Goal: Task Accomplishment & Management: Use online tool/utility

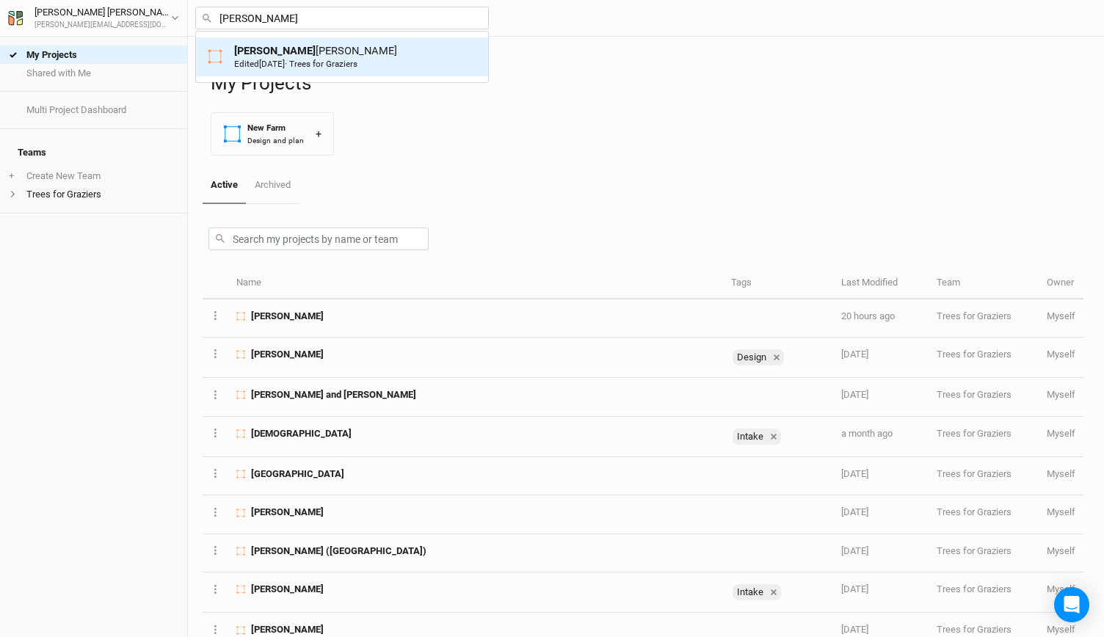
click at [285, 59] on span "[DATE]" at bounding box center [272, 64] width 26 height 10
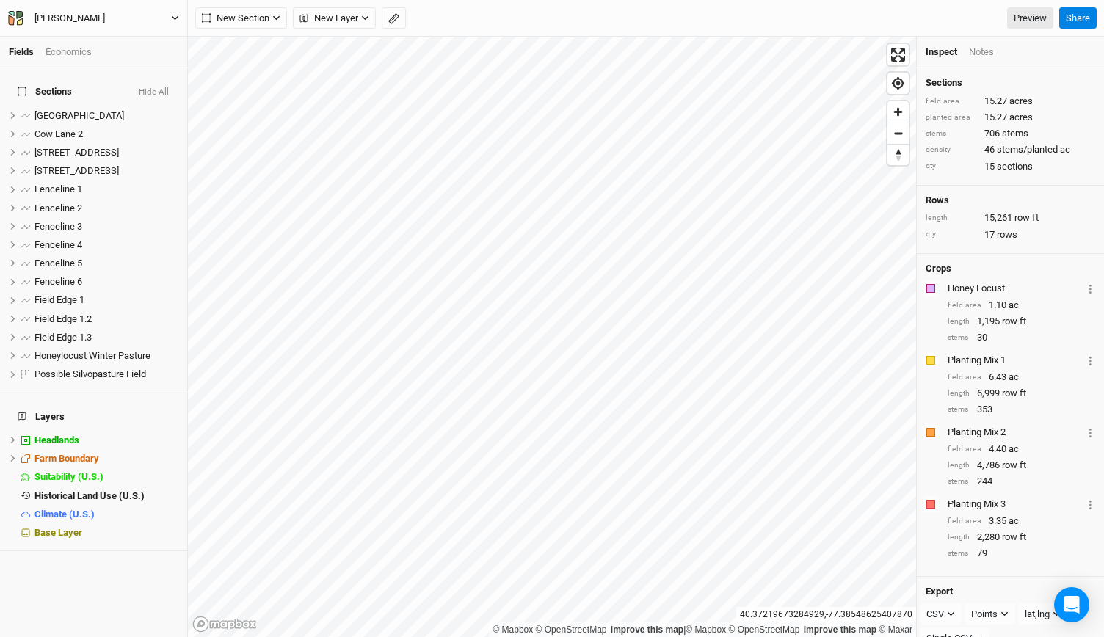
click at [172, 14] on icon "button" at bounding box center [175, 18] width 8 height 8
click at [106, 29] on div "Back Project Settings User settings Imperial Metric Keyboard Shortcuts Log out" at bounding box center [121, 106] width 117 height 157
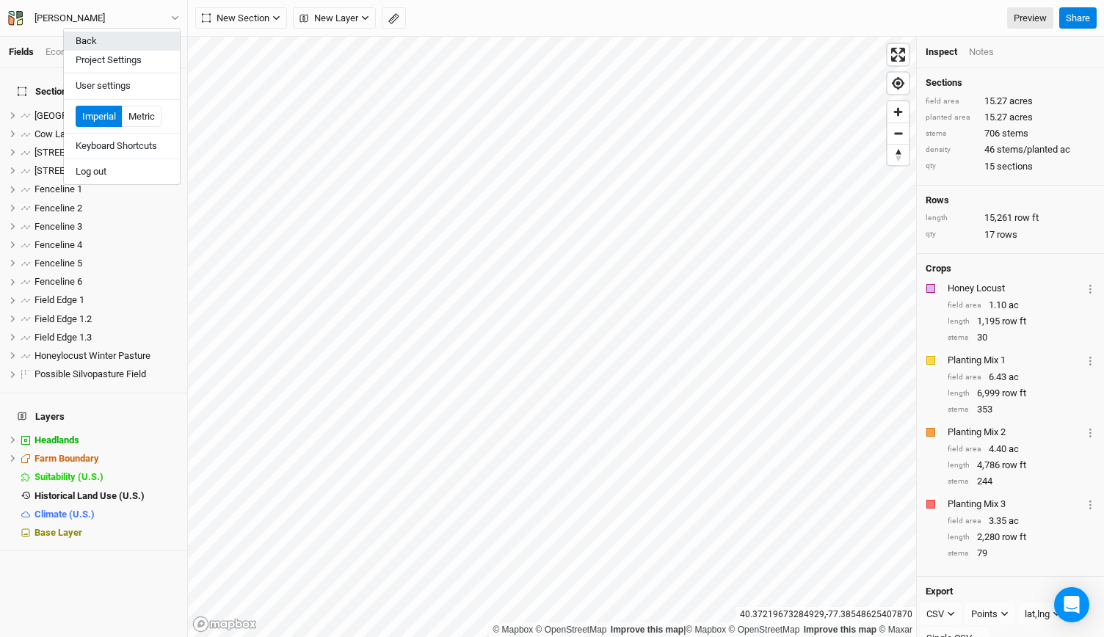
click at [99, 36] on button "Back" at bounding box center [122, 41] width 116 height 19
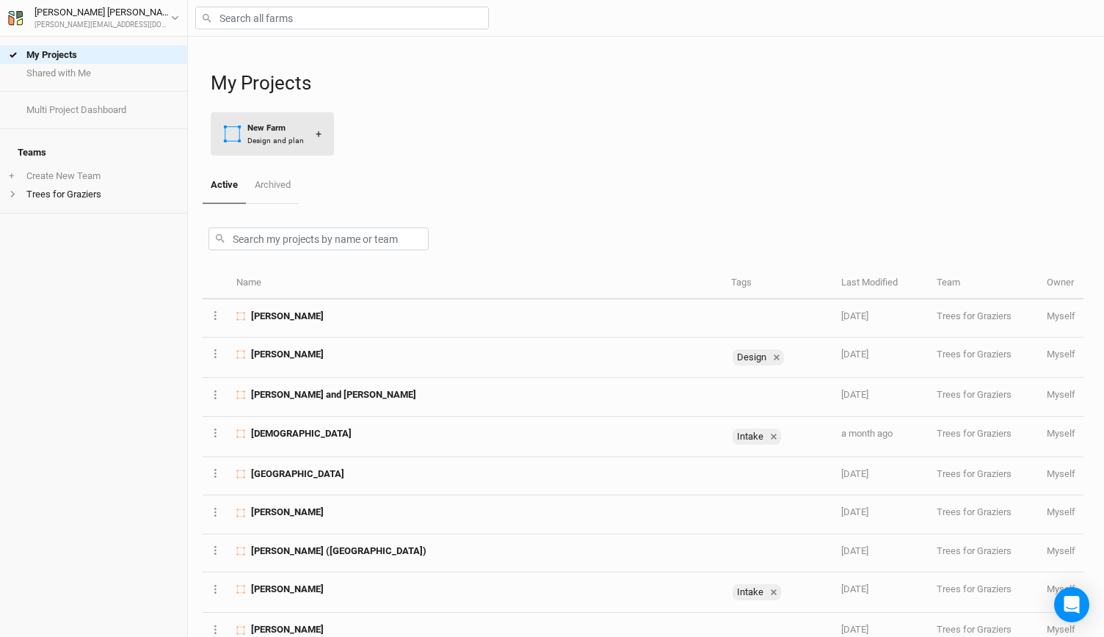
click at [286, 140] on div "Design and plan" at bounding box center [275, 140] width 57 height 11
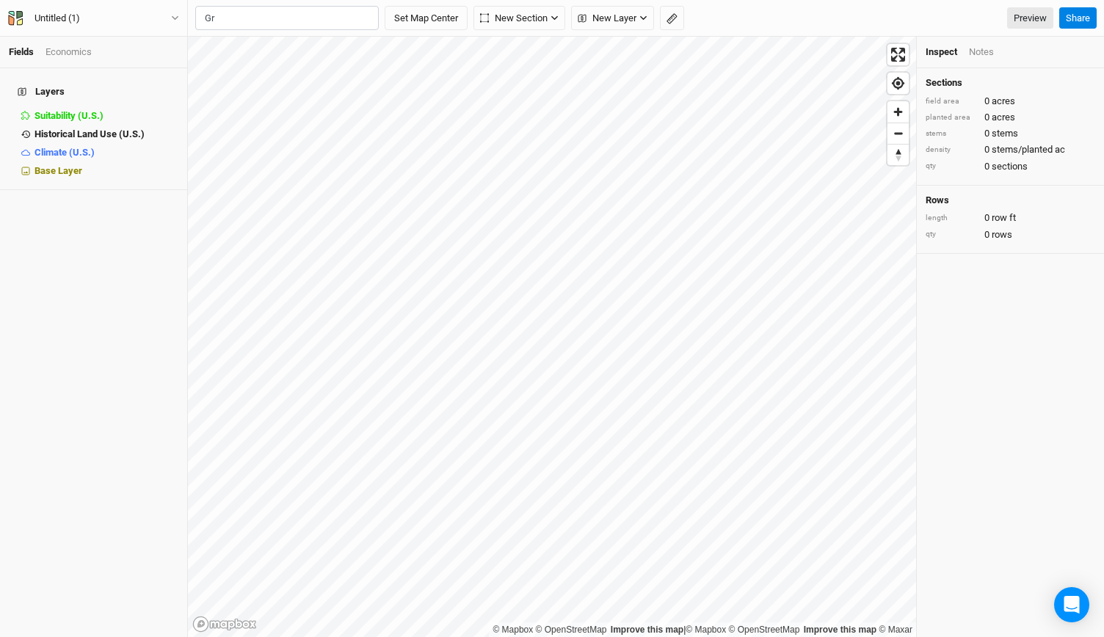
type input "G"
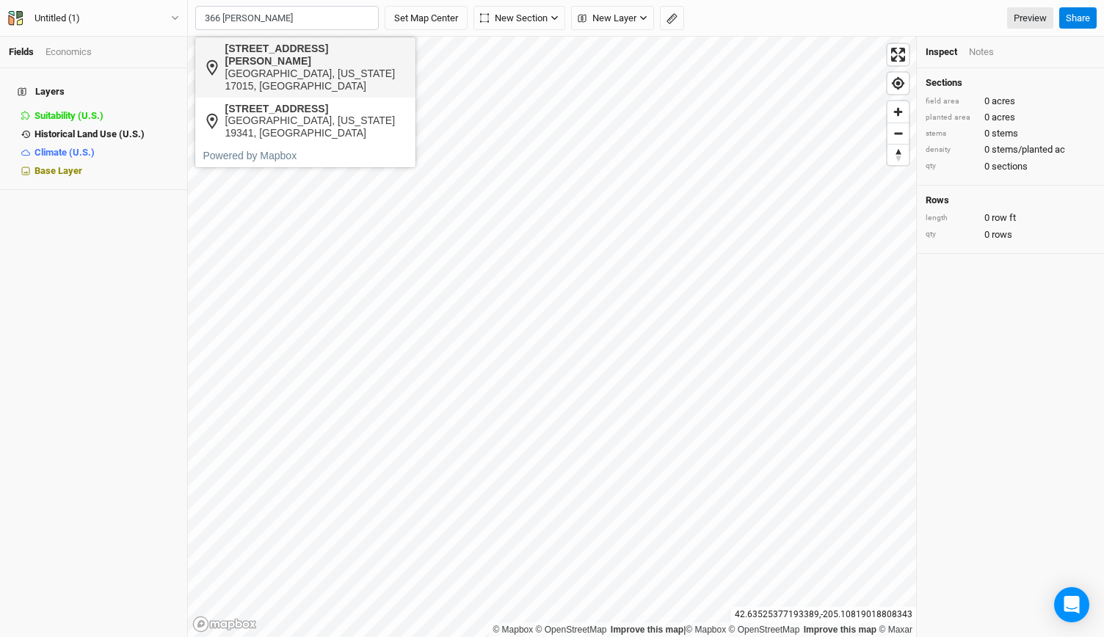
click at [244, 68] on div "[GEOGRAPHIC_DATA], [US_STATE] 17015, [GEOGRAPHIC_DATA]" at bounding box center [316, 80] width 183 height 25
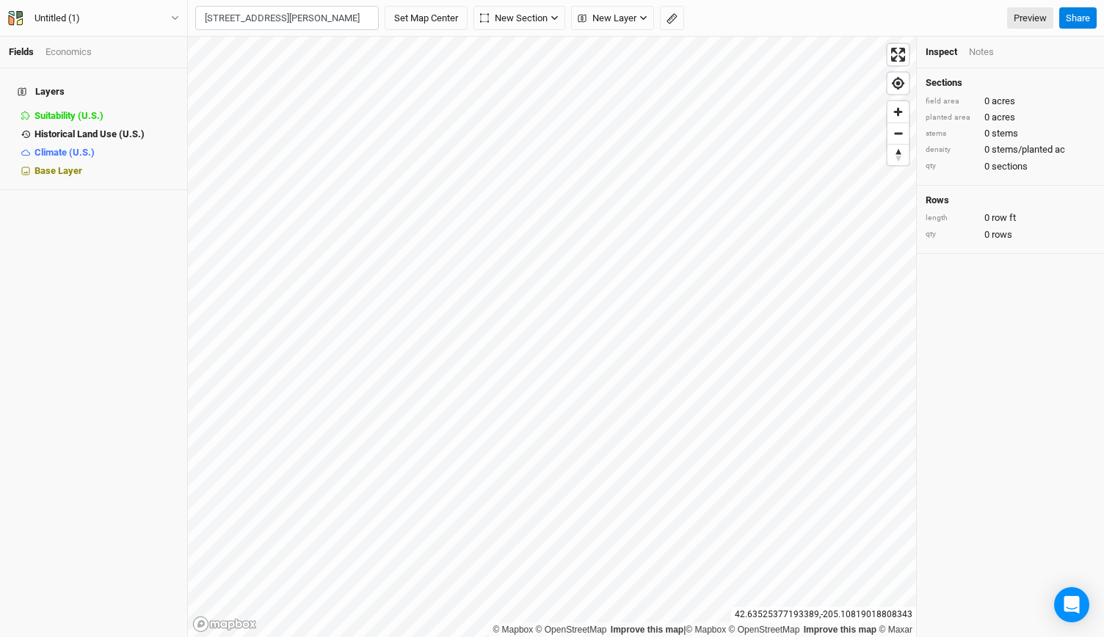
type input "[STREET_ADDRESS][PERSON_NAME][US_STATE]"
click at [897, 139] on span "Zoom out" at bounding box center [897, 133] width 21 height 21
click at [895, 133] on span "Zoom out" at bounding box center [897, 133] width 21 height 21
click at [901, 131] on span "Zoom out" at bounding box center [897, 133] width 21 height 21
click at [896, 114] on span "Zoom in" at bounding box center [897, 111] width 21 height 21
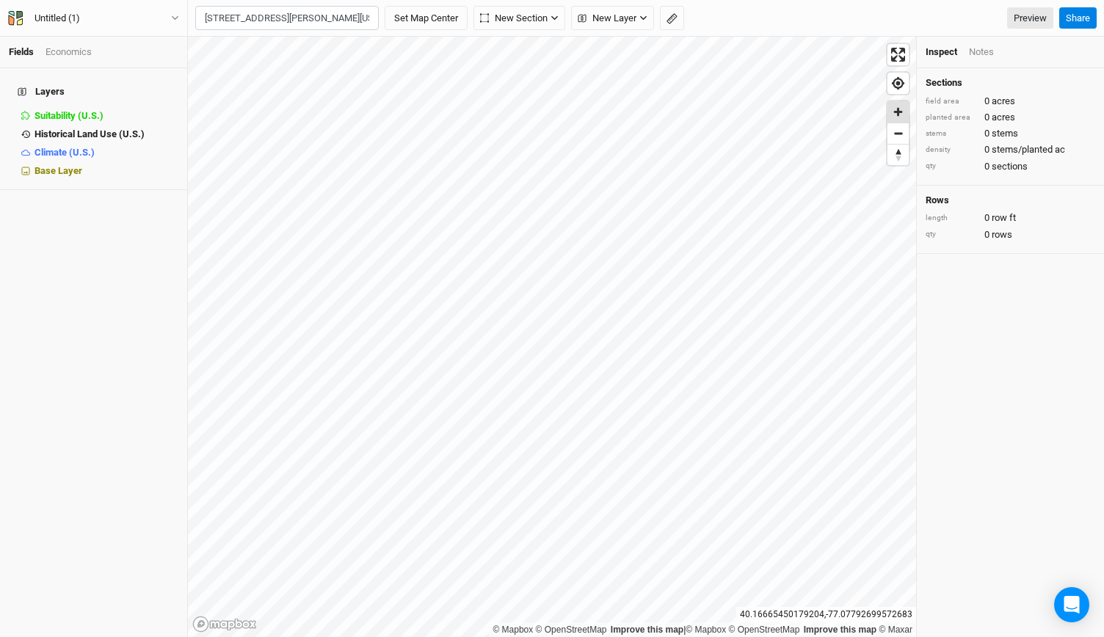
click at [896, 112] on span "Zoom in" at bounding box center [897, 111] width 21 height 21
click at [906, 136] on span "Zoom out" at bounding box center [897, 133] width 21 height 21
click at [178, 16] on icon "button" at bounding box center [175, 18] width 8 height 8
click at [109, 59] on button "Project Settings" at bounding box center [122, 60] width 116 height 19
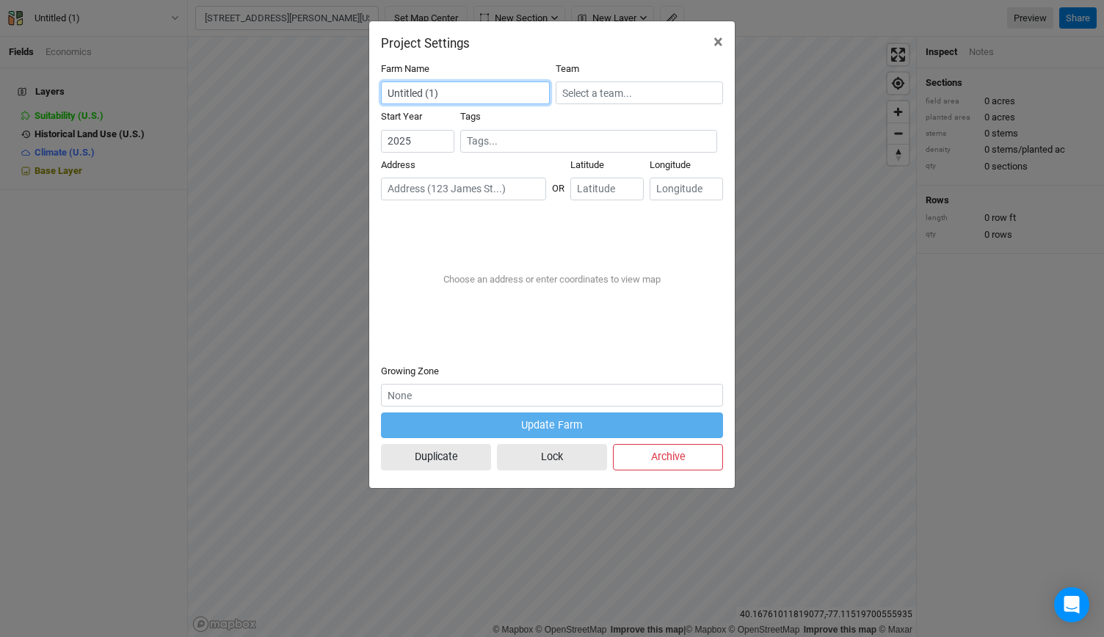
click at [477, 92] on input "Untitled (1)" at bounding box center [465, 92] width 169 height 23
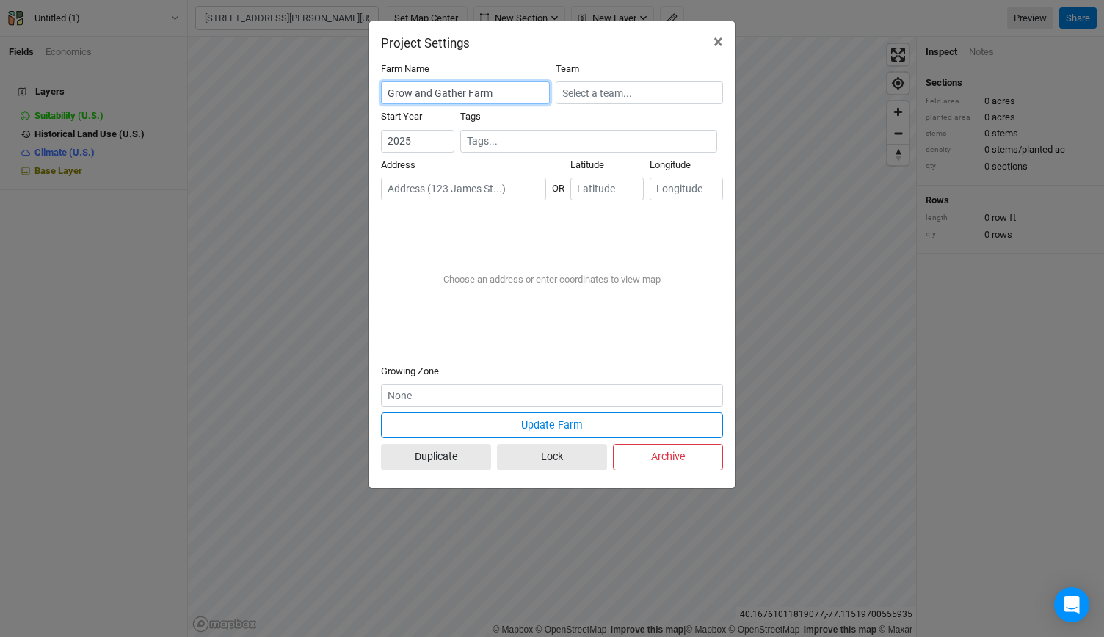
type input "Grow and Gather Farm"
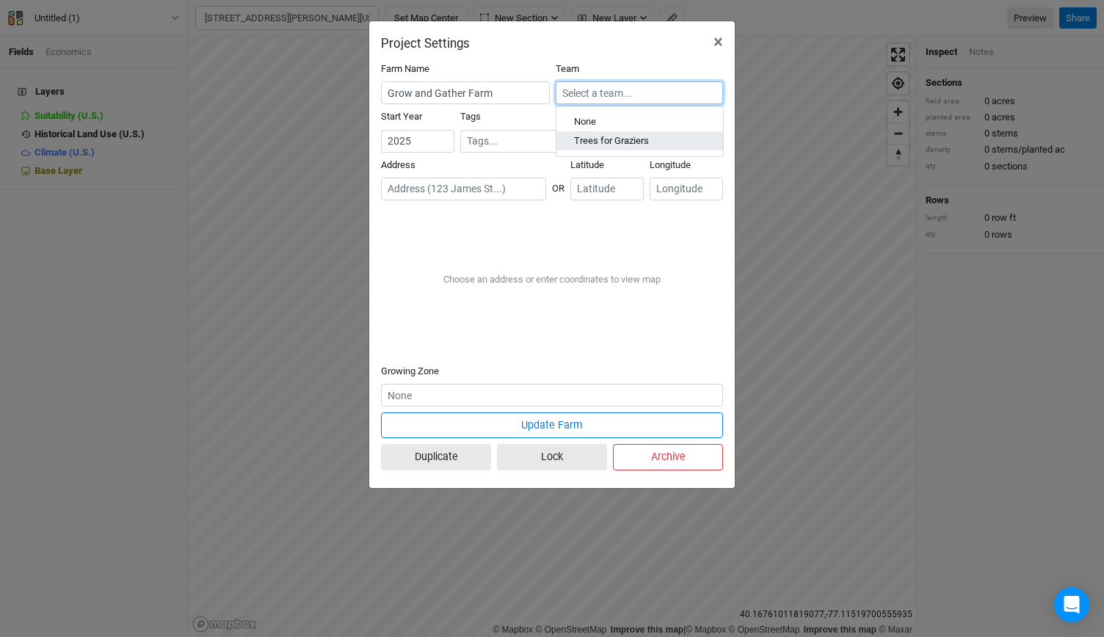
click at [588, 134] on link "Trees for Graziers" at bounding box center [639, 141] width 167 height 19
type input "Trees for Graziers"
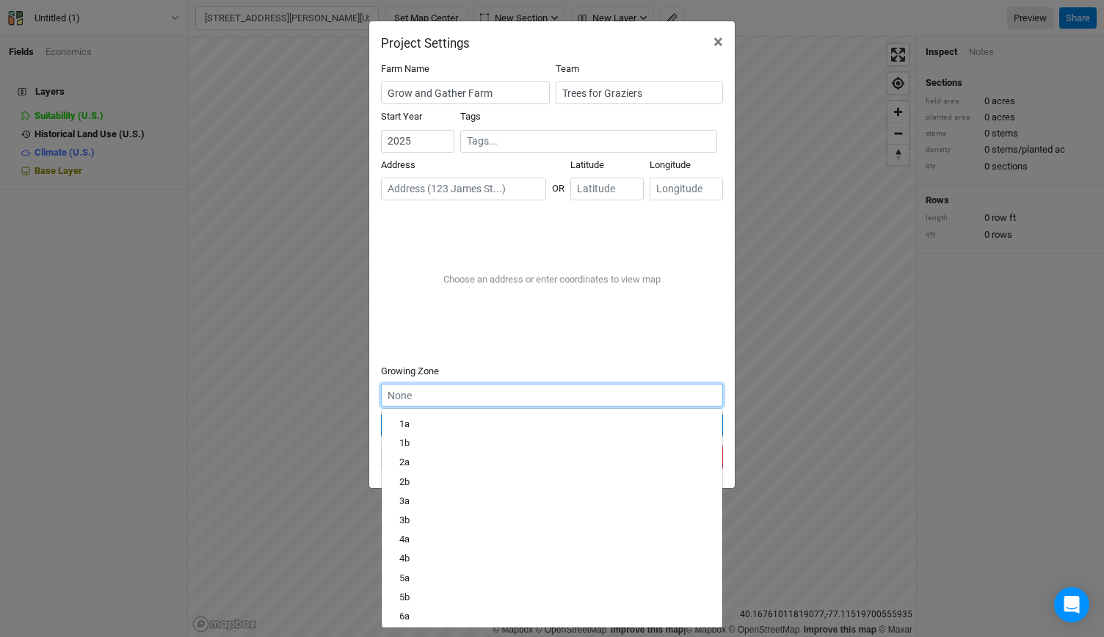
click at [478, 399] on input "text" at bounding box center [552, 395] width 342 height 23
click at [405, 612] on div "7a" at bounding box center [404, 607] width 10 height 13
type input "7a"
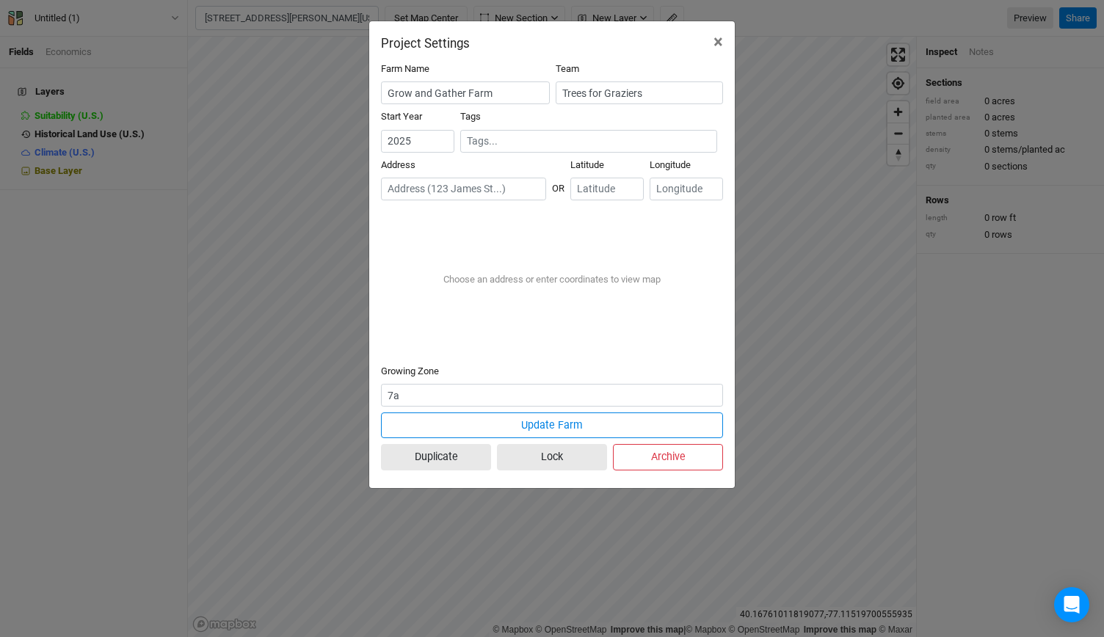
click at [409, 208] on div "Choose an address or enter coordinates to view map" at bounding box center [552, 279] width 342 height 147
click at [407, 201] on div "Address" at bounding box center [466, 183] width 171 height 48
click at [402, 193] on input "text" at bounding box center [463, 189] width 165 height 23
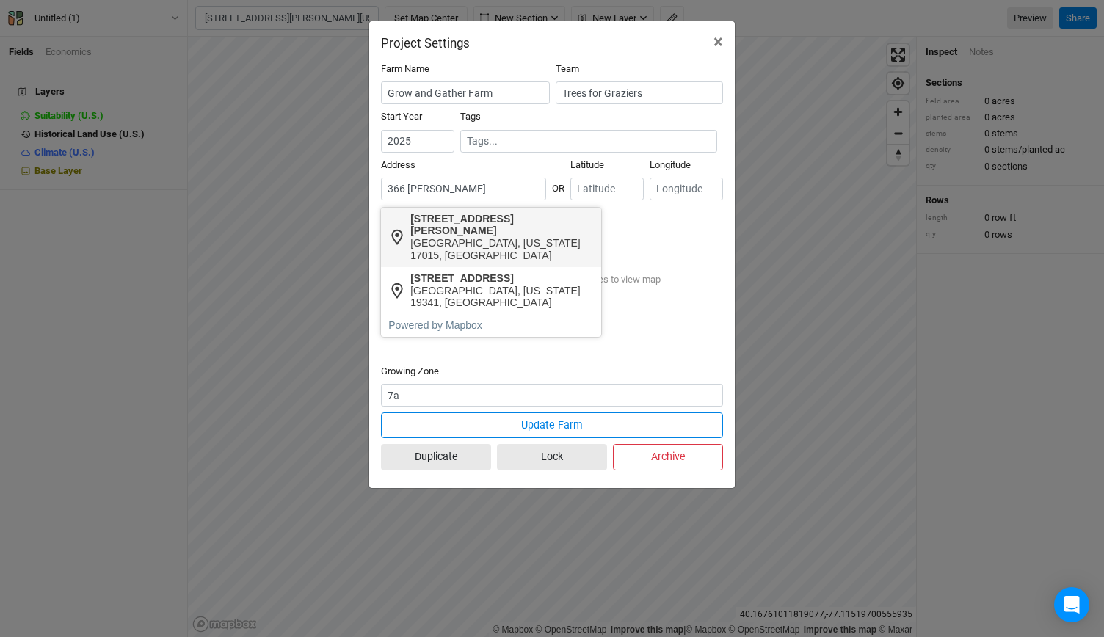
click at [424, 223] on div "[STREET_ADDRESS][PERSON_NAME]" at bounding box center [501, 225] width 183 height 25
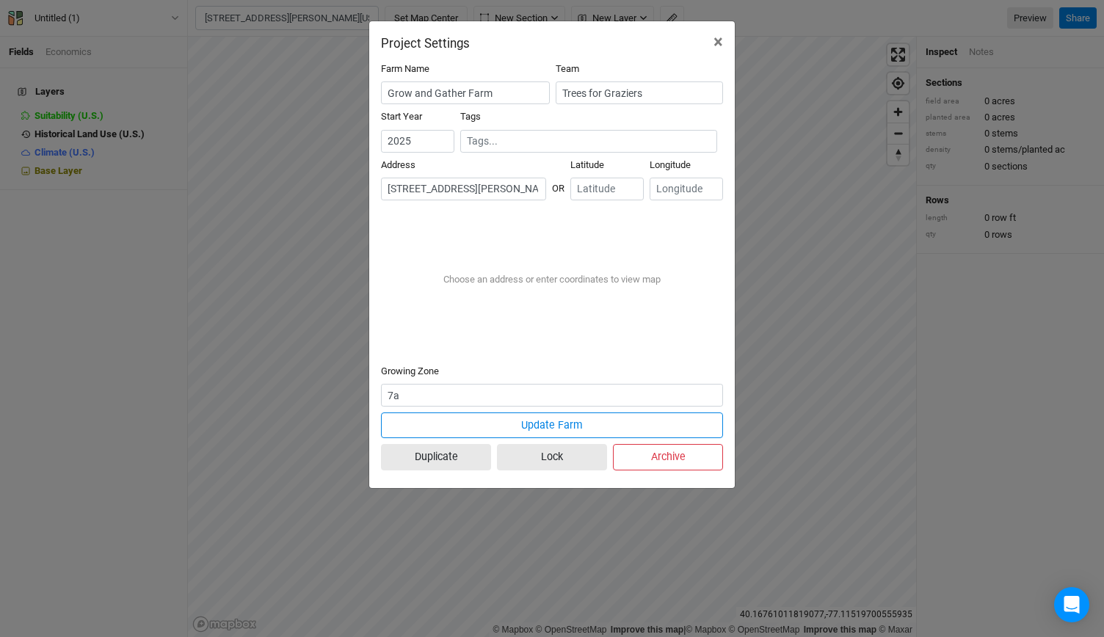
type input "[STREET_ADDRESS][PERSON_NAME][US_STATE]"
type input "40.16033"
type input "-77.10072"
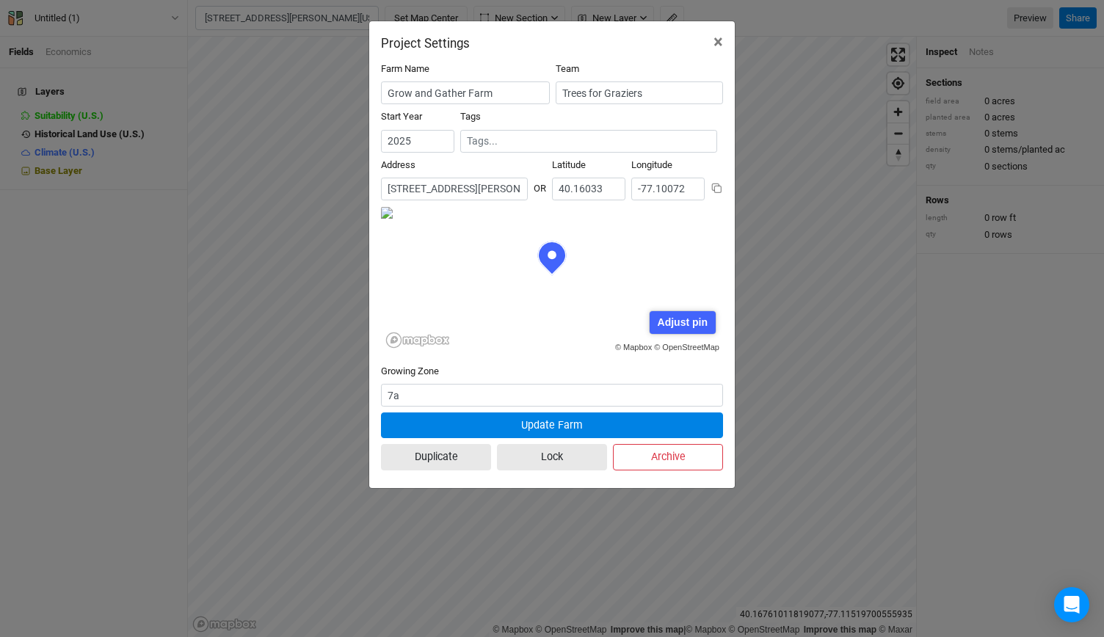
scroll to position [73, 171]
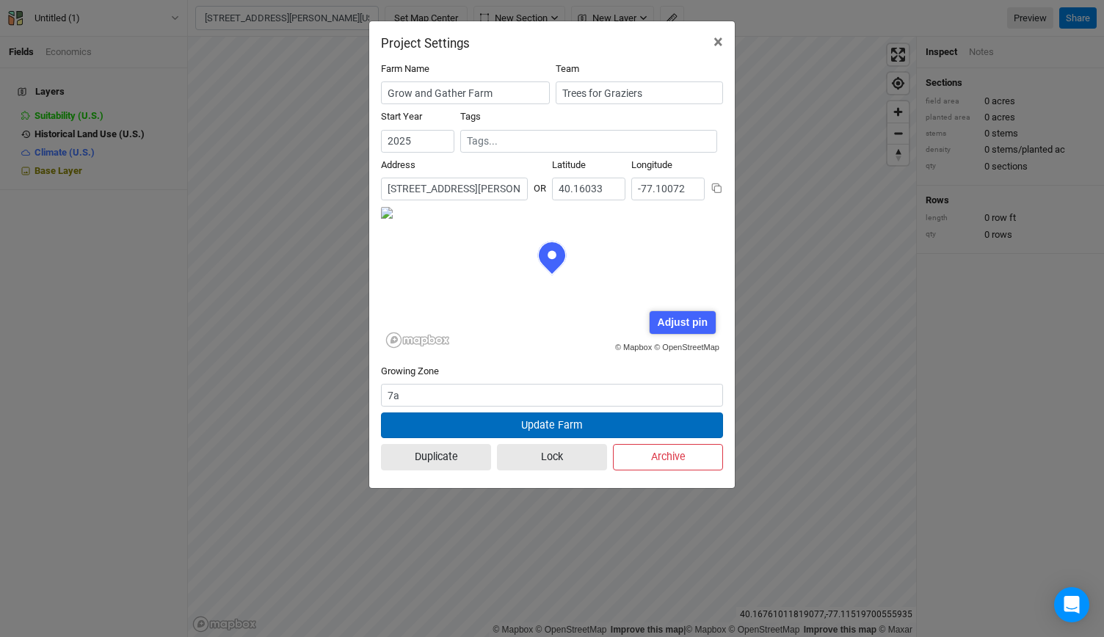
click at [500, 424] on button "Update Farm" at bounding box center [552, 425] width 342 height 26
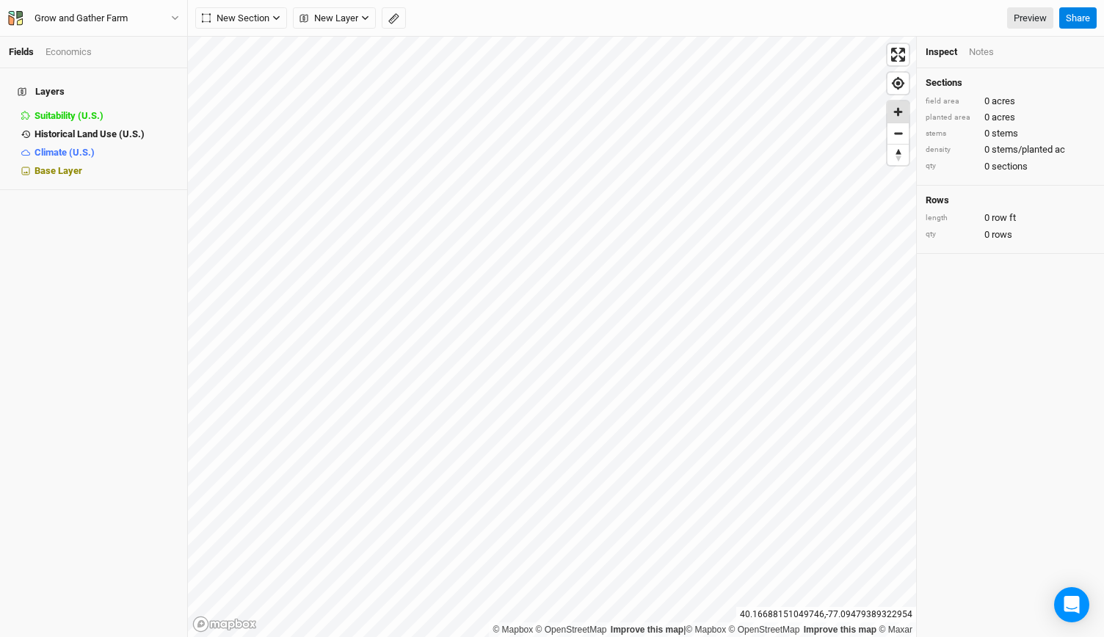
click at [903, 115] on span "Zoom in" at bounding box center [897, 111] width 21 height 21
click at [275, 14] on icon "button" at bounding box center [276, 18] width 8 height 8
click at [274, 14] on icon "button" at bounding box center [276, 18] width 8 height 8
click at [380, 18] on div "New Section Grid Line Keyline Beta Upload New Layer Custom Contours Roads Utili…" at bounding box center [300, 18] width 211 height 22
click at [349, 20] on span "New Layer" at bounding box center [328, 18] width 59 height 15
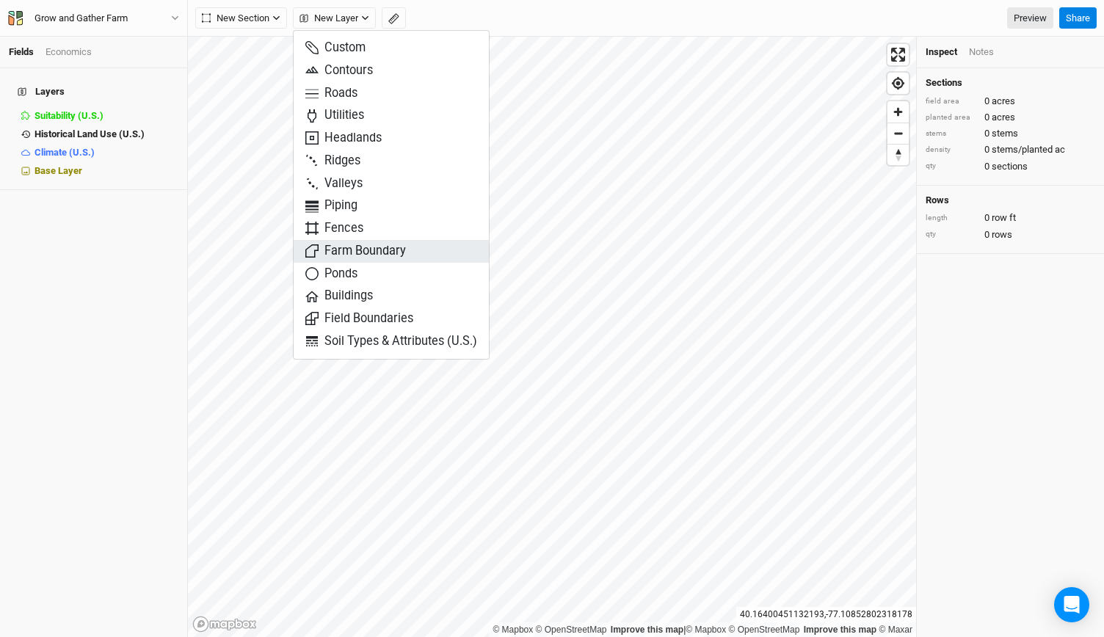
click at [345, 245] on span "Farm Boundary" at bounding box center [355, 251] width 101 height 17
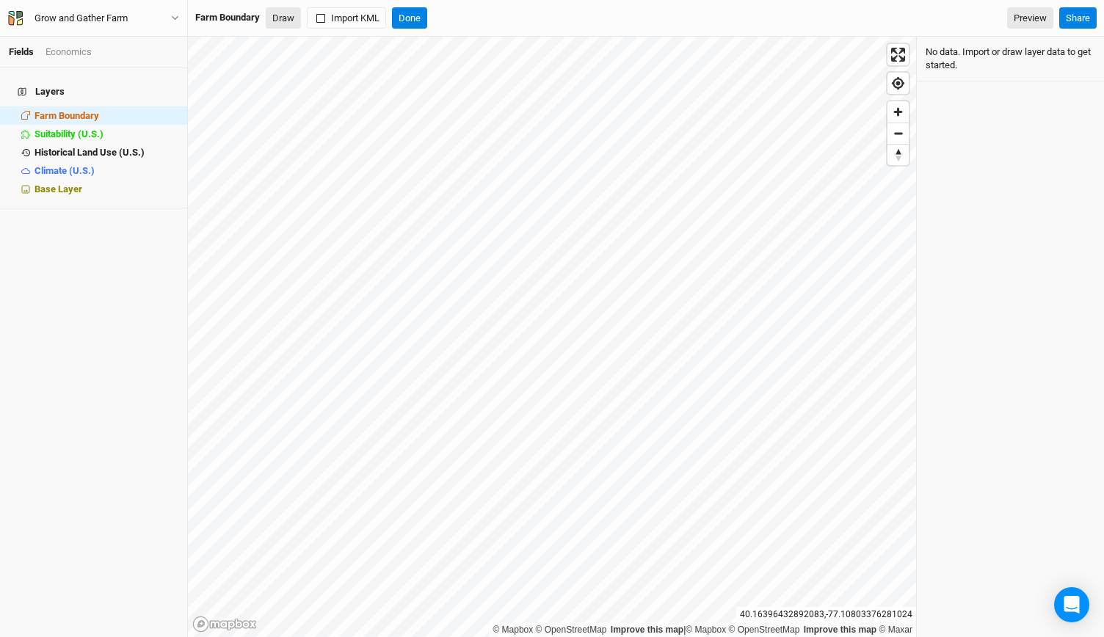
click at [287, 15] on button "Draw" at bounding box center [283, 18] width 35 height 22
click at [67, 183] on span "Base Layer" at bounding box center [58, 188] width 48 height 11
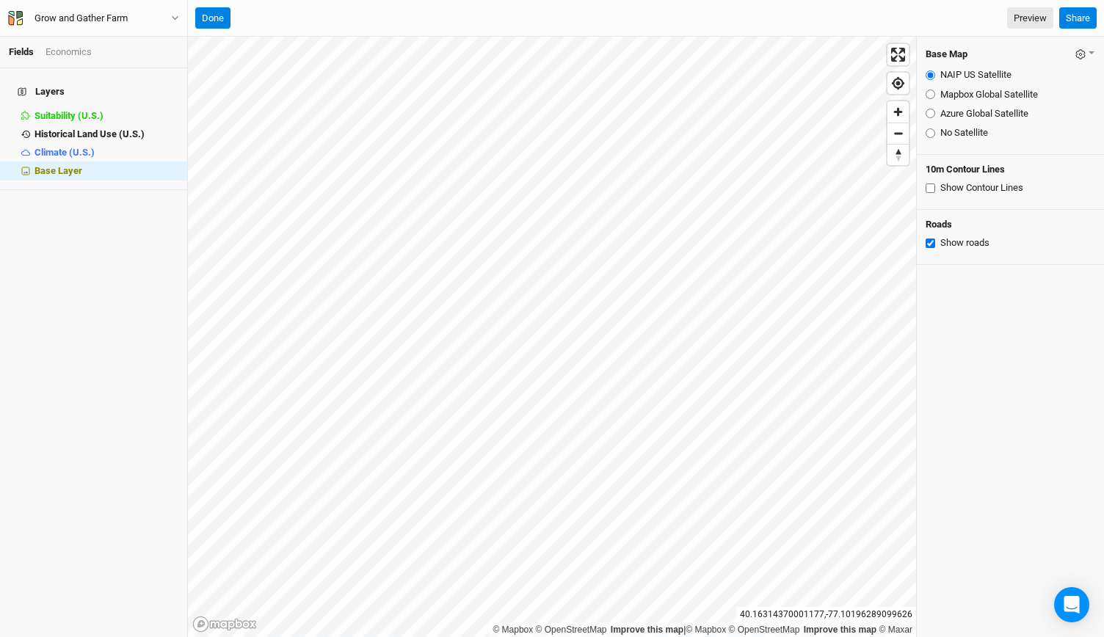
click at [928, 95] on input "Mapbox Global Satellite" at bounding box center [930, 95] width 10 height 10
radio input "true"
click at [928, 112] on input "Azure Global Satellite" at bounding box center [930, 114] width 10 height 10
radio input "true"
click at [931, 73] on input "NAIP US Satellite" at bounding box center [930, 75] width 10 height 10
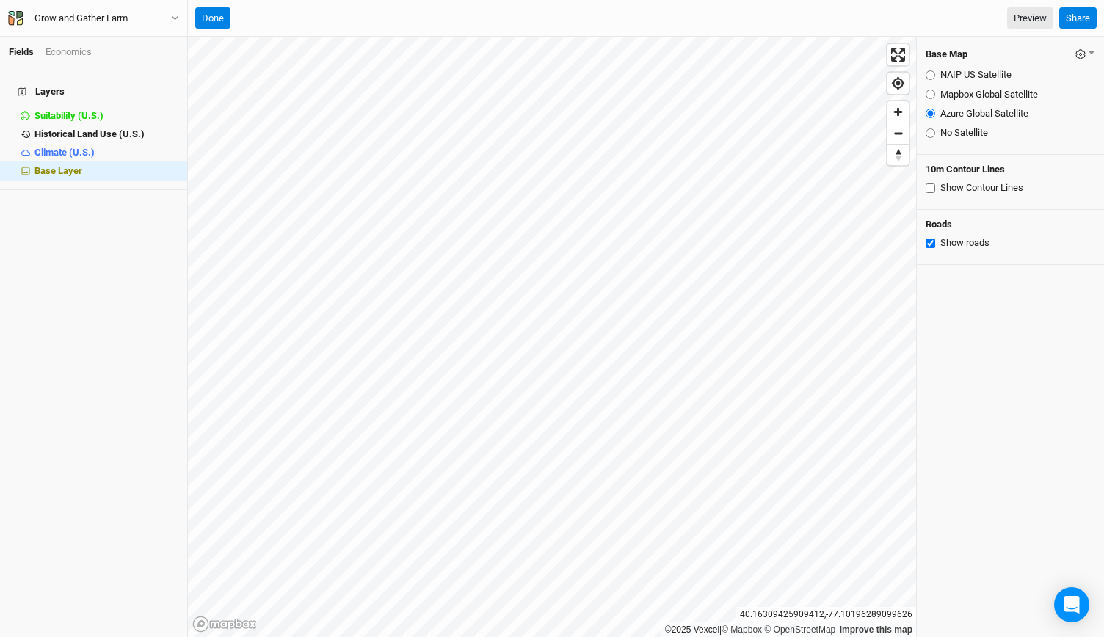
radio input "true"
click at [931, 114] on input "Azure Global Satellite" at bounding box center [930, 114] width 10 height 10
radio input "true"
click at [226, 23] on button "Done" at bounding box center [212, 18] width 35 height 22
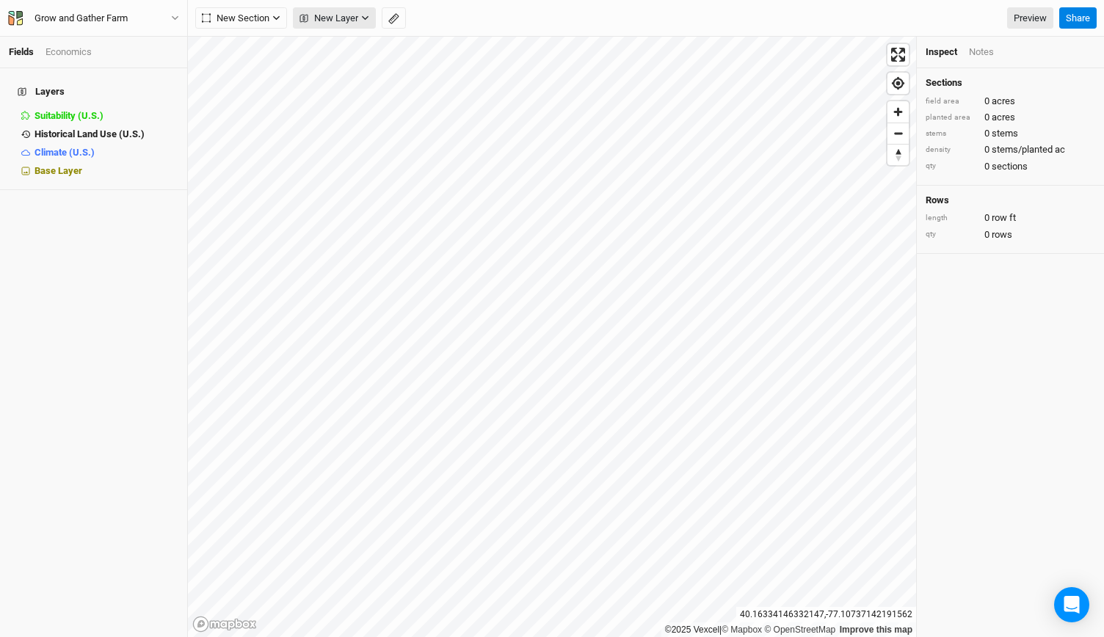
click at [329, 7] on button "New Layer" at bounding box center [334, 18] width 83 height 22
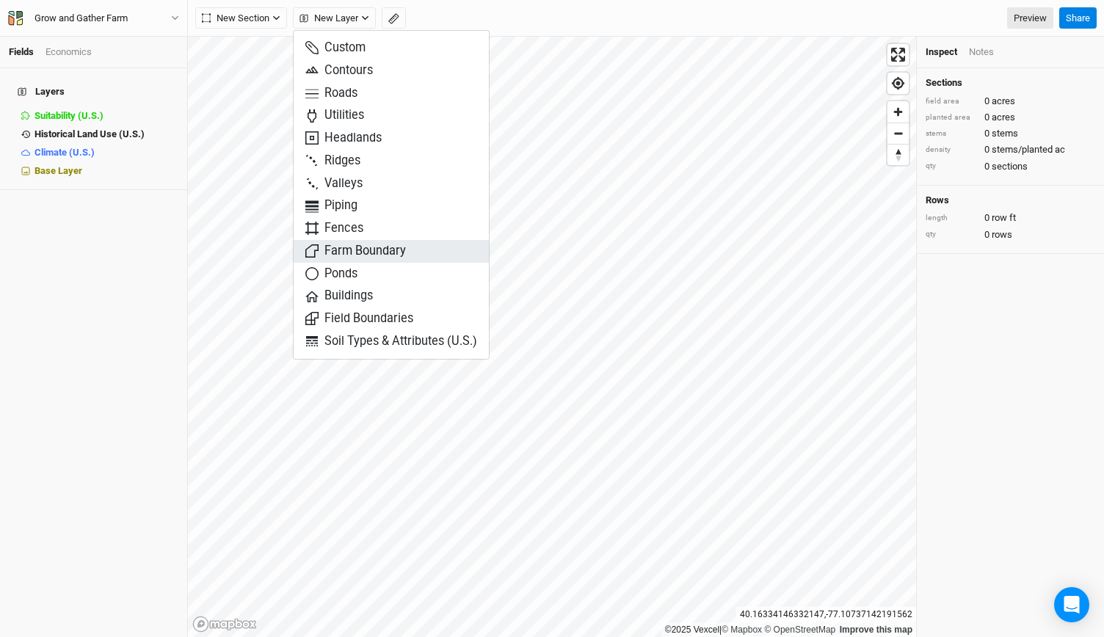
click at [331, 246] on span "Farm Boundary" at bounding box center [355, 251] width 101 height 17
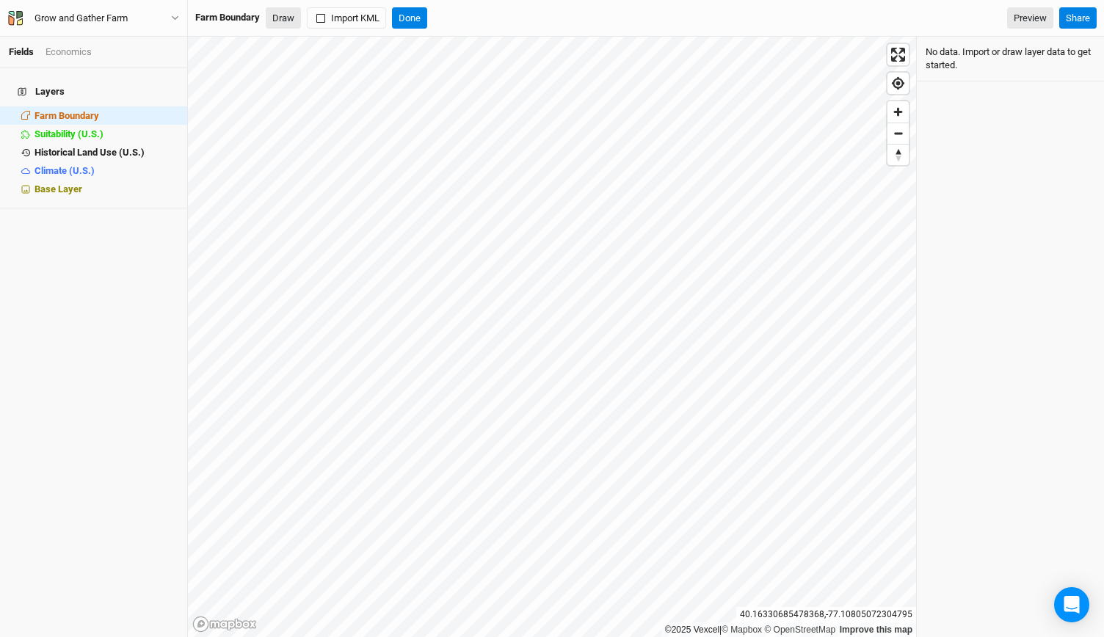
click at [272, 21] on button "Draw" at bounding box center [283, 18] width 35 height 22
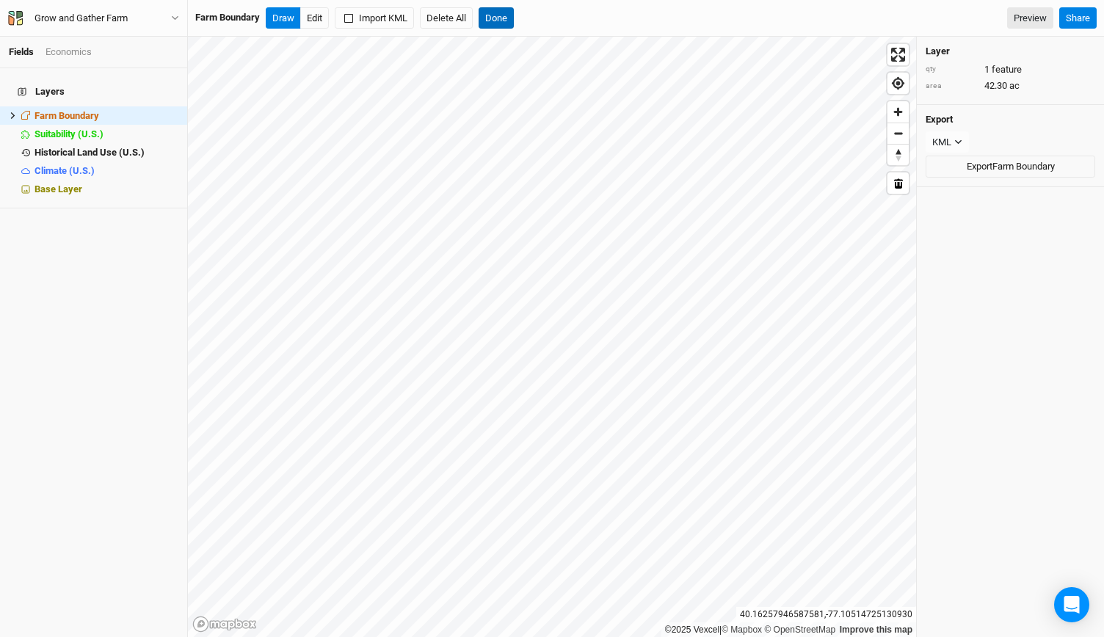
click at [495, 26] on button "Done" at bounding box center [495, 18] width 35 height 22
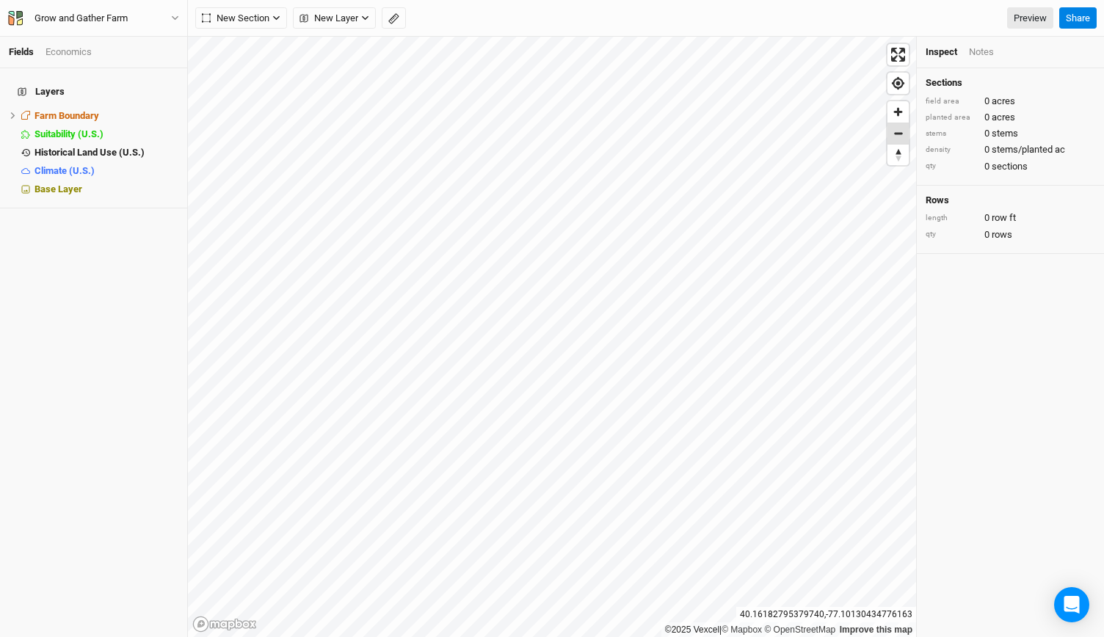
click at [901, 139] on span "Zoom out" at bounding box center [897, 133] width 21 height 21
click at [50, 183] on span "Base Layer" at bounding box center [58, 188] width 48 height 11
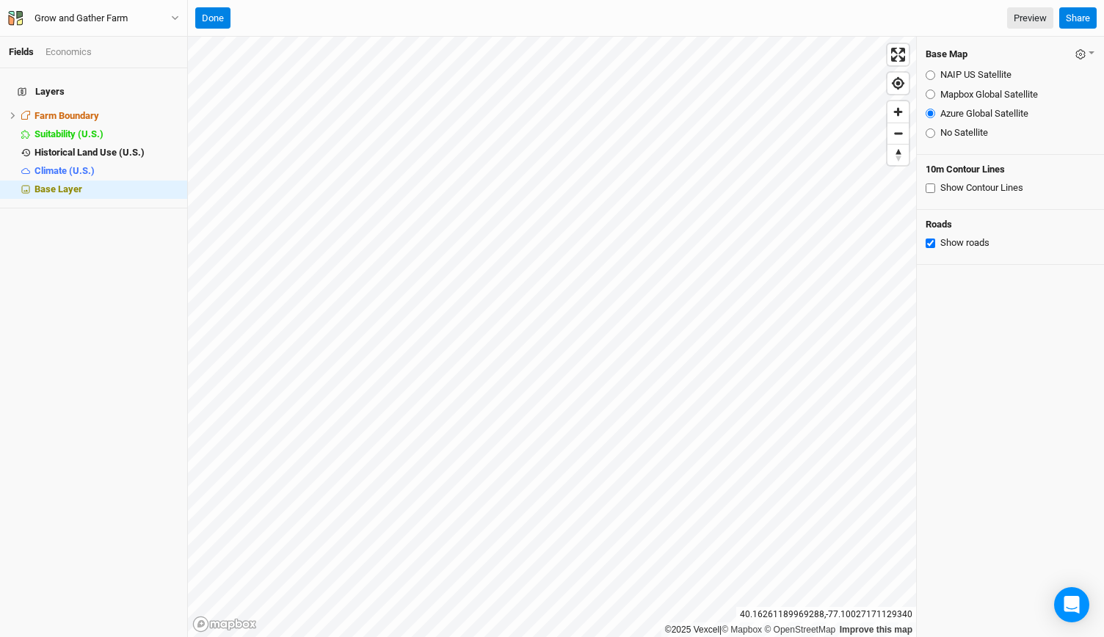
click at [929, 189] on input "Show Contour Lines" at bounding box center [930, 188] width 10 height 10
click at [931, 189] on input "Show Contour Lines" at bounding box center [930, 188] width 10 height 10
checkbox input "false"
click at [44, 168] on li "Climate (U.S.) hide" at bounding box center [93, 170] width 187 height 18
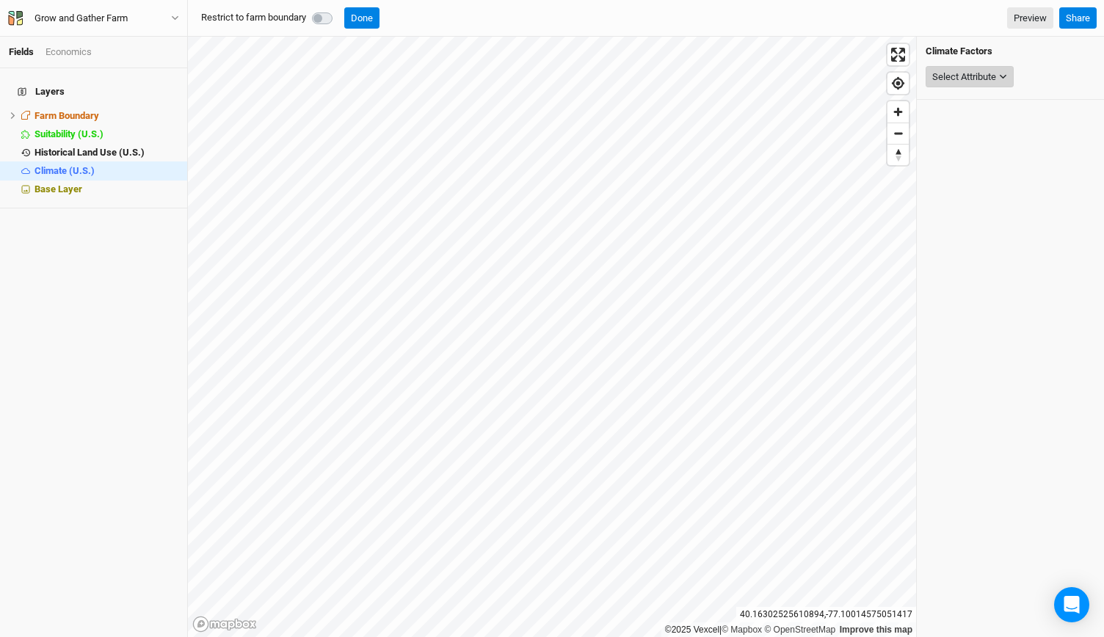
click at [991, 81] on div "Select Attribute" at bounding box center [964, 77] width 64 height 15
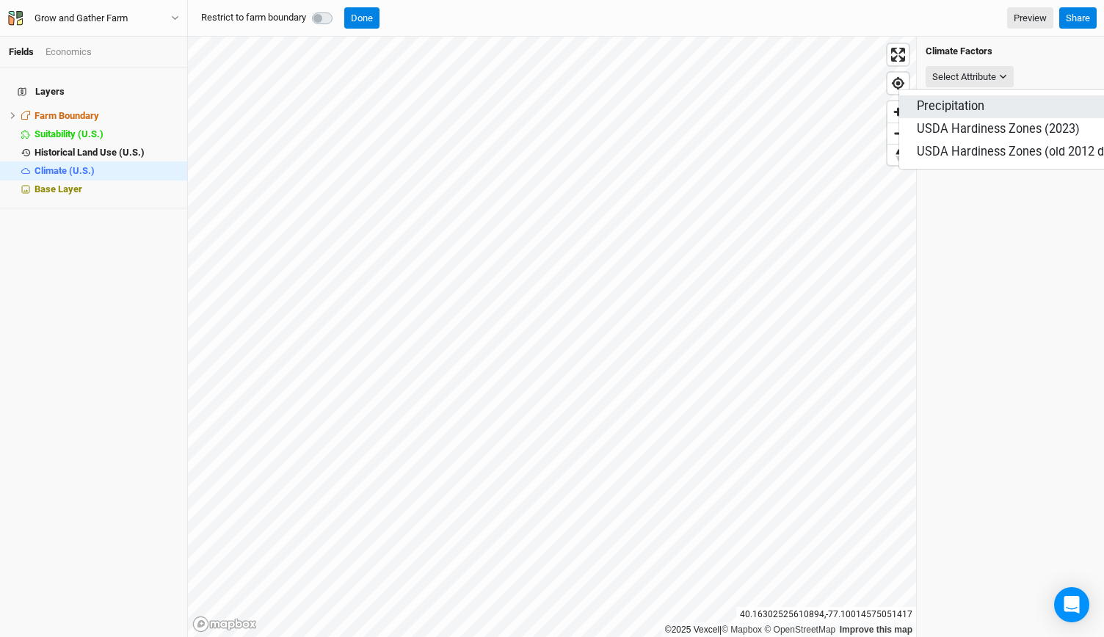
click at [954, 102] on span "Precipitation" at bounding box center [951, 106] width 68 height 14
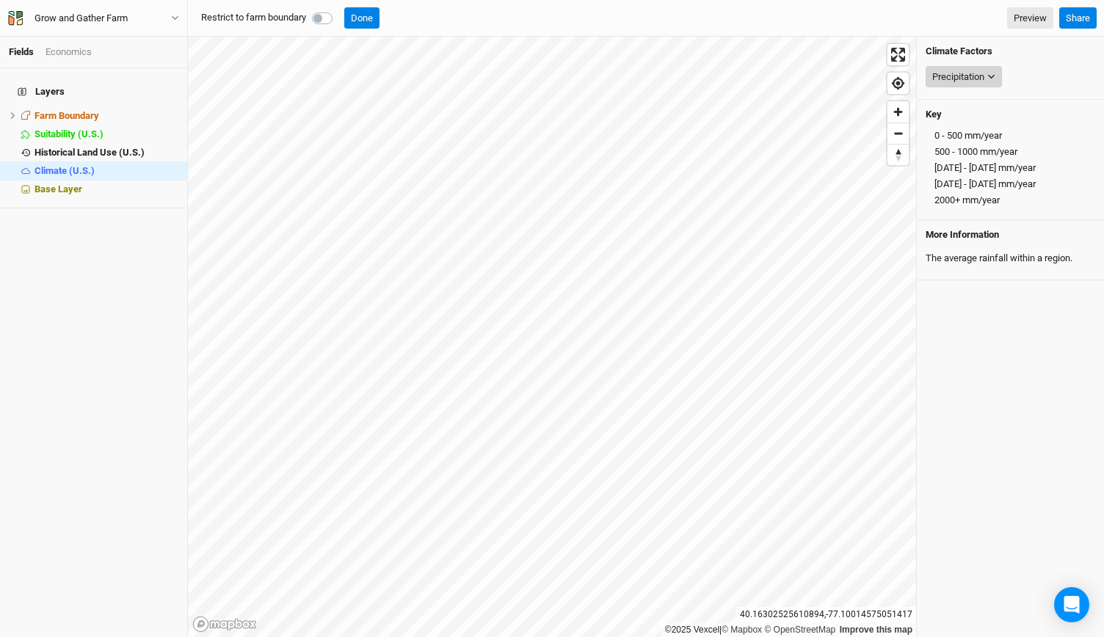
click at [986, 79] on button "Precipitation" at bounding box center [963, 77] width 76 height 22
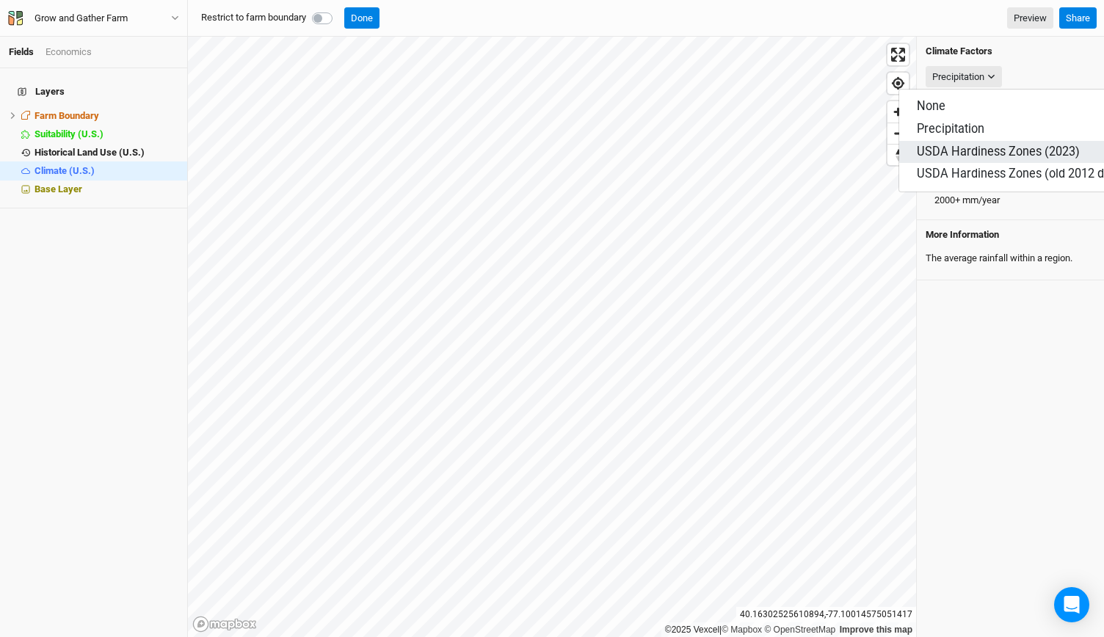
click at [966, 145] on span "USDA Hardiness Zones (2023)" at bounding box center [998, 152] width 163 height 14
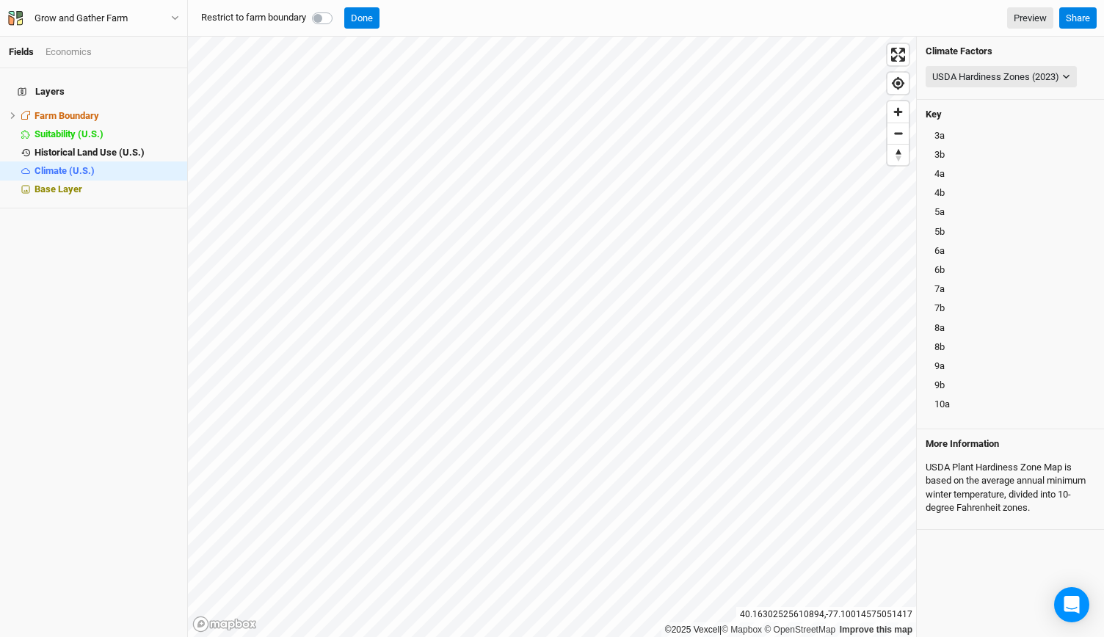
scroll to position [16, 0]
click at [928, 266] on div at bounding box center [928, 266] width 0 height 0
click at [896, 134] on span "Zoom out" at bounding box center [897, 133] width 21 height 21
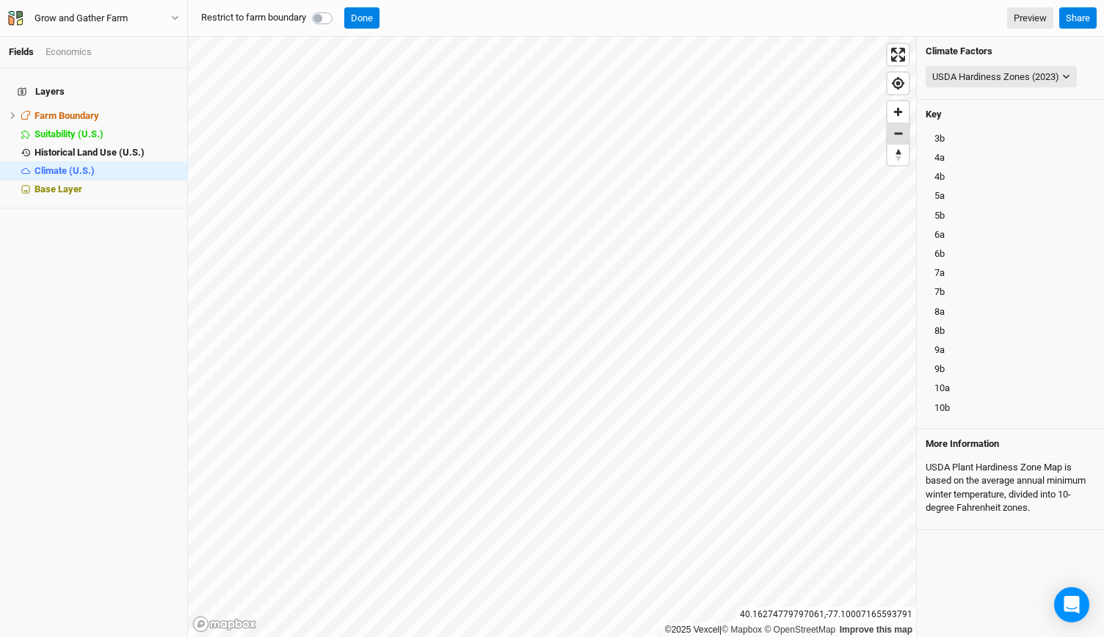
click at [896, 134] on span "Zoom out" at bounding box center [897, 133] width 21 height 21
click at [1066, 63] on div "USDA Hardiness Zones (2023) None Precipitation USDA Hardiness Zones (2023) USDA…" at bounding box center [1010, 77] width 170 height 28
click at [1066, 67] on button "USDA Hardiness Zones (2023)" at bounding box center [1000, 77] width 151 height 22
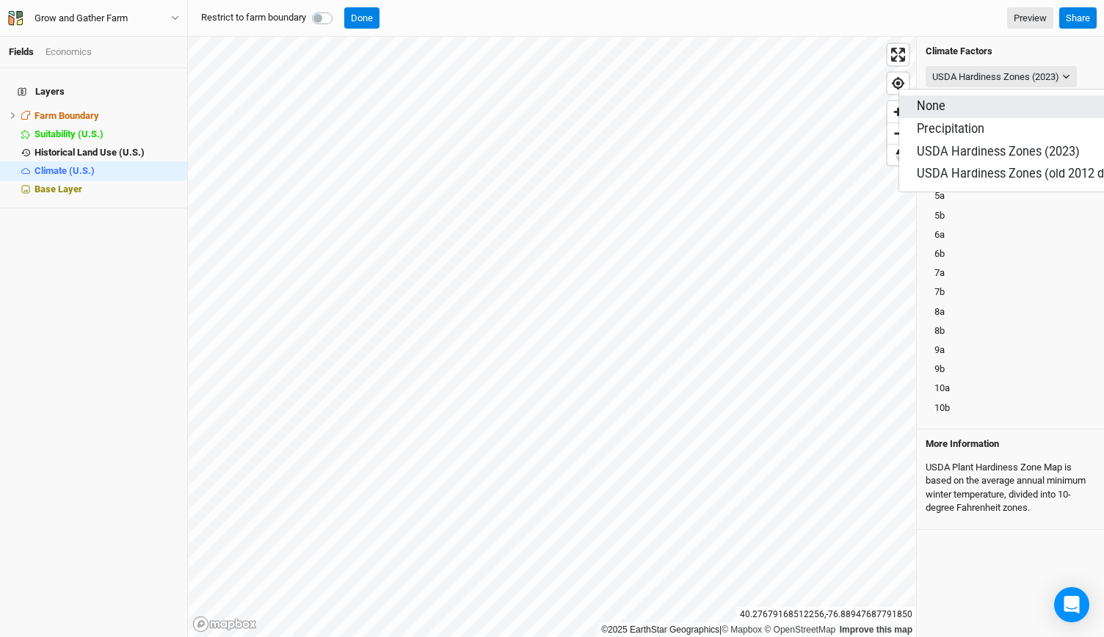
click at [963, 99] on button "None" at bounding box center [1021, 106] width 244 height 23
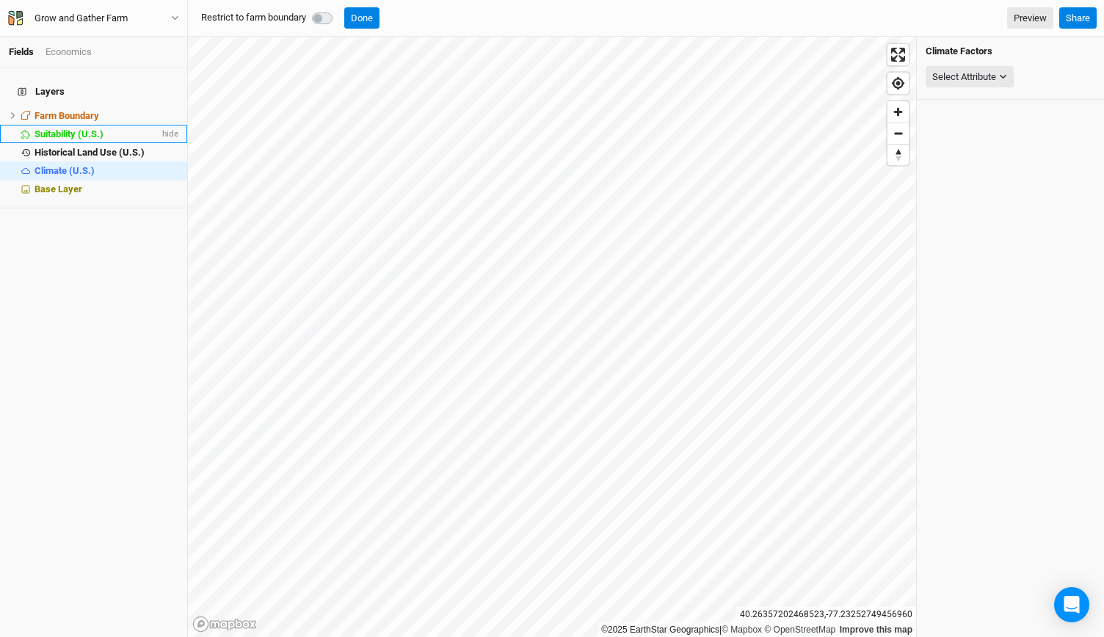
click at [65, 130] on span "Suitability (U.S.)" at bounding box center [68, 133] width 69 height 11
click at [984, 79] on icon "button" at bounding box center [987, 77] width 8 height 8
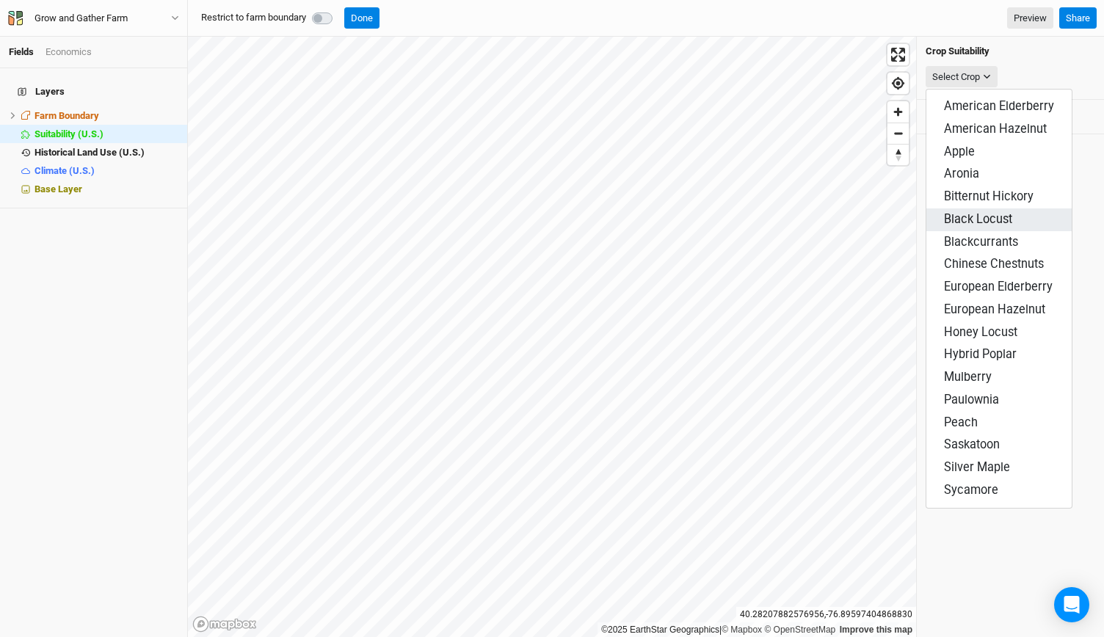
click at [976, 212] on span "Black Locust" at bounding box center [978, 219] width 68 height 14
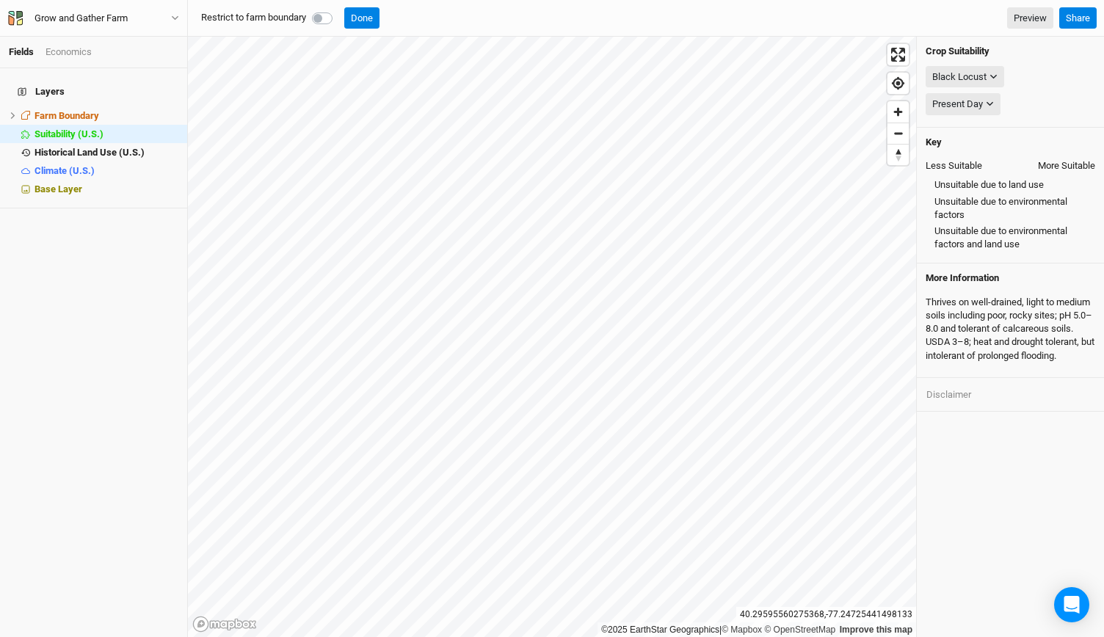
click at [338, 10] on label at bounding box center [338, 10] width 0 height 0
click at [324, 21] on input "checkbox" at bounding box center [318, 17] width 12 height 15
click at [892, 110] on span "Zoom in" at bounding box center [897, 111] width 21 height 21
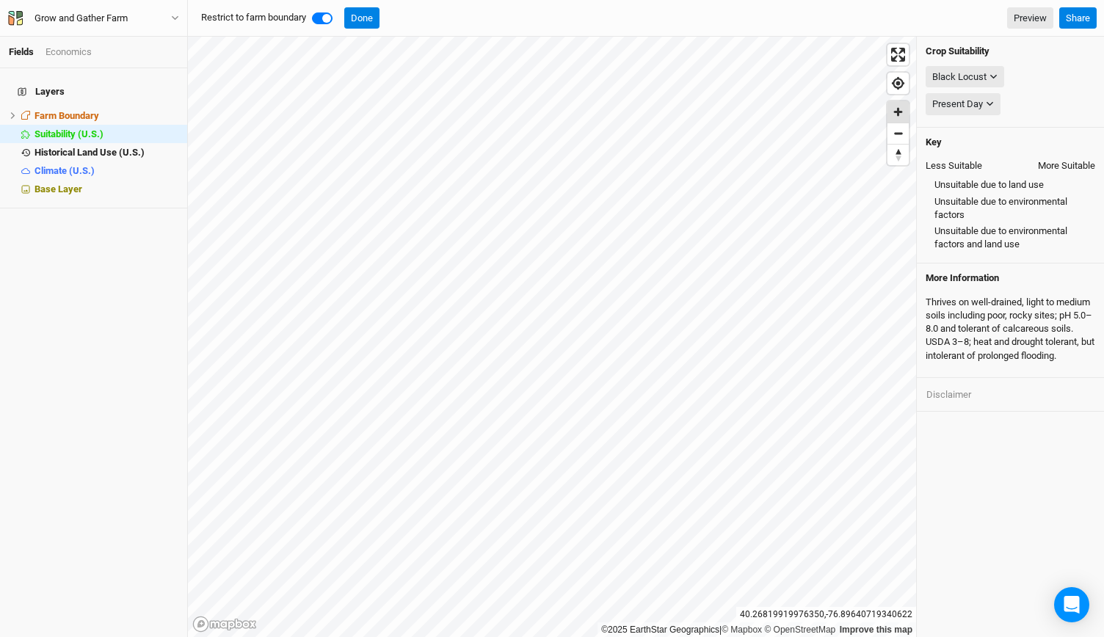
click at [892, 110] on span "Zoom in" at bounding box center [897, 111] width 21 height 21
click at [994, 76] on icon "button" at bounding box center [993, 77] width 7 height 4
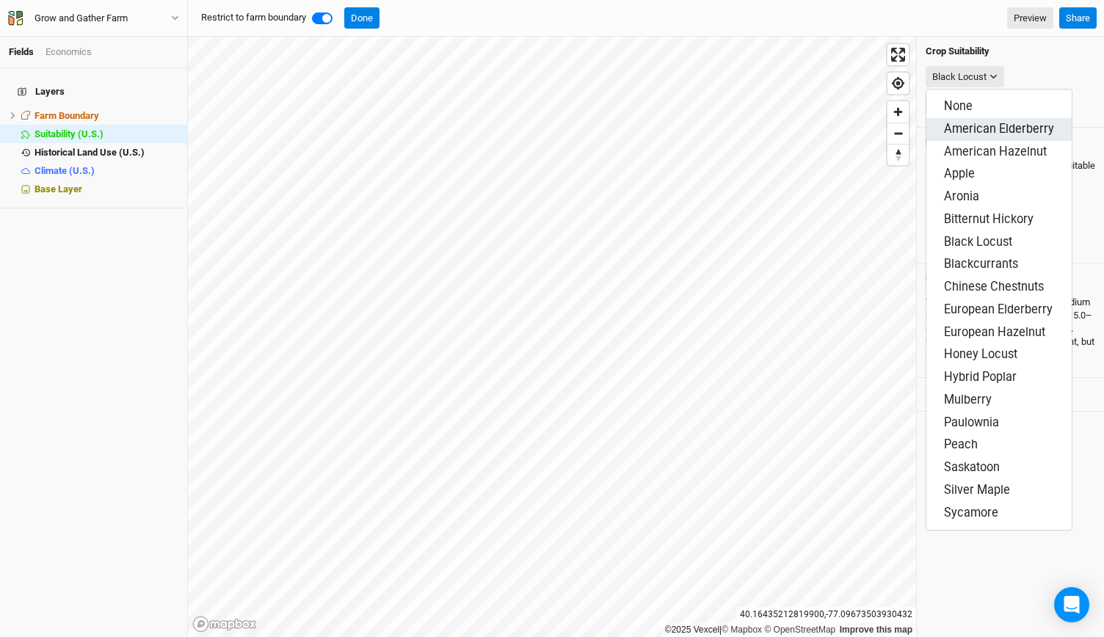
click at [986, 129] on span "American Elderberry" at bounding box center [999, 129] width 110 height 14
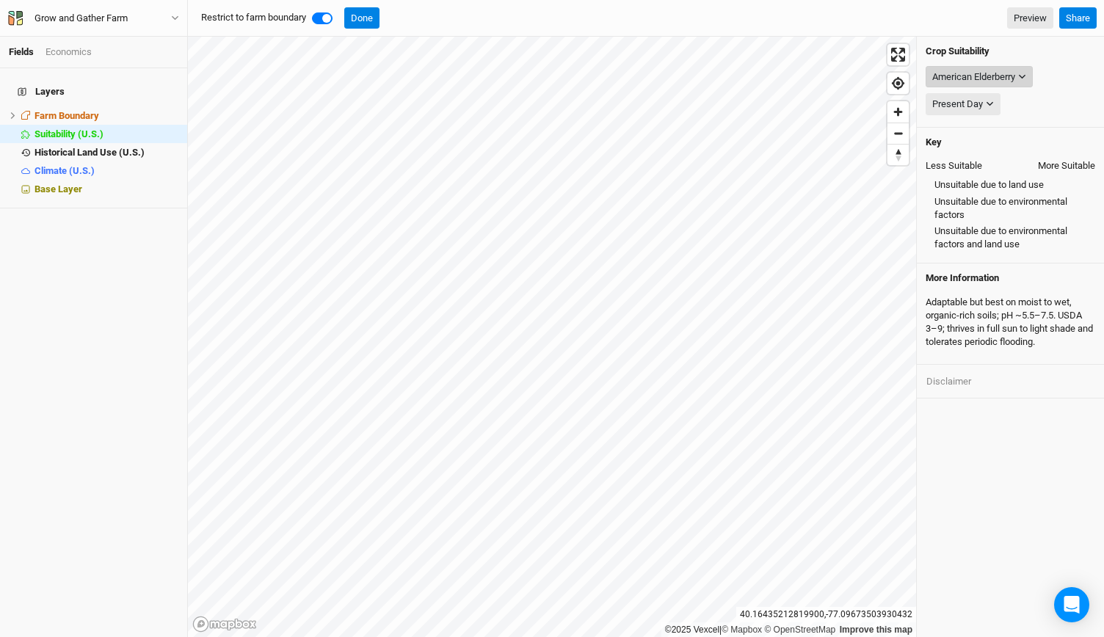
click at [1011, 78] on div "American Elderberry" at bounding box center [973, 77] width 83 height 15
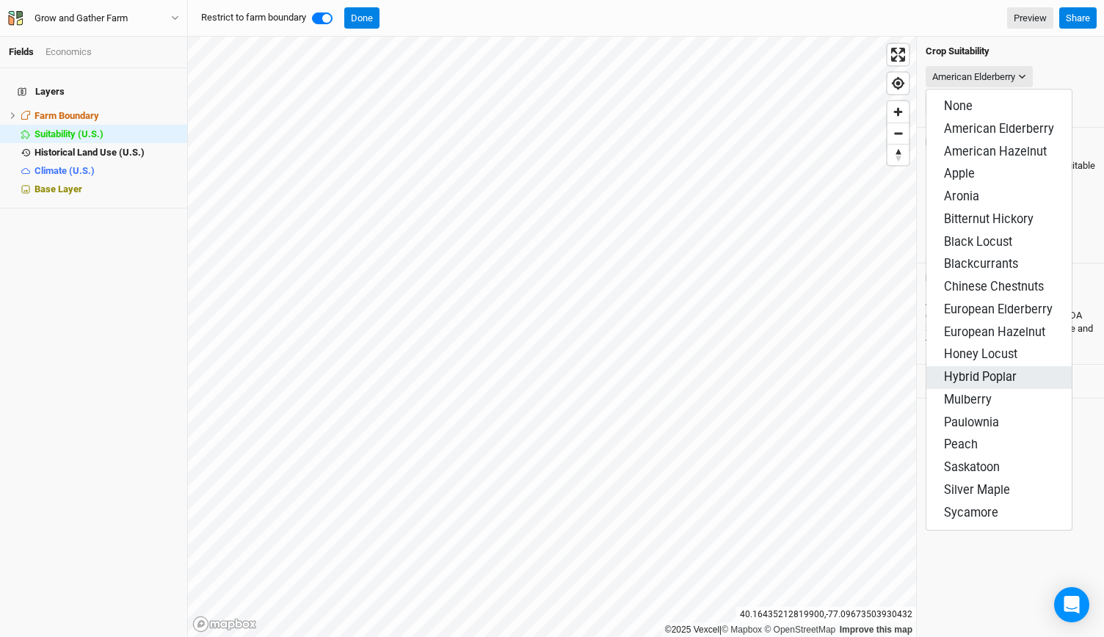
click at [970, 370] on span "Hybrid Poplar" at bounding box center [980, 377] width 73 height 14
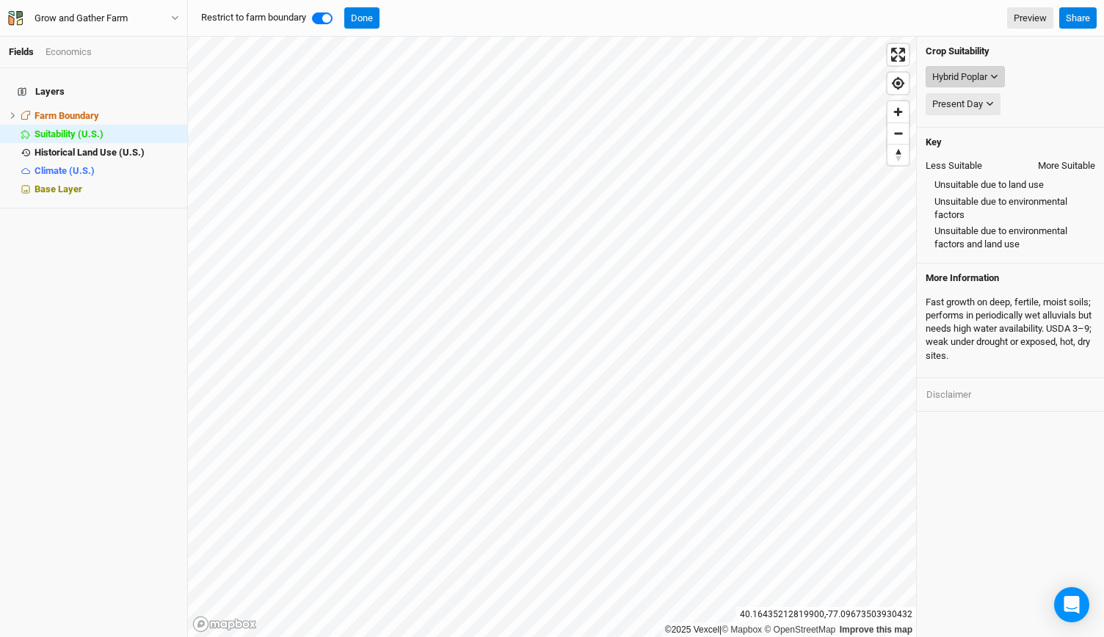
click at [989, 80] on button "Hybrid Poplar" at bounding box center [964, 77] width 79 height 22
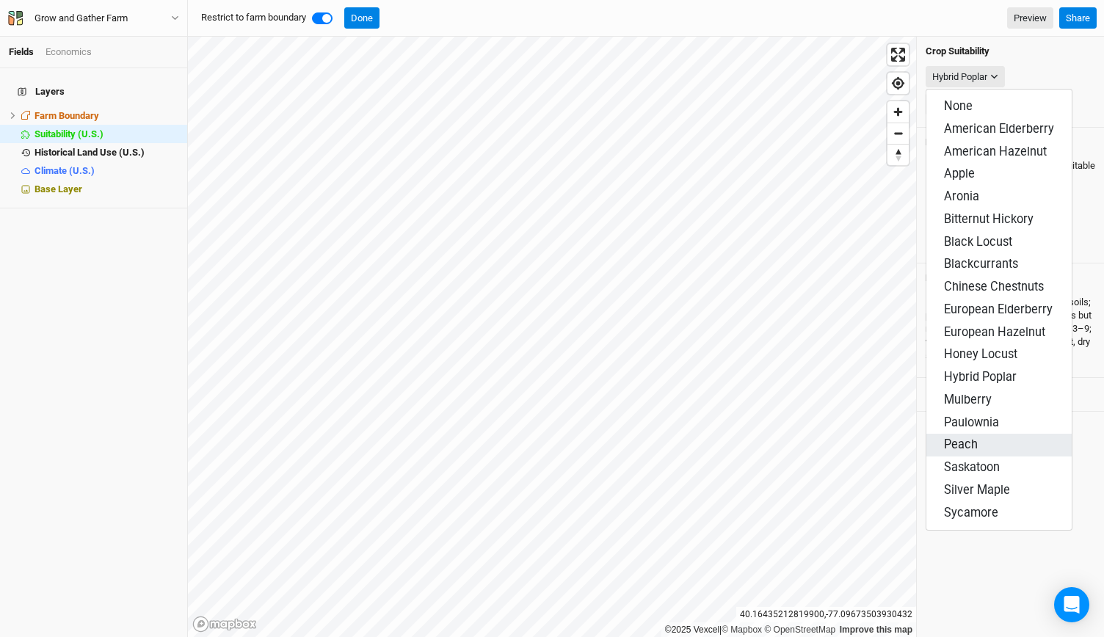
click at [983, 434] on button "Peach" at bounding box center [998, 445] width 145 height 23
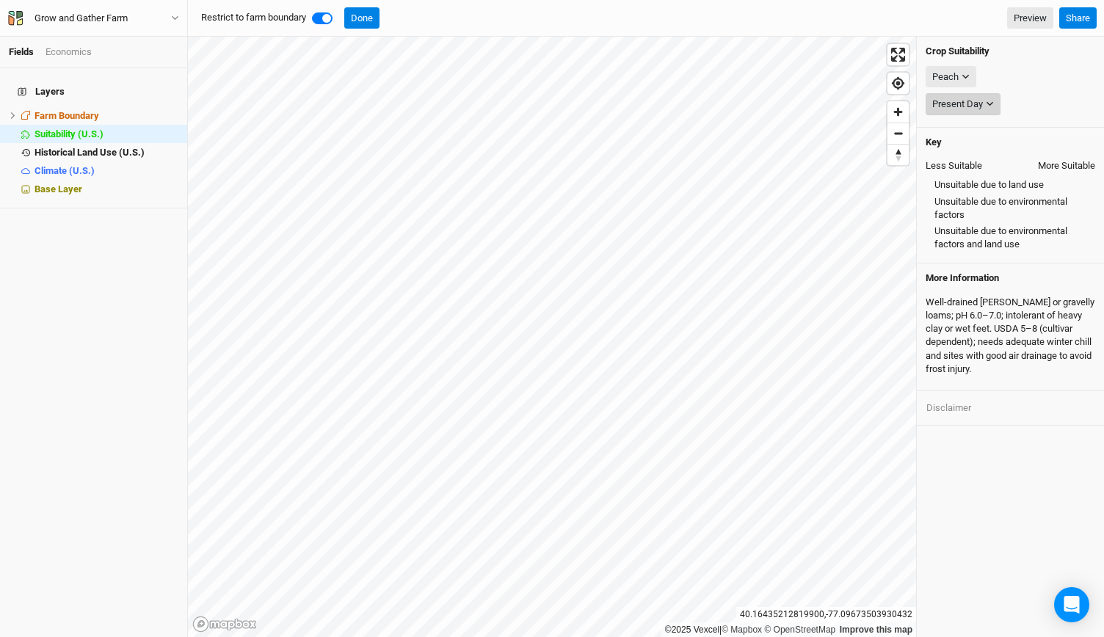
click at [983, 94] on button "Present Day" at bounding box center [962, 104] width 75 height 22
click at [965, 68] on button "Peach" at bounding box center [950, 77] width 51 height 22
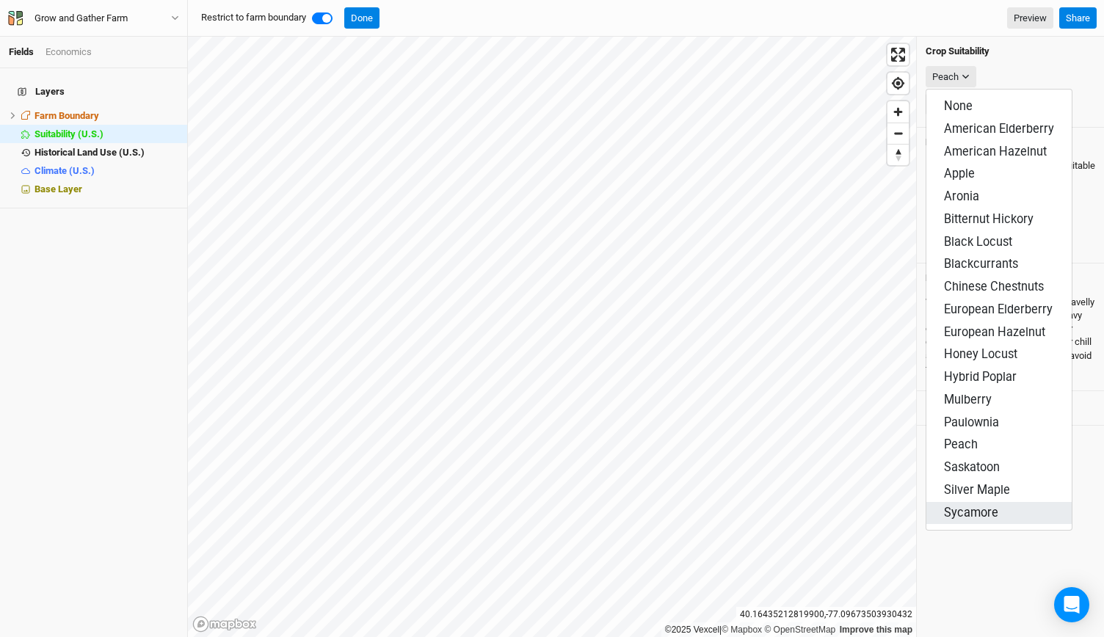
click at [970, 502] on button "Sycamore" at bounding box center [998, 513] width 145 height 23
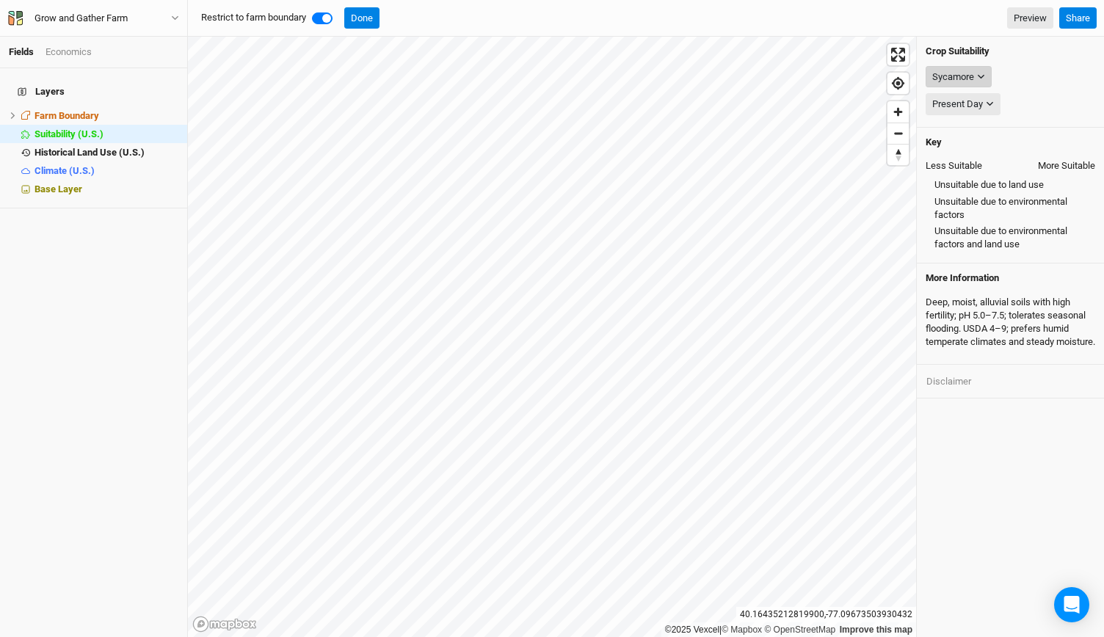
click at [949, 73] on div "Sycamore" at bounding box center [953, 77] width 42 height 15
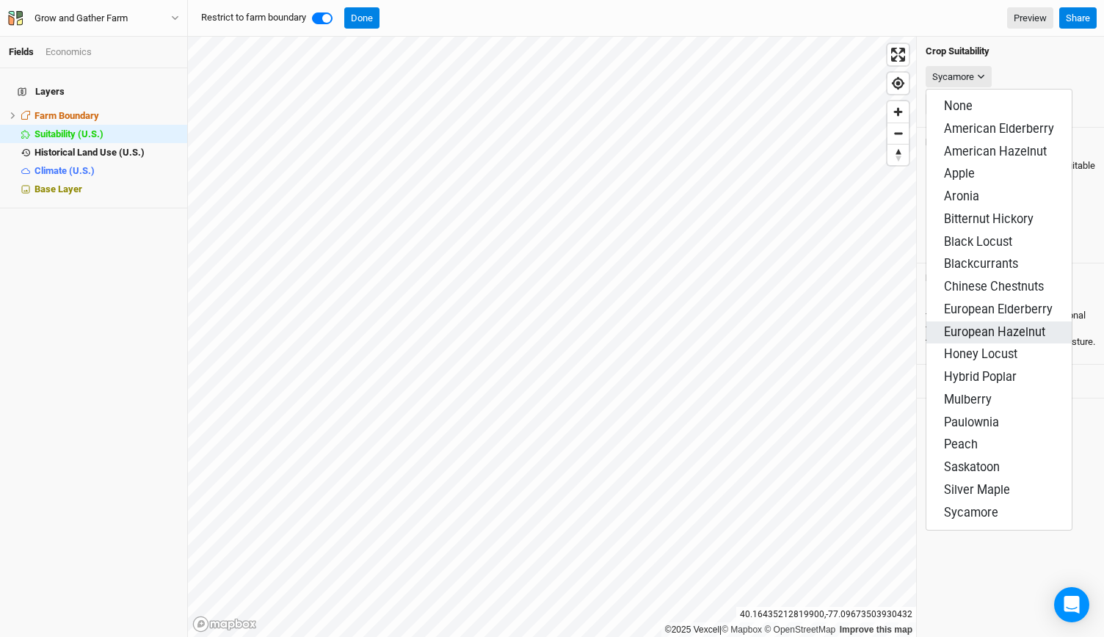
click at [958, 325] on span "European Hazelnut" at bounding box center [994, 332] width 101 height 14
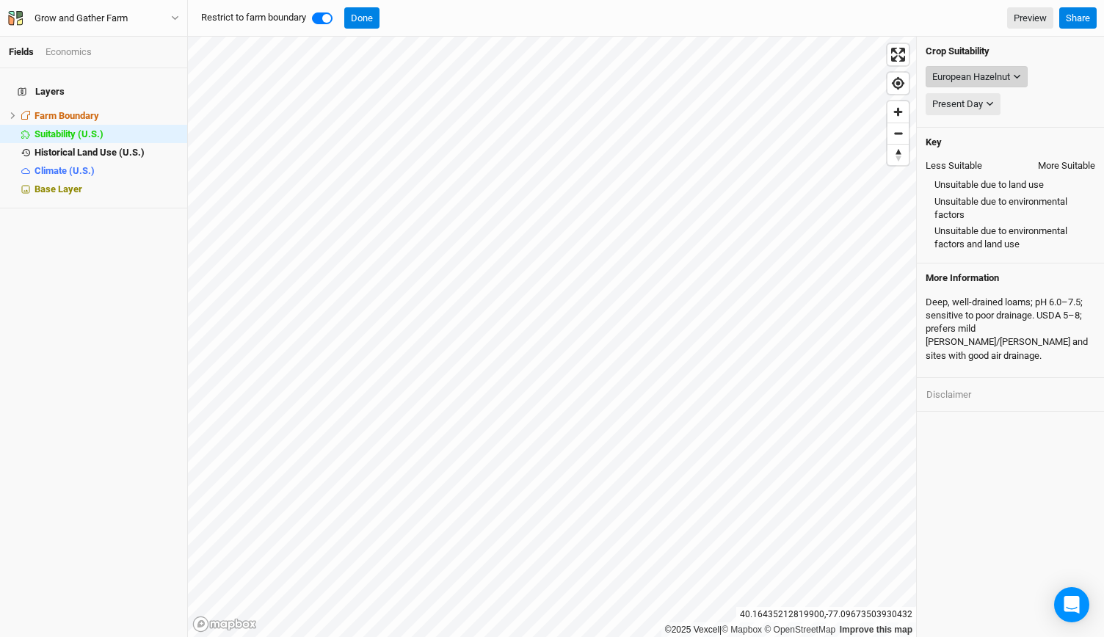
click at [974, 80] on div "European Hazelnut" at bounding box center [971, 77] width 78 height 15
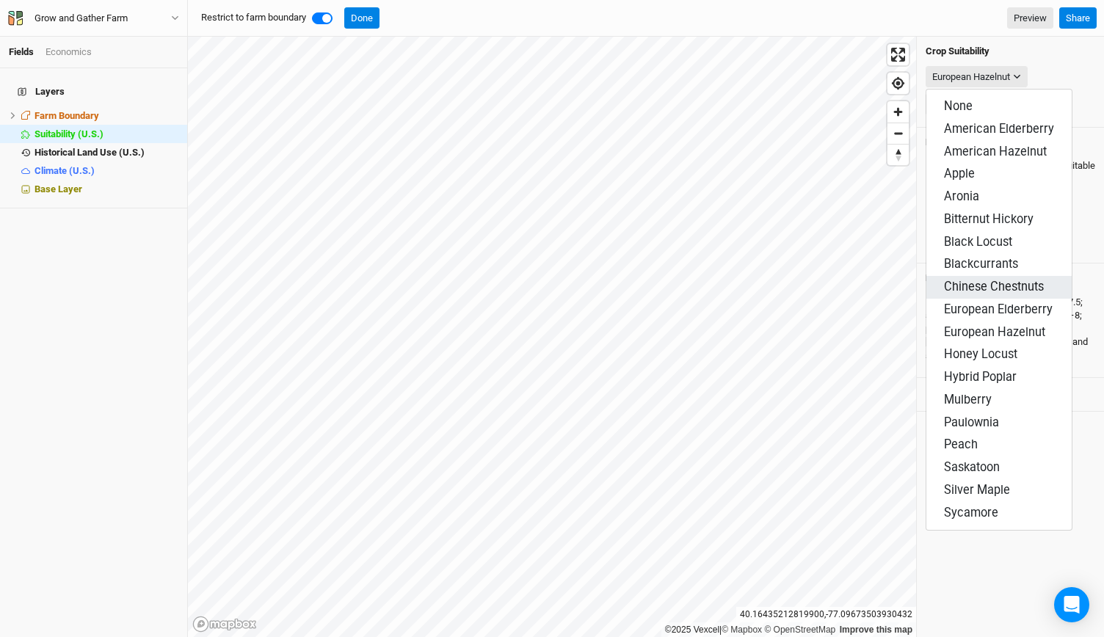
click at [969, 276] on button "Chinese Chestnuts" at bounding box center [998, 287] width 145 height 23
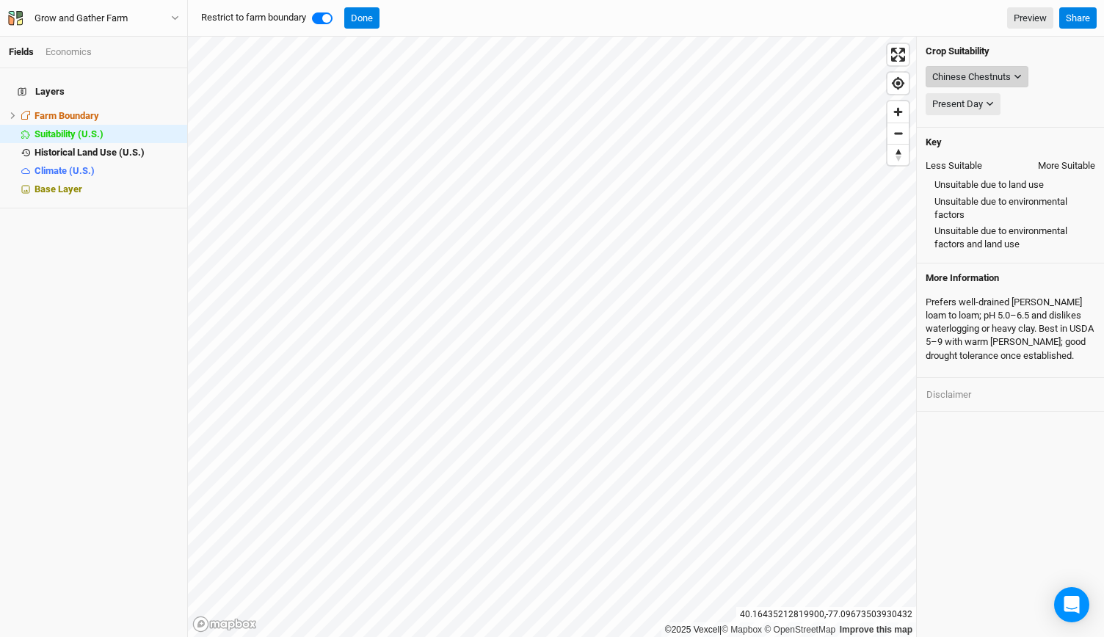
click at [991, 74] on div "Chinese Chestnuts" at bounding box center [971, 77] width 79 height 15
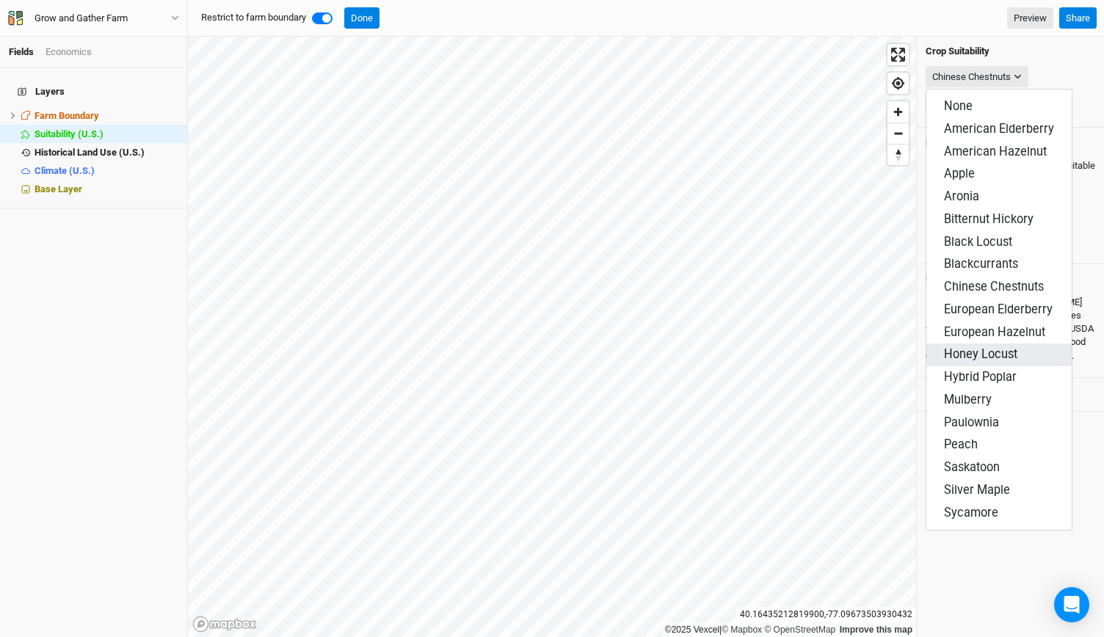
click at [977, 347] on span "Honey Locust" at bounding box center [980, 354] width 73 height 14
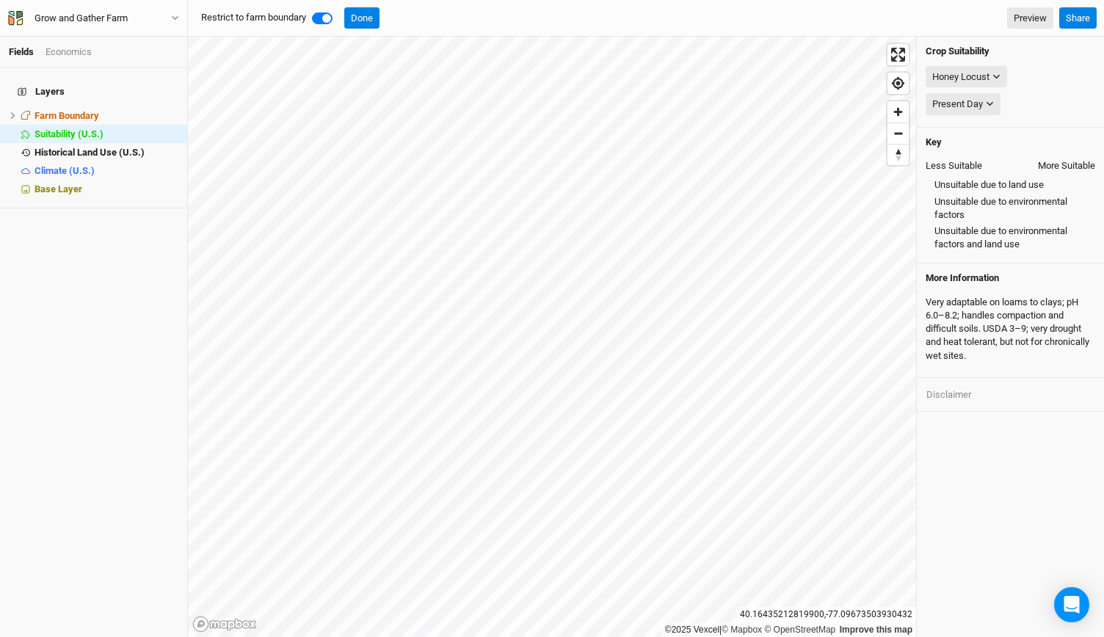
click at [971, 63] on div "Honey Locust None American Elderberry American Hazelnut Apple Aronia Bitternut …" at bounding box center [1010, 77] width 170 height 28
click at [970, 66] on button "Honey Locust" at bounding box center [965, 77] width 81 height 22
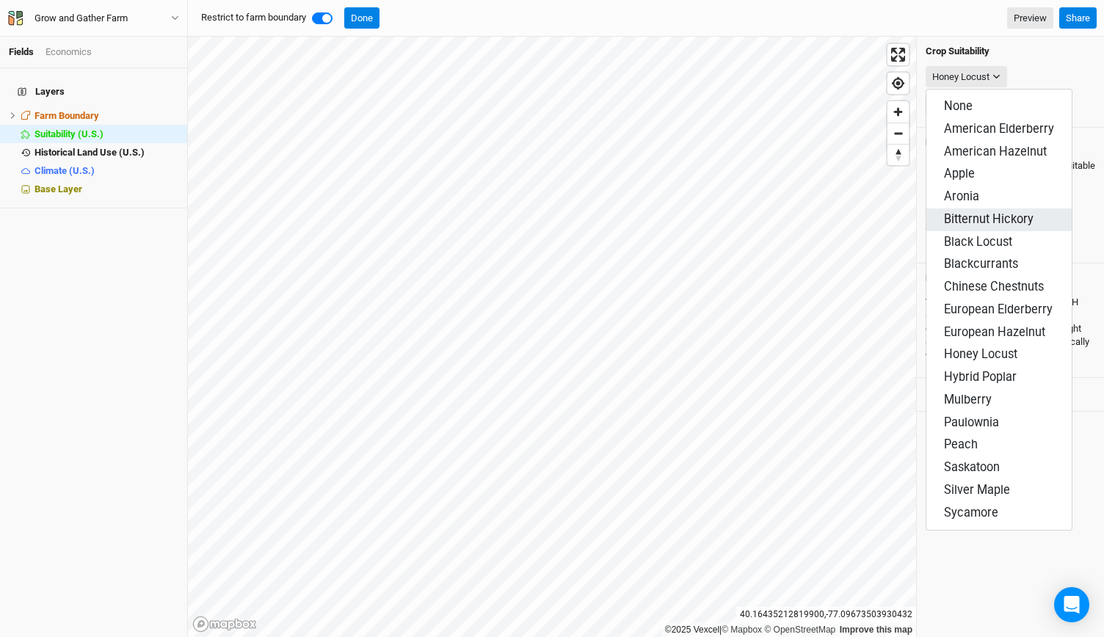
click at [981, 212] on span "Bitternut Hickory" at bounding box center [989, 219] width 90 height 14
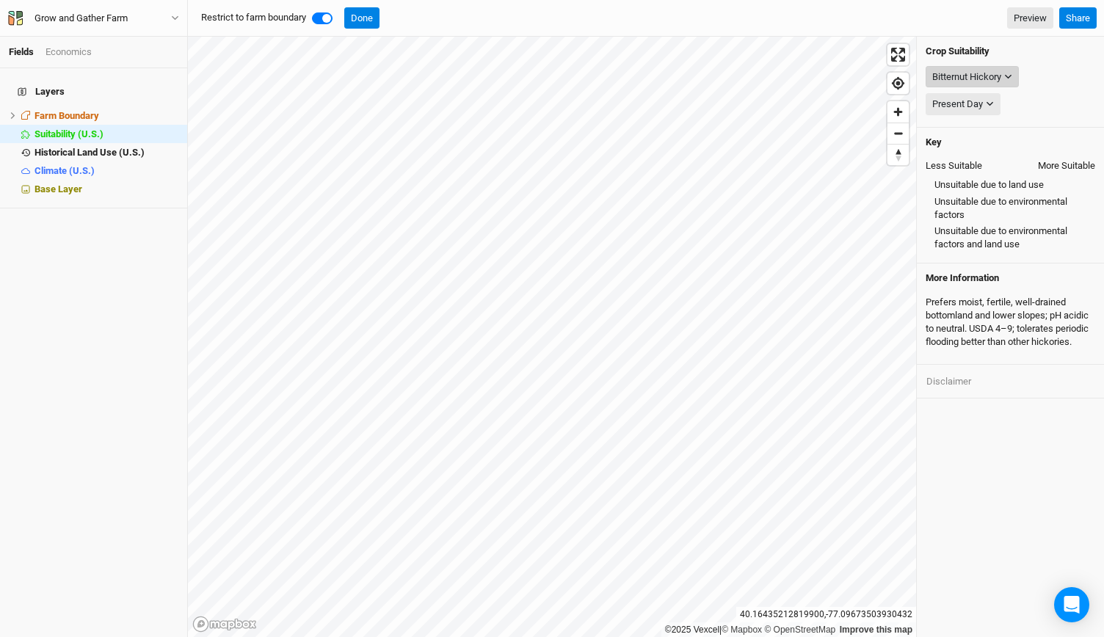
click at [975, 77] on div "Bitternut Hickory" at bounding box center [966, 77] width 69 height 15
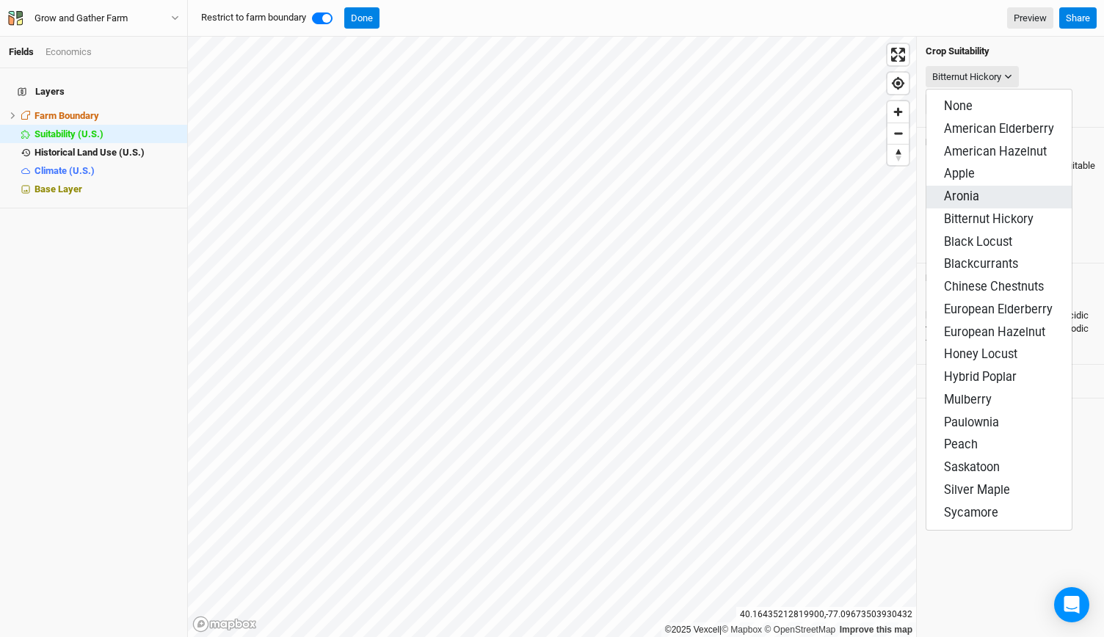
click at [964, 189] on span "Aronia" at bounding box center [961, 196] width 35 height 14
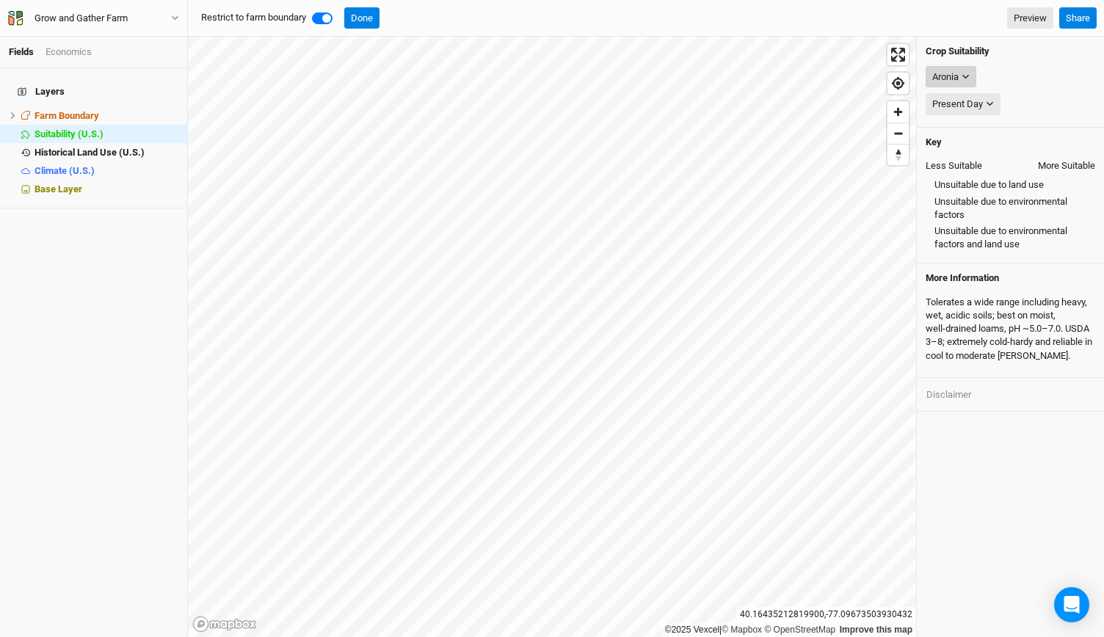
click at [957, 77] on div "Aronia" at bounding box center [945, 77] width 26 height 15
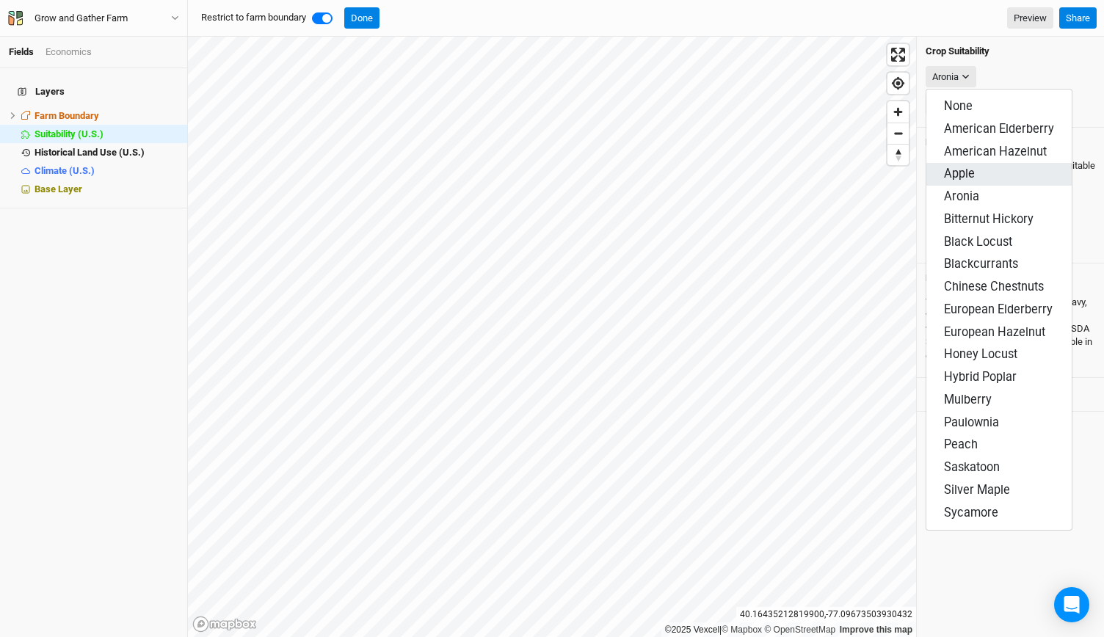
click at [963, 163] on button "Apple" at bounding box center [998, 174] width 145 height 23
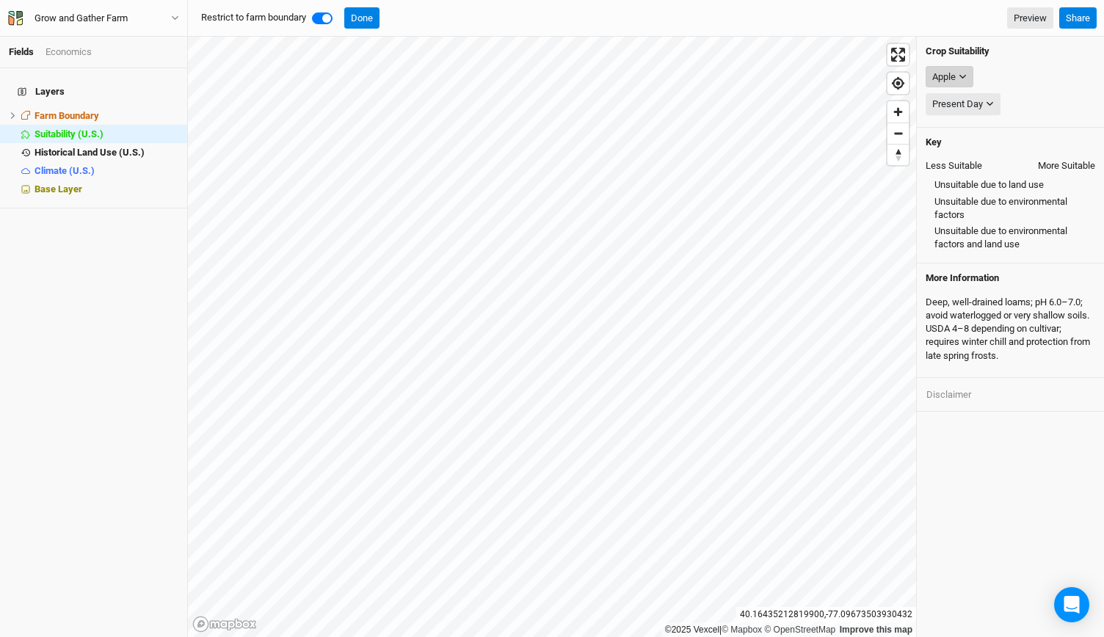
click at [957, 73] on button "Apple" at bounding box center [949, 77] width 48 height 22
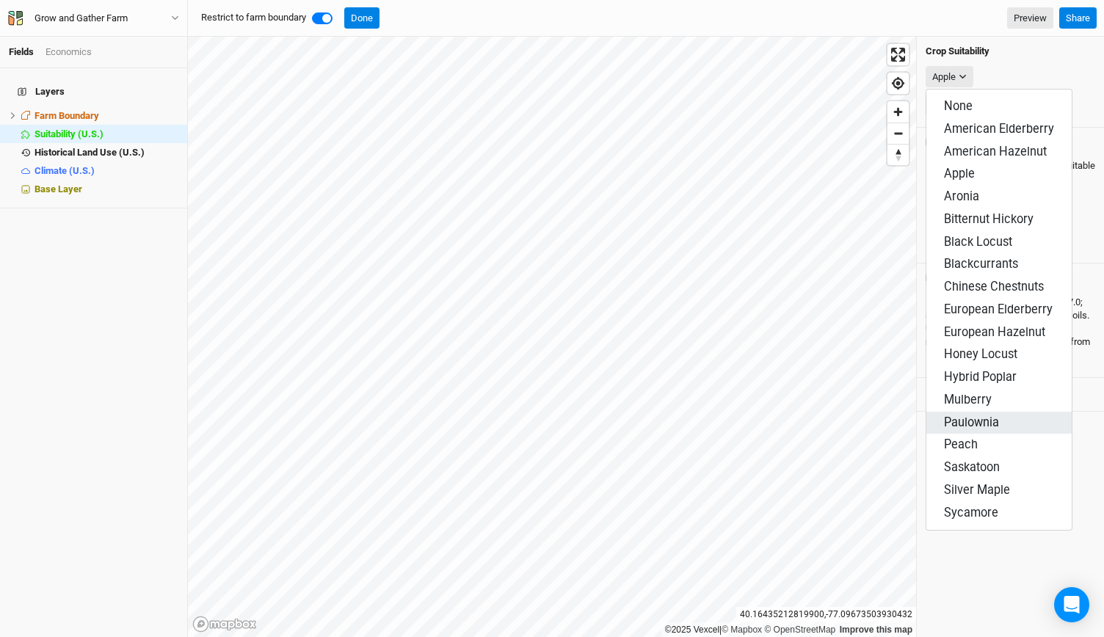
click at [966, 415] on span "Paulownia" at bounding box center [971, 422] width 55 height 14
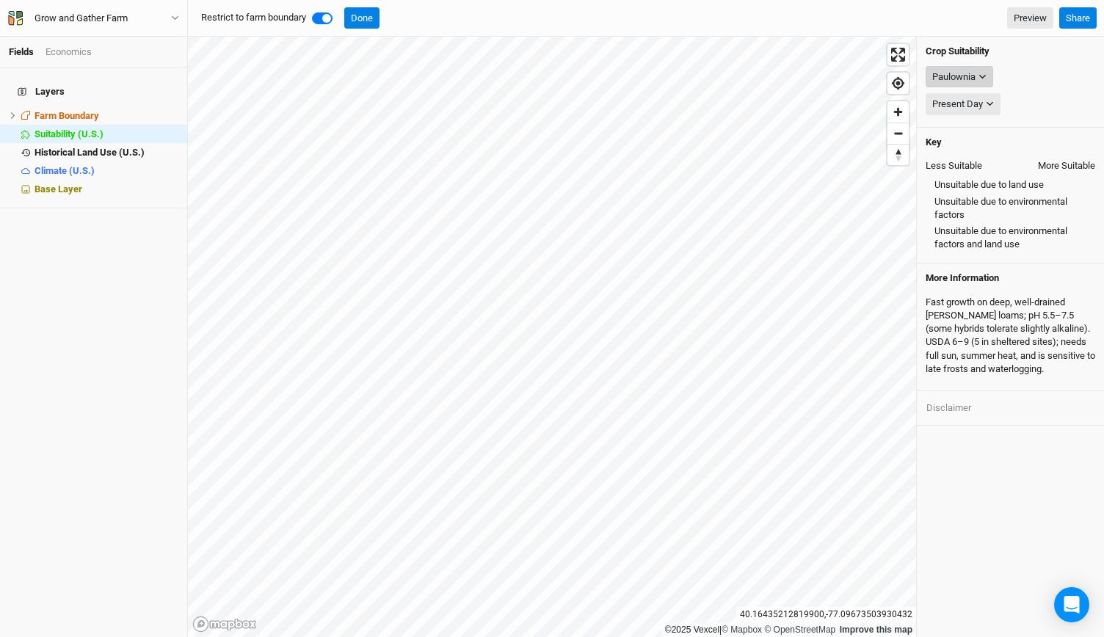
click at [976, 78] on button "Paulownia" at bounding box center [959, 77] width 68 height 22
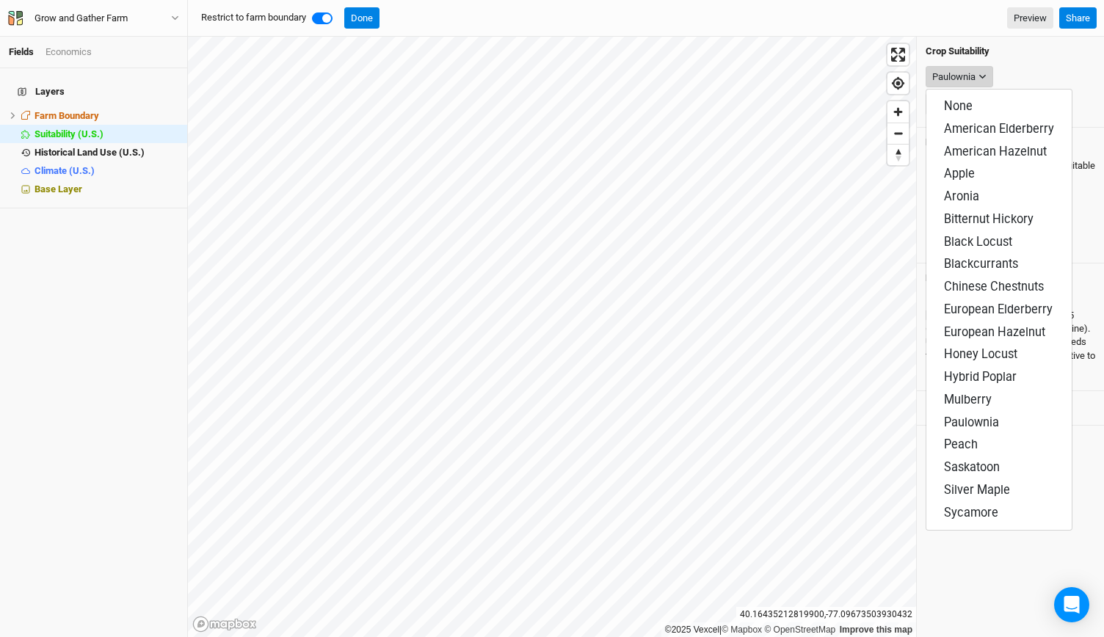
click at [976, 78] on button "Paulownia" at bounding box center [959, 77] width 68 height 22
click at [338, 10] on label at bounding box center [338, 10] width 0 height 0
click at [324, 19] on input "checkbox" at bounding box center [318, 17] width 12 height 15
checkbox input "false"
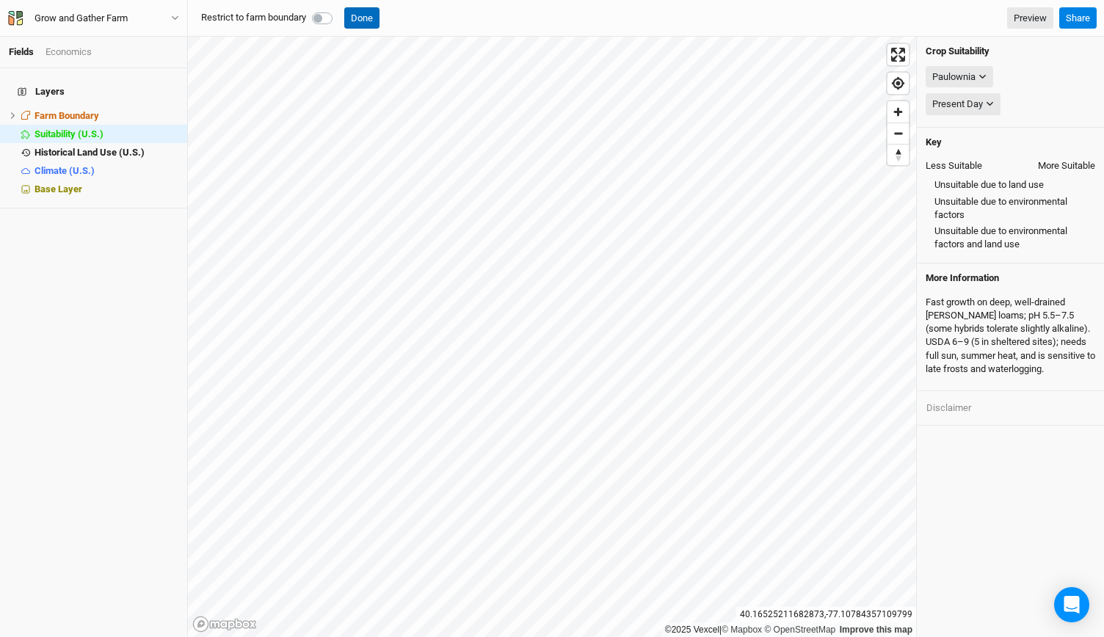
click at [366, 23] on button "Done" at bounding box center [361, 18] width 35 height 22
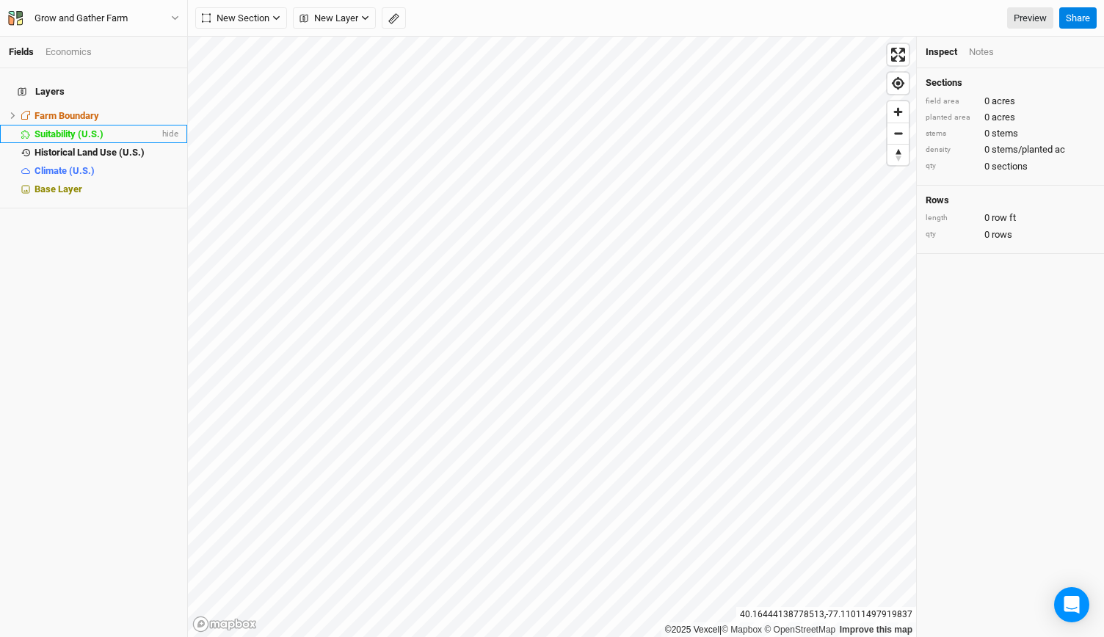
click at [90, 128] on span "Suitability (U.S.)" at bounding box center [68, 133] width 69 height 11
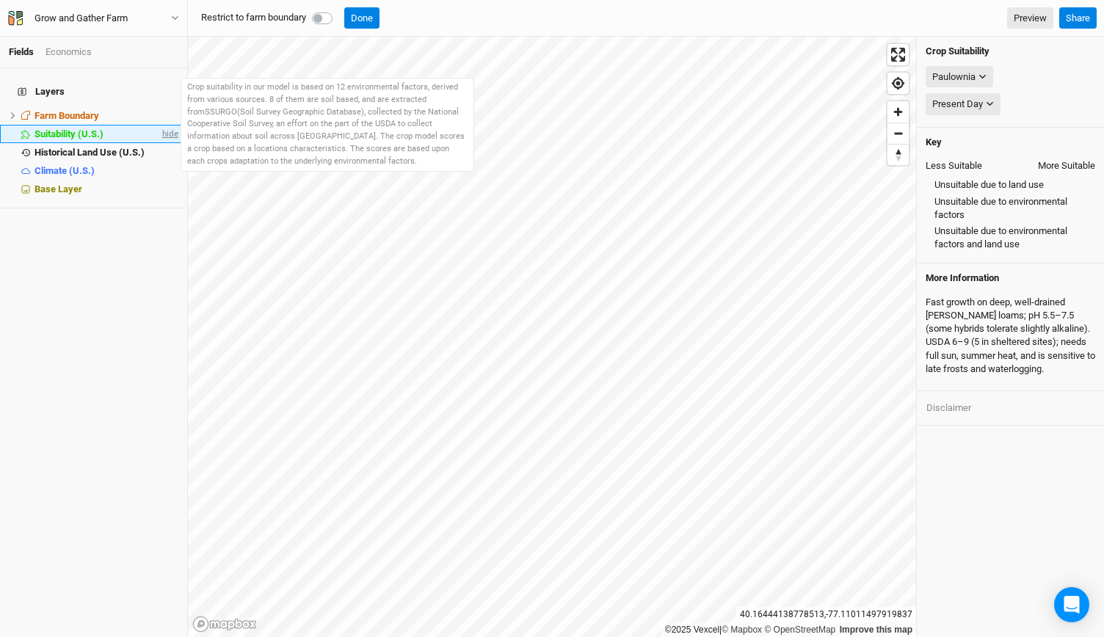
click at [160, 125] on span "hide" at bounding box center [168, 134] width 19 height 18
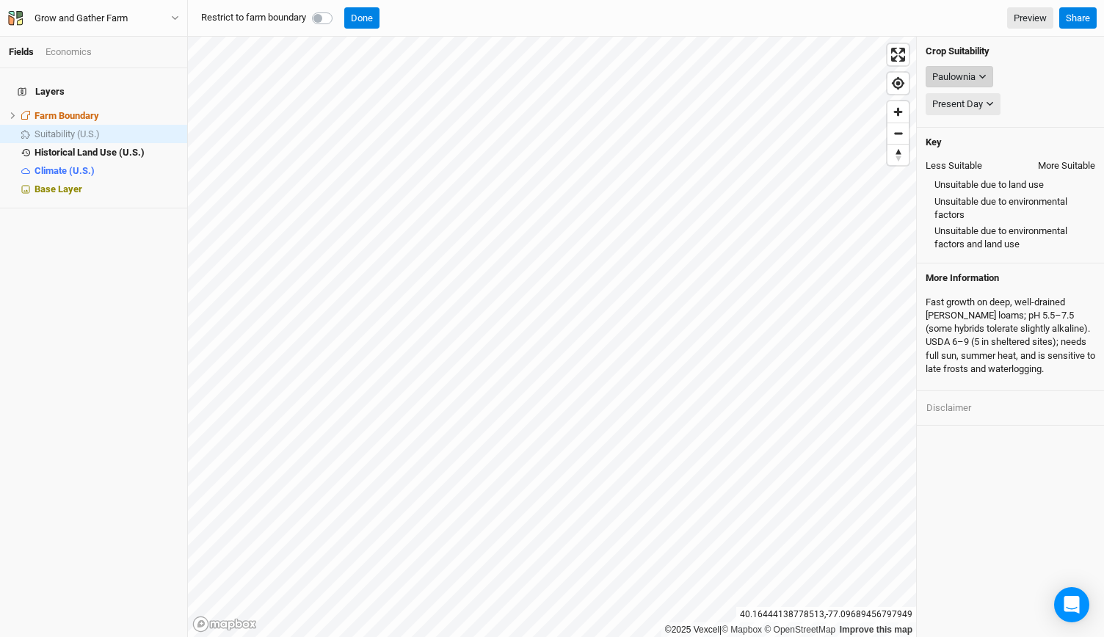
click at [986, 76] on icon "button" at bounding box center [982, 77] width 8 height 8
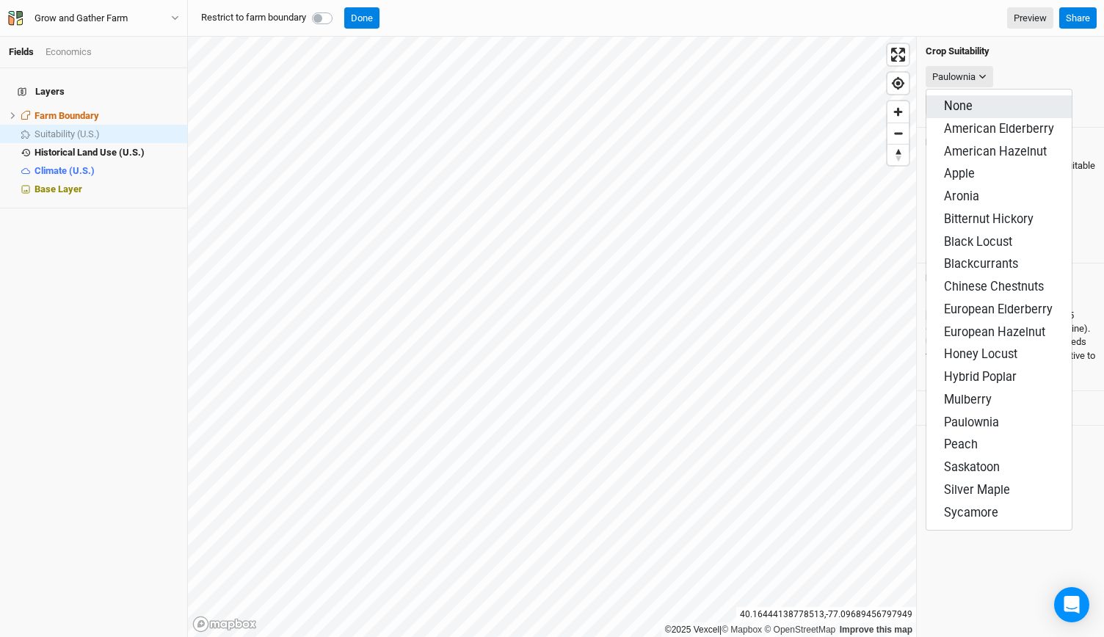
click at [972, 98] on button "None" at bounding box center [998, 106] width 145 height 23
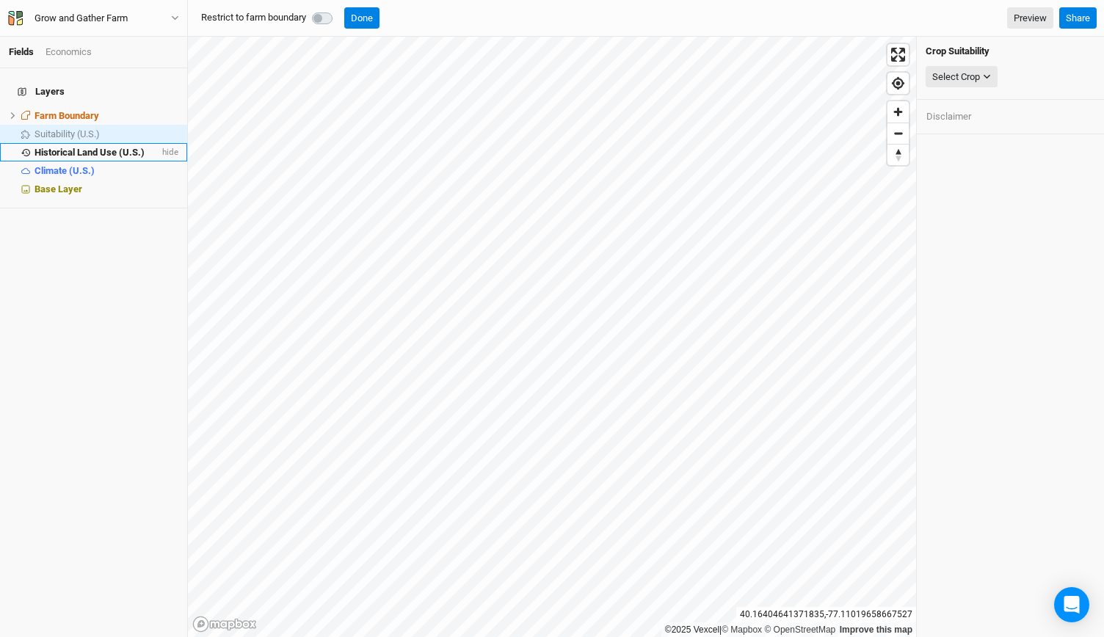
click at [85, 147] on span "Historical Land Use (U.S.)" at bounding box center [89, 152] width 110 height 11
click at [981, 76] on div "Select Attribute" at bounding box center [964, 77] width 64 height 15
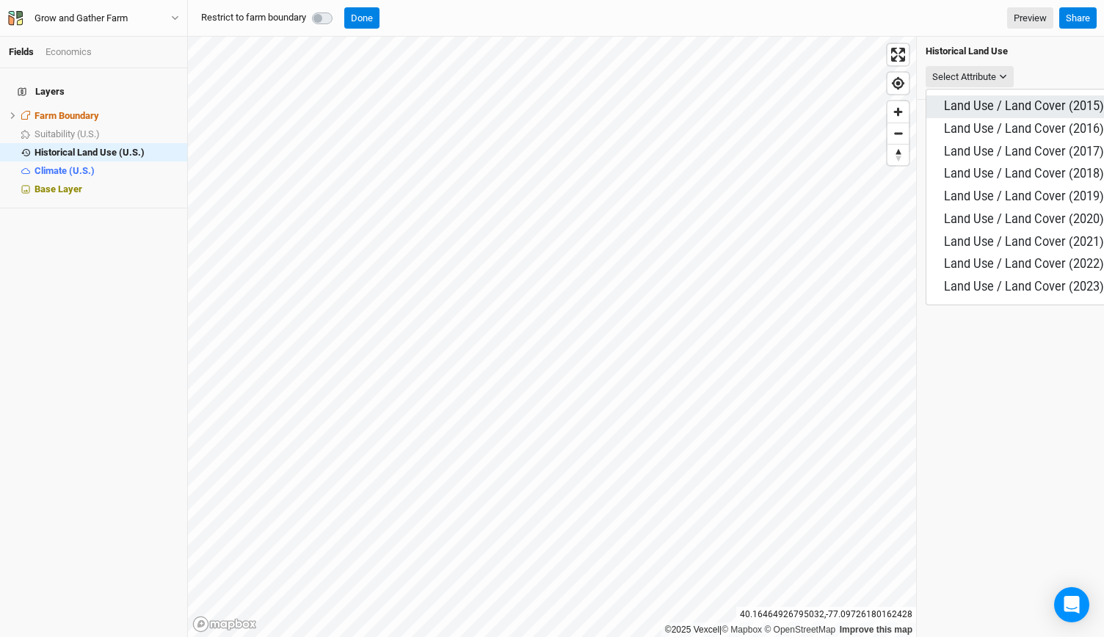
click at [983, 101] on span "Land Use / Land Cover (2015)" at bounding box center [1024, 106] width 160 height 14
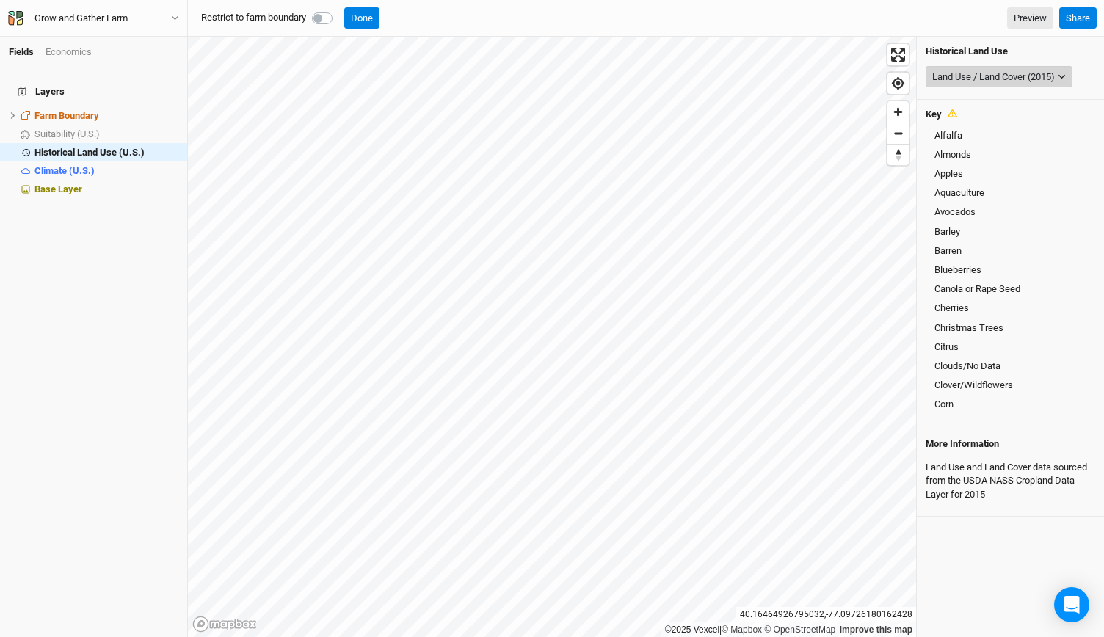
click at [1042, 73] on div "Land Use / Land Cover (2015)" at bounding box center [993, 77] width 123 height 15
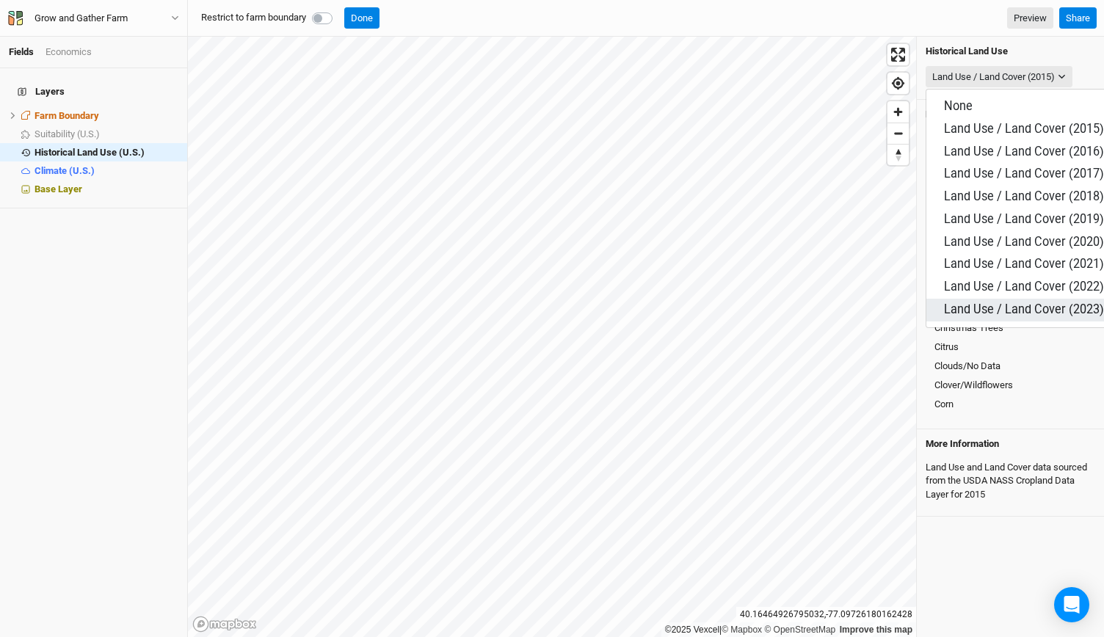
click at [1016, 302] on span "Land Use / Land Cover (2023)" at bounding box center [1024, 309] width 160 height 14
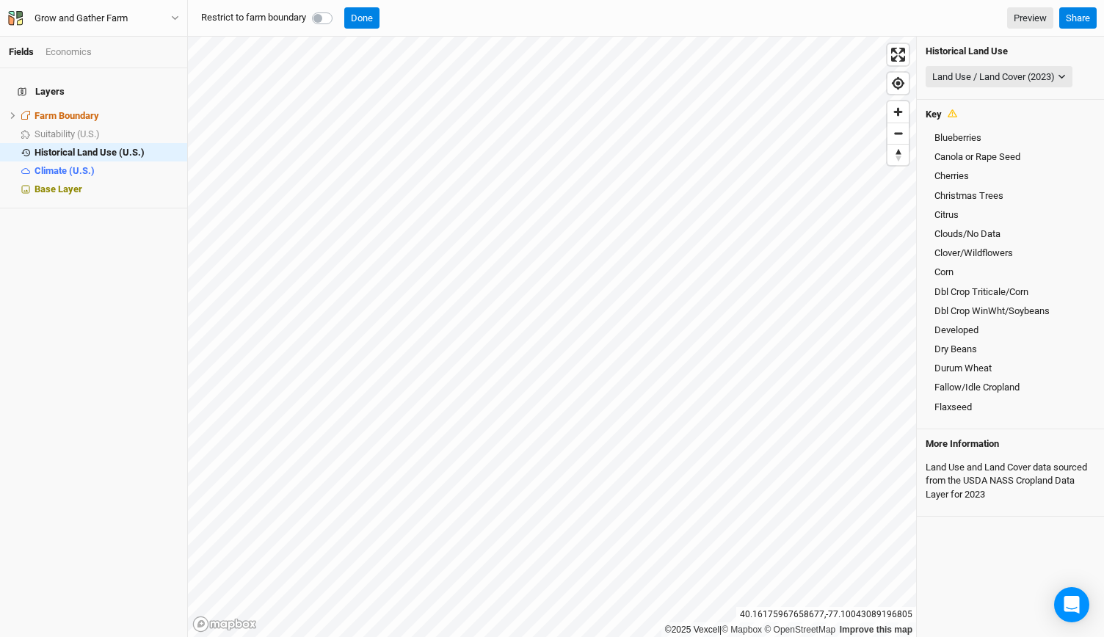
scroll to position [247, 0]
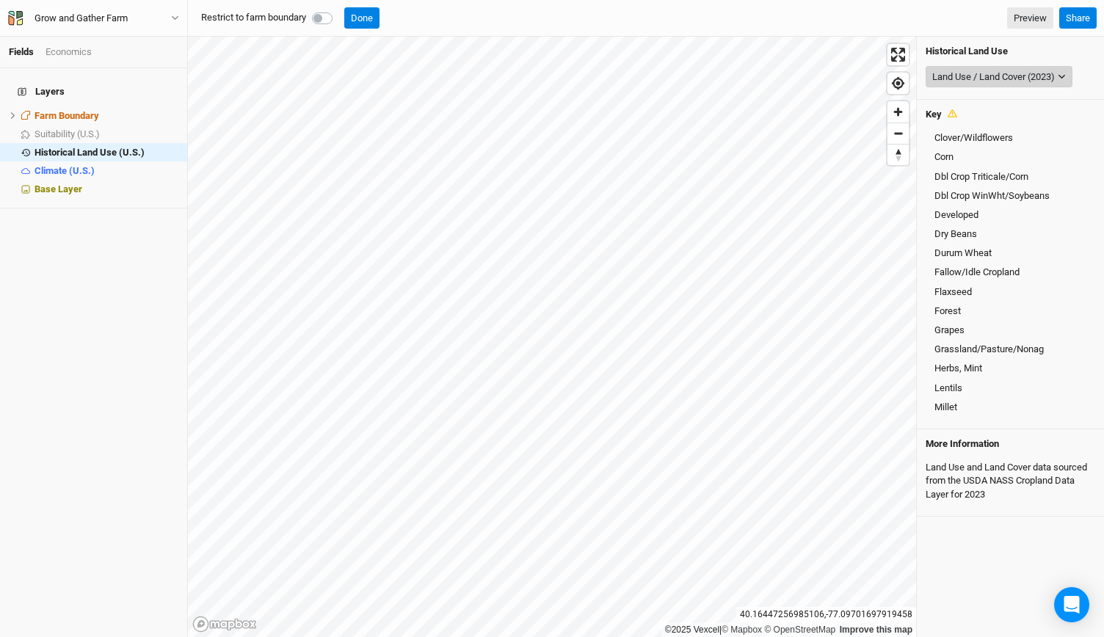
click at [1055, 79] on div "Land Use / Land Cover (2023)" at bounding box center [993, 77] width 123 height 15
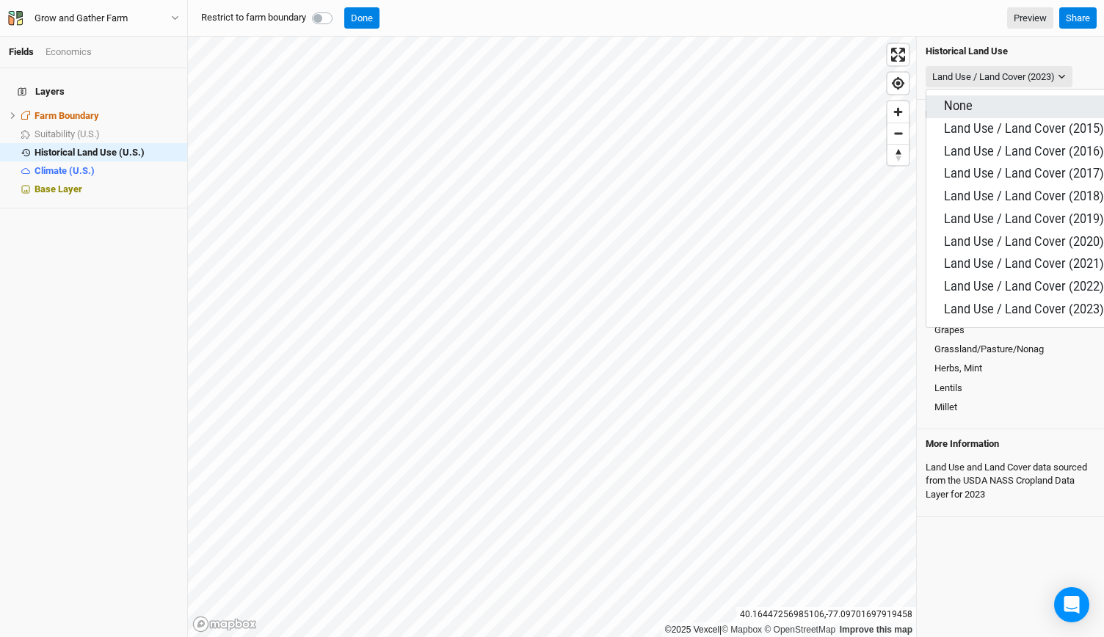
click at [984, 105] on button "None" at bounding box center [1023, 106] width 195 height 23
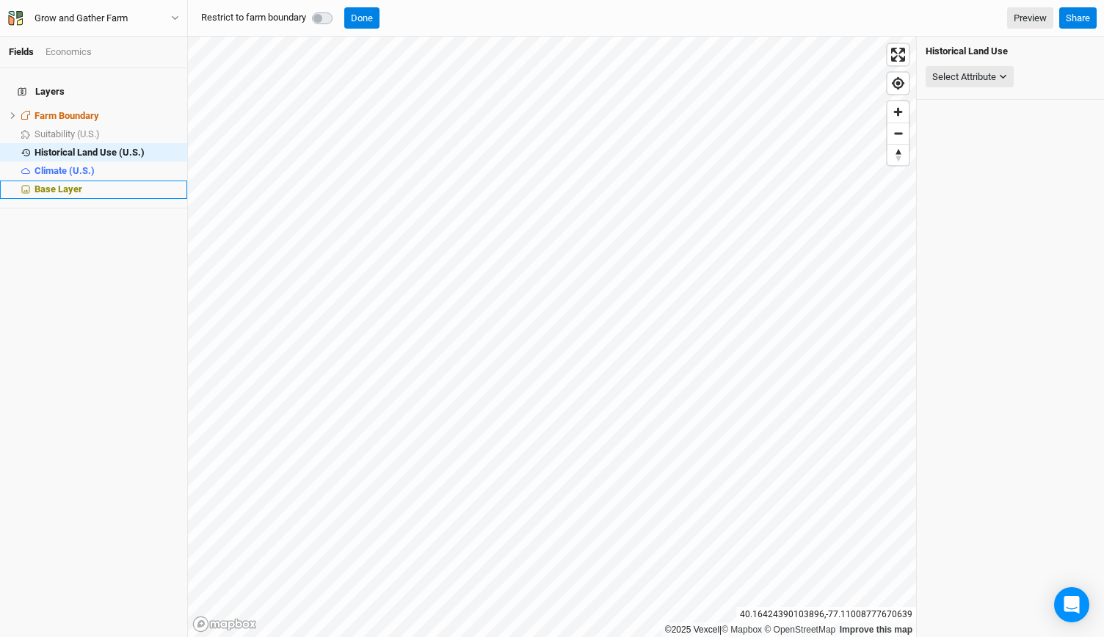
click at [65, 183] on span "Base Layer" at bounding box center [58, 188] width 48 height 11
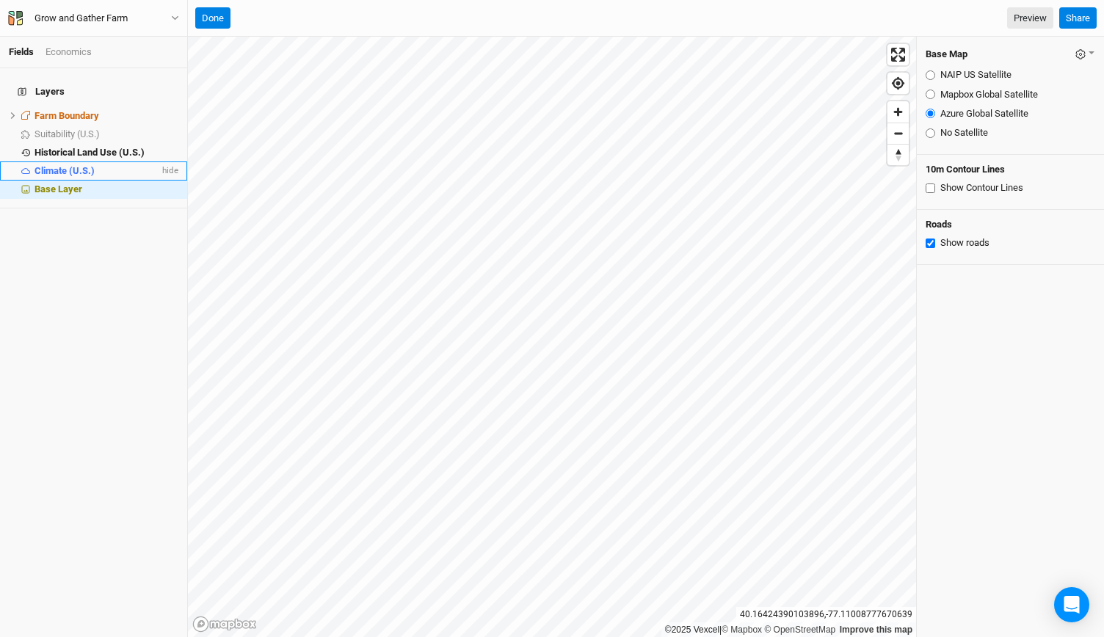
click at [48, 165] on span "Climate (U.S.)" at bounding box center [64, 170] width 60 height 11
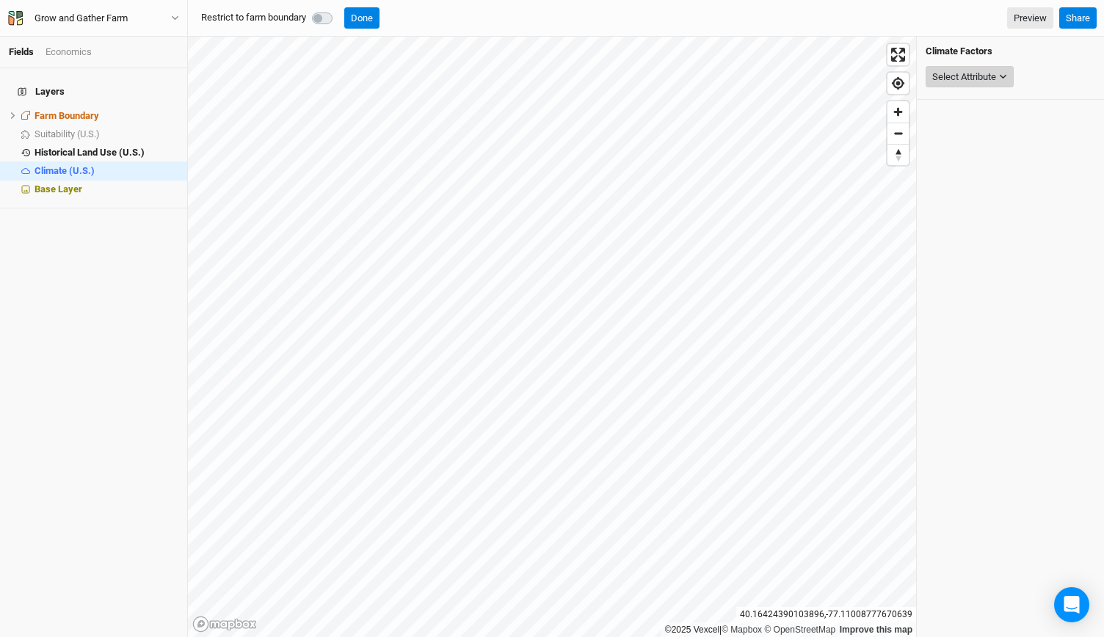
click at [983, 73] on div "Select Attribute" at bounding box center [964, 77] width 64 height 15
click at [93, 147] on span "Historical Land Use (U.S.)" at bounding box center [89, 152] width 110 height 11
click at [942, 76] on div "Select Attribute" at bounding box center [964, 77] width 64 height 15
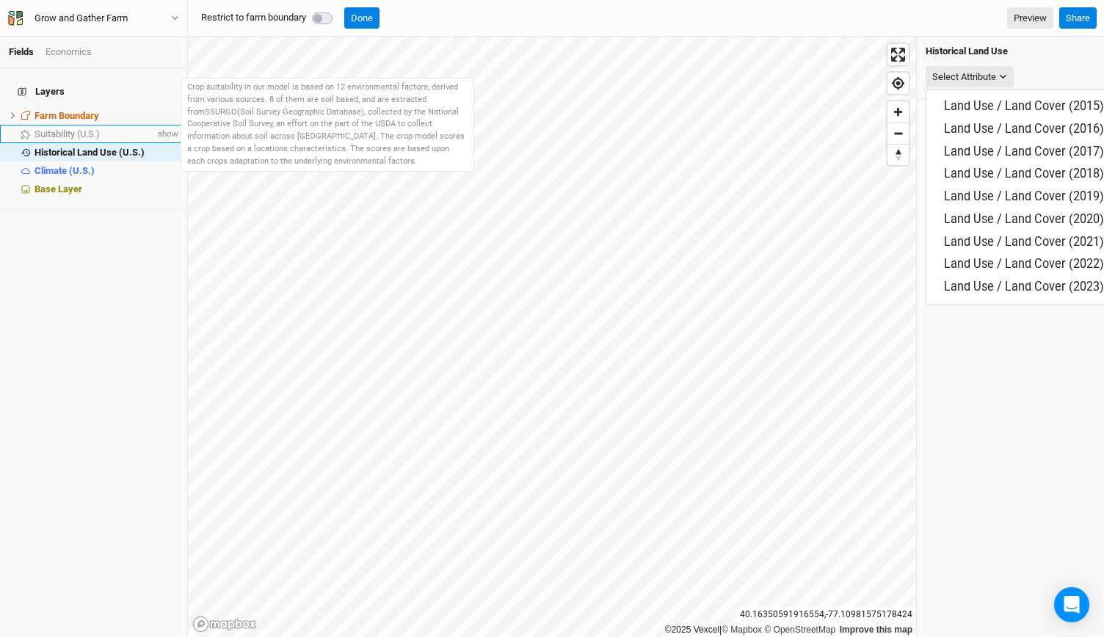
click at [73, 125] on li "Suitability (U.S.) show" at bounding box center [93, 134] width 187 height 18
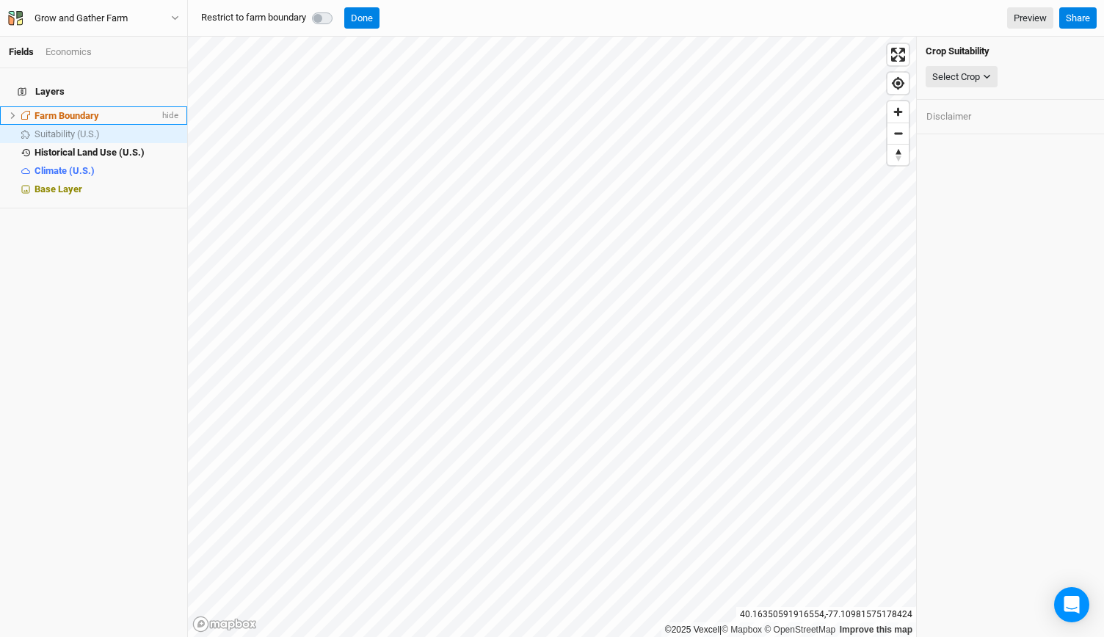
click at [68, 110] on span "Farm Boundary" at bounding box center [66, 115] width 65 height 11
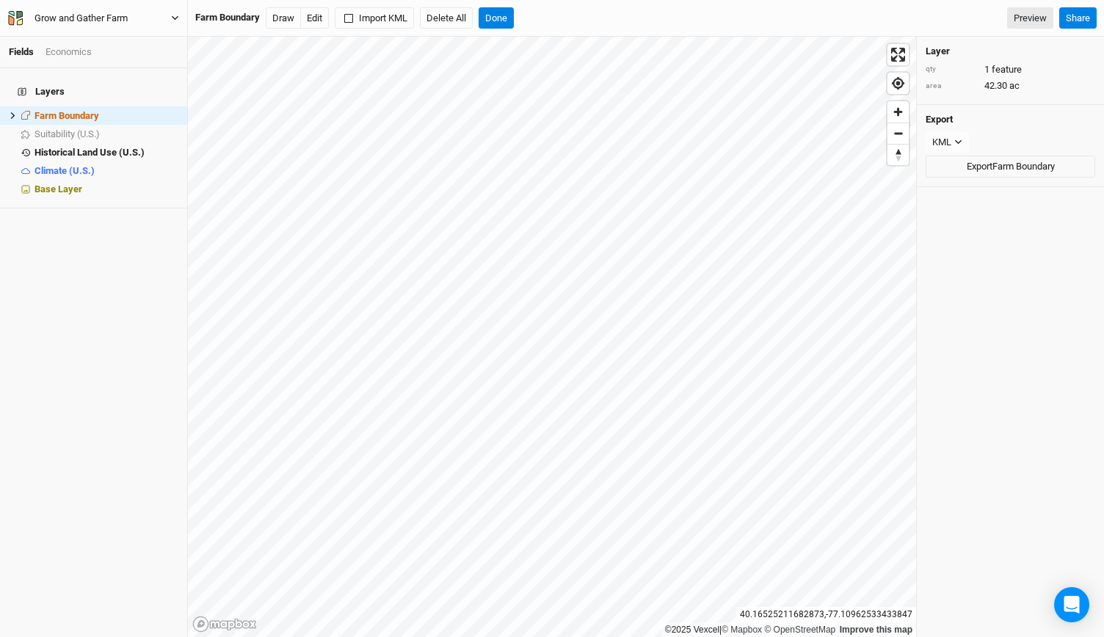
click at [172, 17] on icon "button" at bounding box center [175, 18] width 8 height 8
click at [114, 49] on button "Back" at bounding box center [122, 41] width 116 height 19
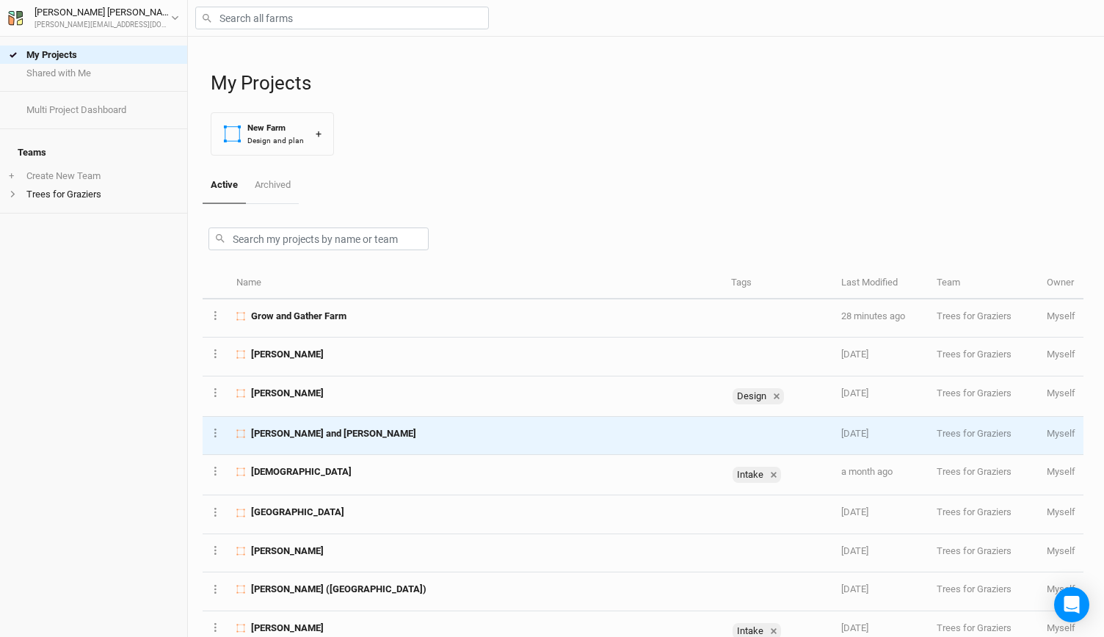
click at [296, 429] on span "[PERSON_NAME] and [PERSON_NAME]" at bounding box center [333, 433] width 165 height 13
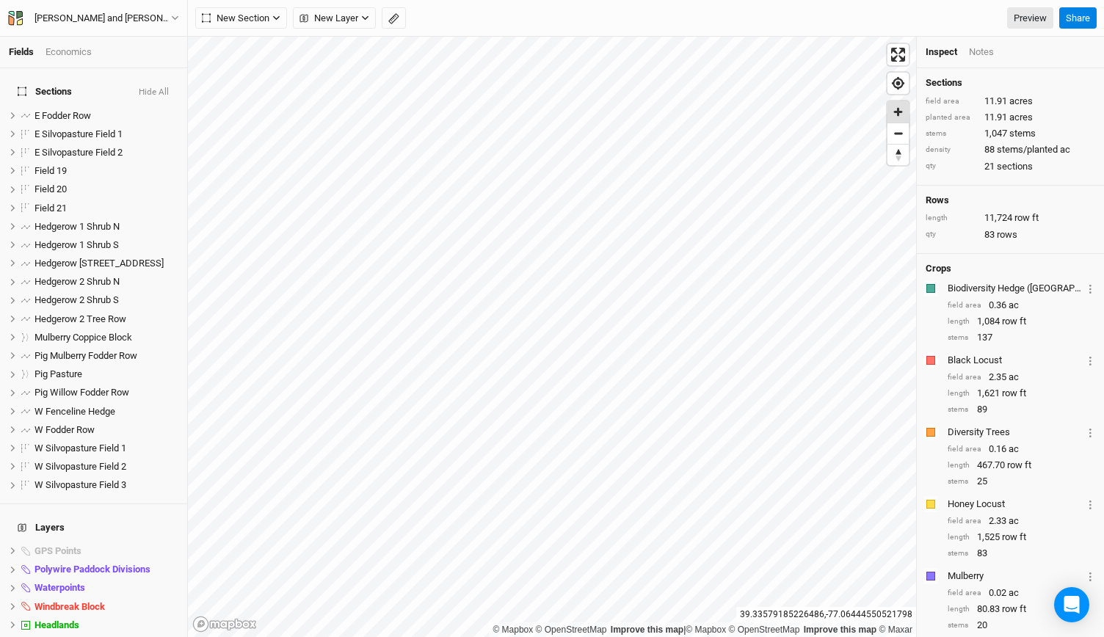
click at [901, 115] on span "Zoom in" at bounding box center [897, 111] width 21 height 21
click at [150, 421] on span "hide" at bounding box center [158, 430] width 16 height 18
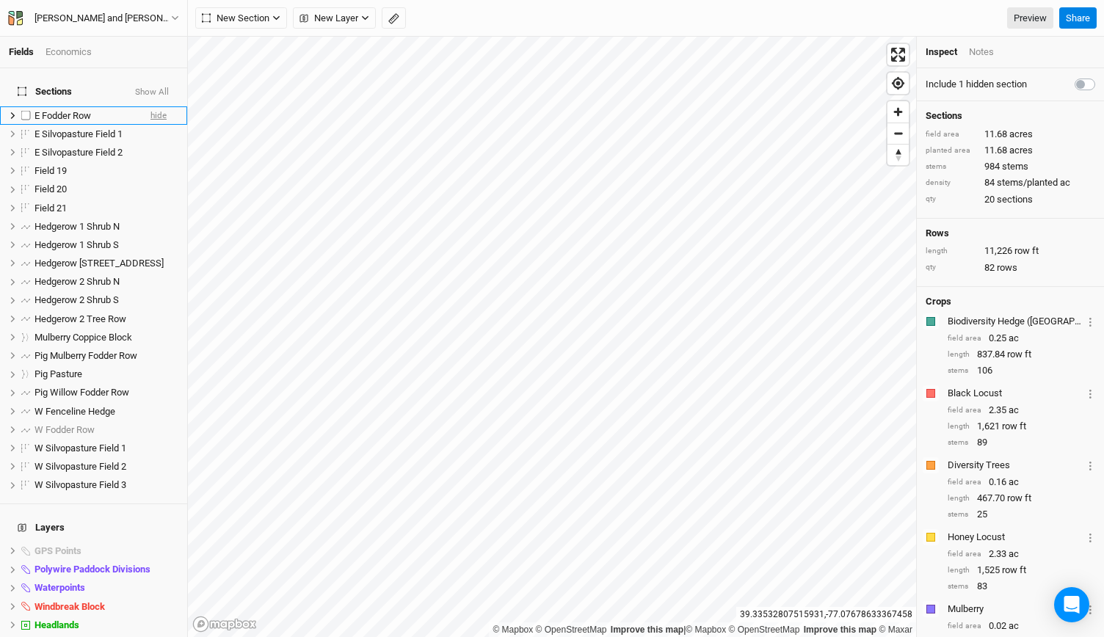
click at [150, 106] on span "hide" at bounding box center [158, 115] width 16 height 18
click at [893, 109] on span "Zoom in" at bounding box center [897, 111] width 21 height 21
click at [159, 542] on span "hide" at bounding box center [168, 551] width 19 height 18
click at [157, 542] on span "show" at bounding box center [166, 551] width 23 height 18
click at [903, 110] on span "Zoom in" at bounding box center [897, 111] width 21 height 21
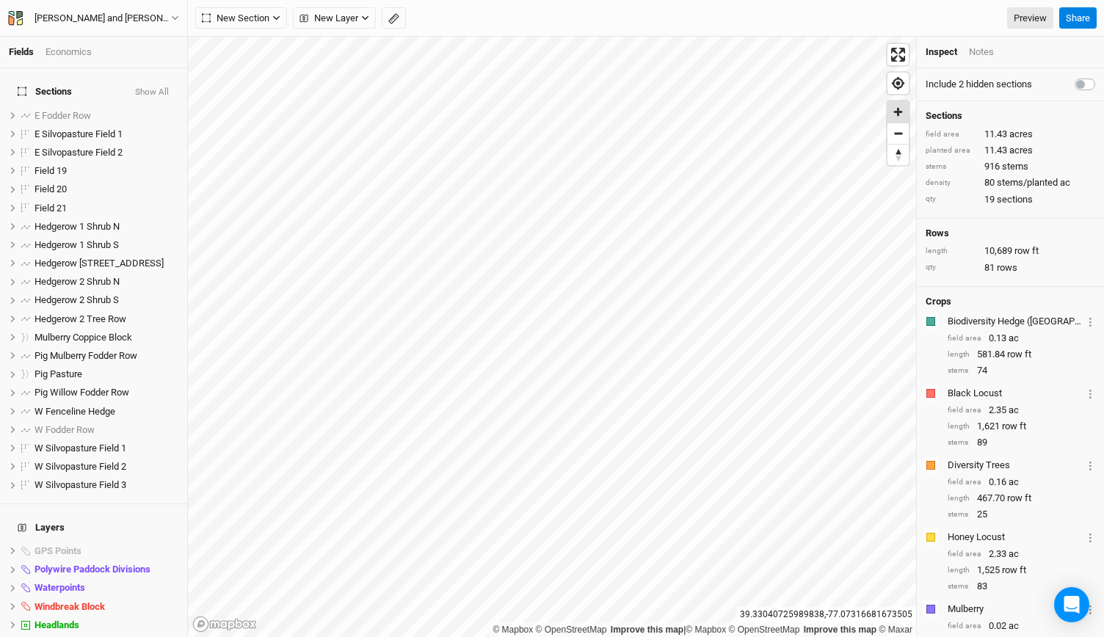
click at [900, 113] on span "Zoom in" at bounding box center [897, 111] width 21 height 21
click at [150, 328] on span "hide" at bounding box center [158, 337] width 16 height 18
click at [161, 561] on span "hide" at bounding box center [168, 570] width 19 height 18
click at [159, 579] on span "hide" at bounding box center [168, 588] width 19 height 18
click at [159, 634] on span "hide" at bounding box center [168, 643] width 19 height 18
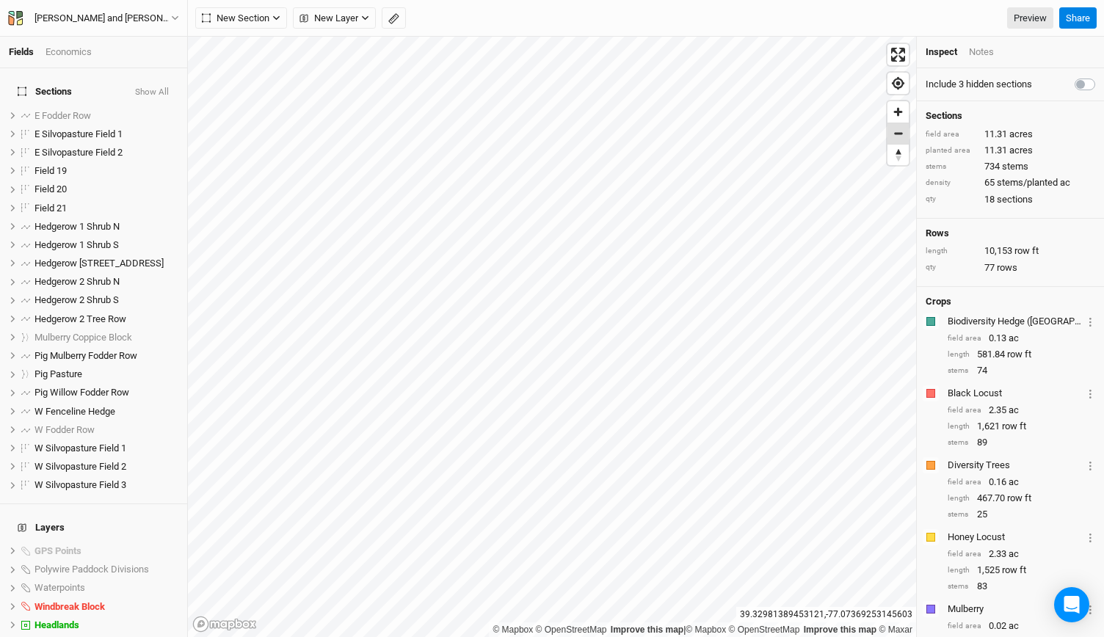
click at [900, 138] on span "Zoom out" at bounding box center [897, 133] width 21 height 21
click at [94, 165] on div "Field 19" at bounding box center [86, 171] width 104 height 12
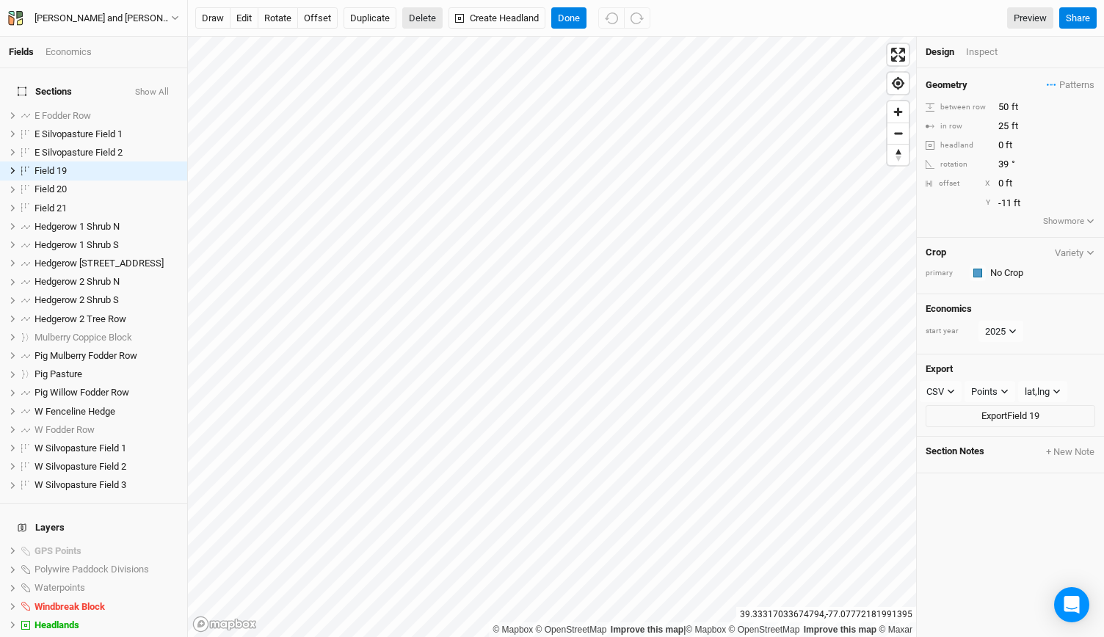
click at [421, 23] on button "Delete" at bounding box center [422, 18] width 40 height 22
click at [448, 20] on button "Confirm" at bounding box center [437, 18] width 45 height 22
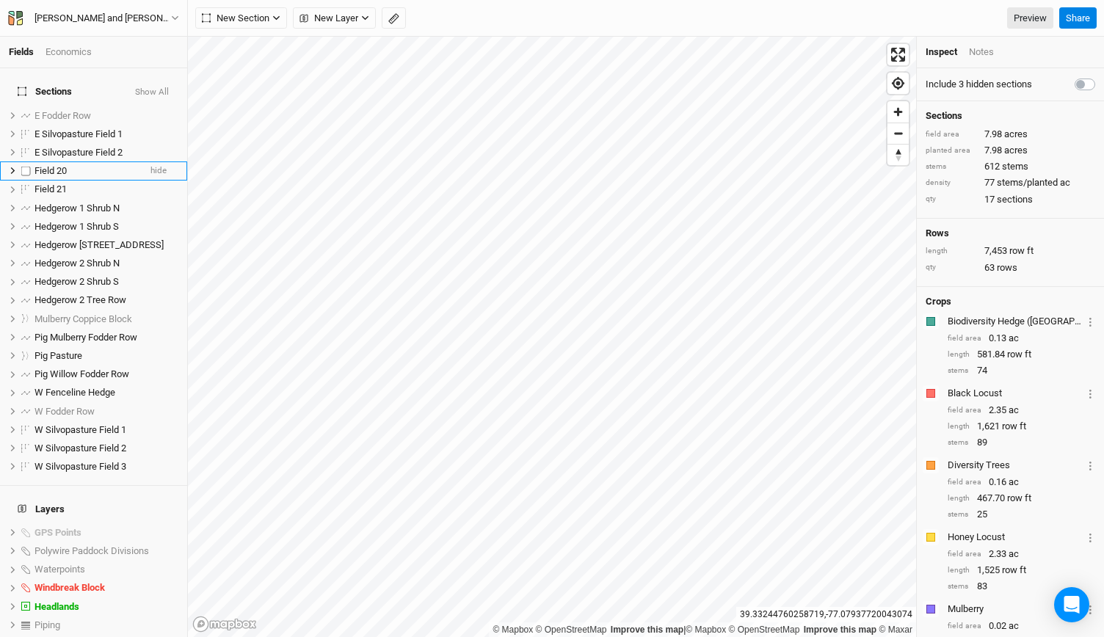
click at [119, 165] on div "Field 20" at bounding box center [86, 171] width 104 height 12
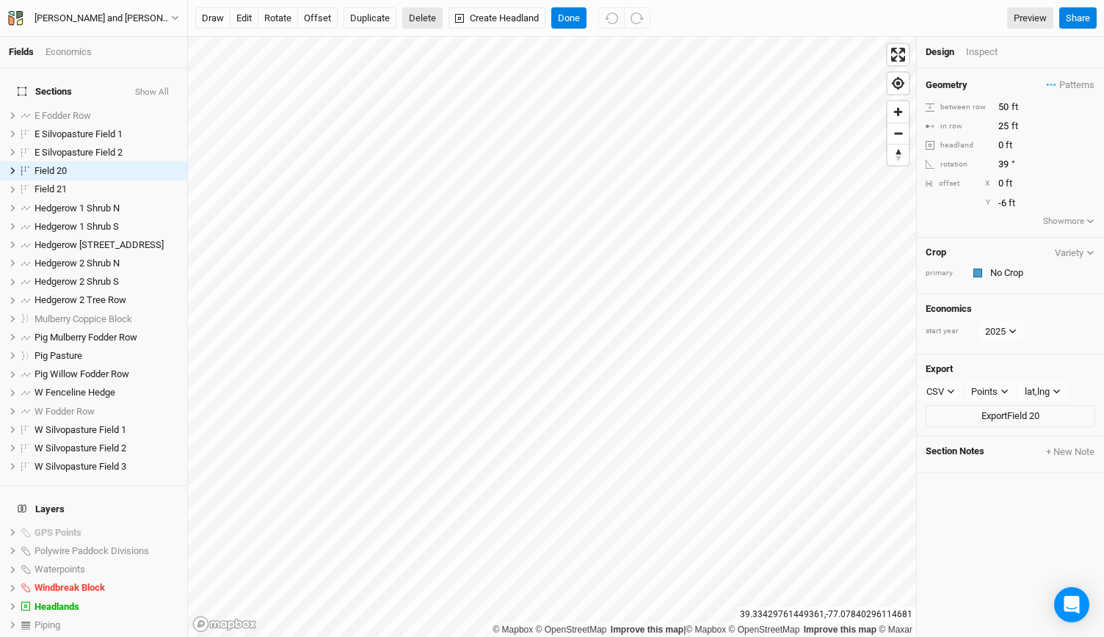
click at [412, 24] on button "Delete" at bounding box center [422, 18] width 40 height 22
click at [458, 20] on button "Confirm" at bounding box center [437, 18] width 45 height 22
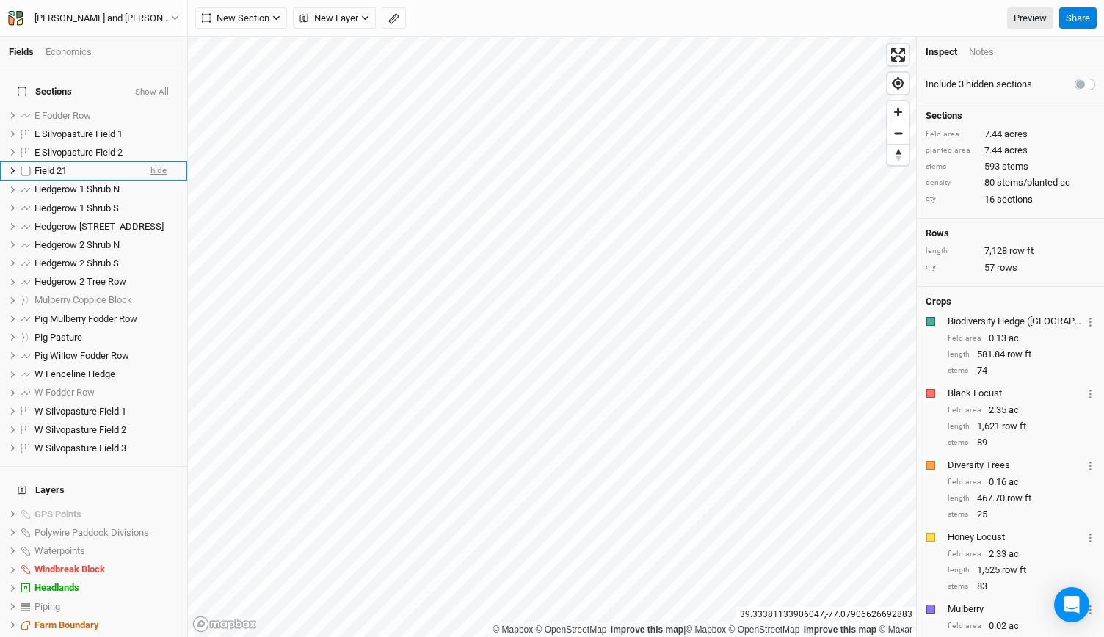
click at [150, 164] on span "hide" at bounding box center [158, 171] width 16 height 18
click at [146, 164] on span "show" at bounding box center [156, 171] width 21 height 18
click at [150, 164] on span "hide" at bounding box center [158, 171] width 16 height 18
click at [146, 164] on span "show" at bounding box center [156, 171] width 21 height 18
click at [150, 164] on span "hide" at bounding box center [158, 171] width 16 height 18
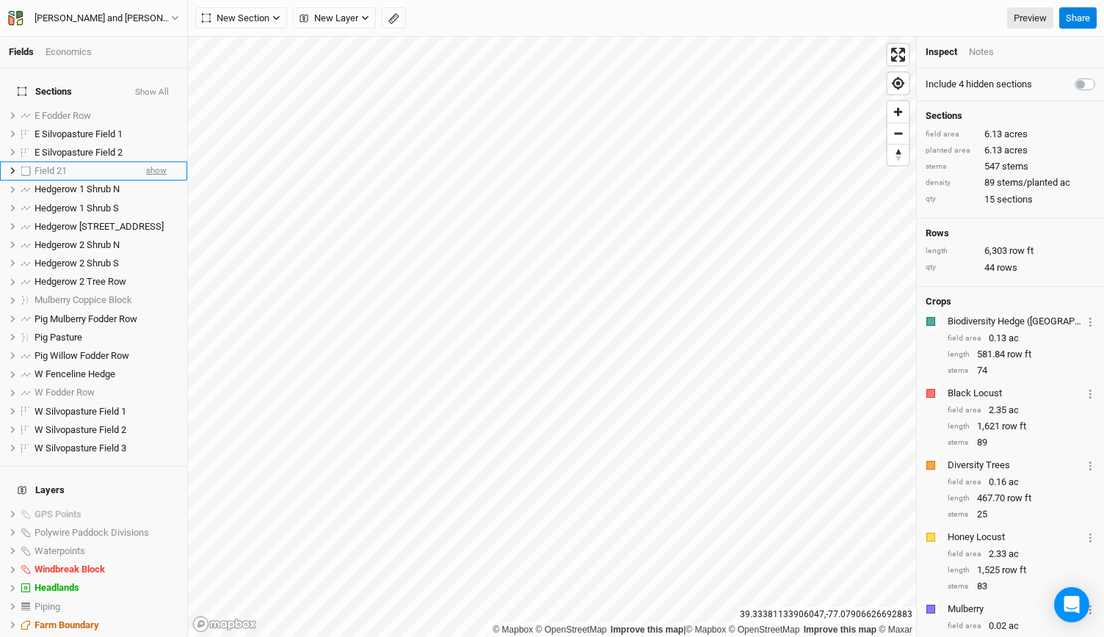
click at [146, 164] on span "show" at bounding box center [156, 171] width 21 height 18
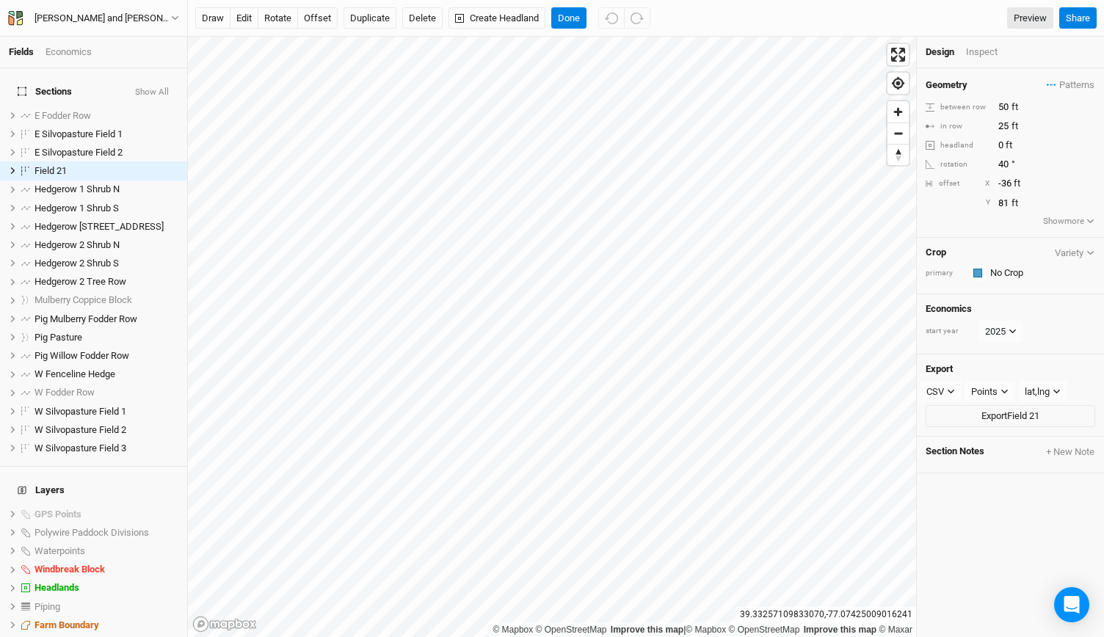
click at [985, 50] on div "Inspect" at bounding box center [992, 51] width 52 height 13
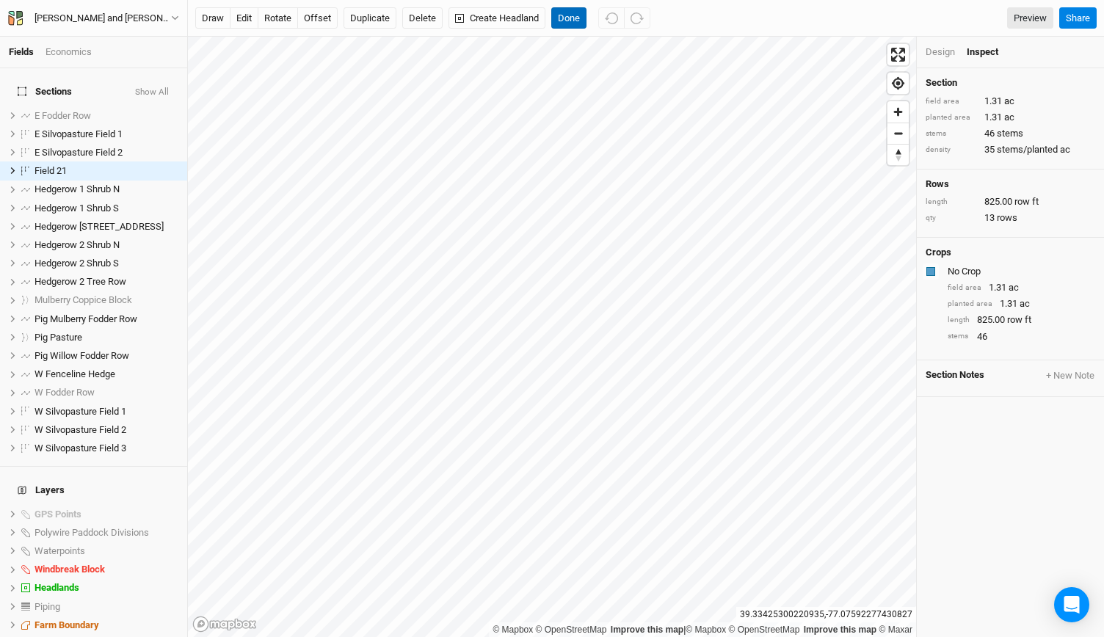
click at [564, 24] on button "Done" at bounding box center [568, 18] width 35 height 22
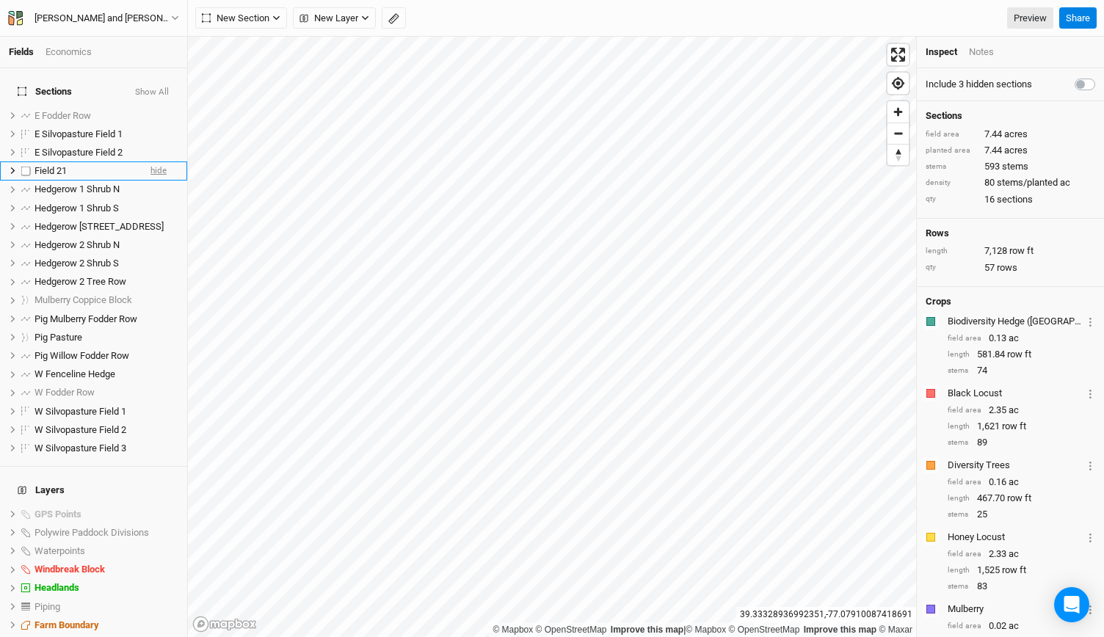
click at [150, 162] on span "hide" at bounding box center [158, 171] width 16 height 18
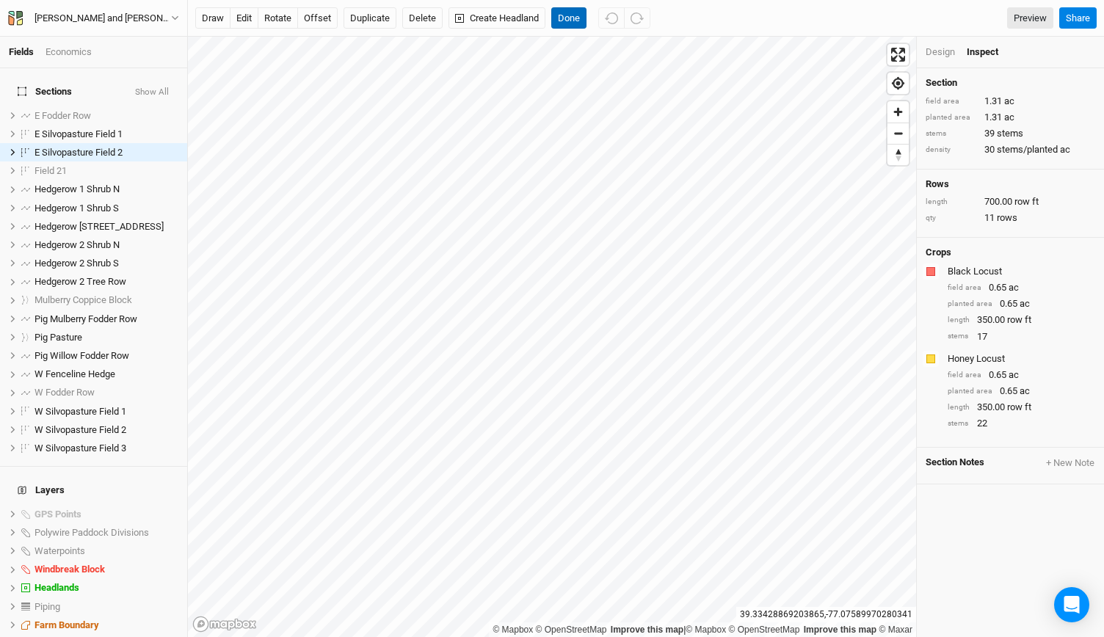
click at [572, 23] on button "Done" at bounding box center [568, 18] width 35 height 22
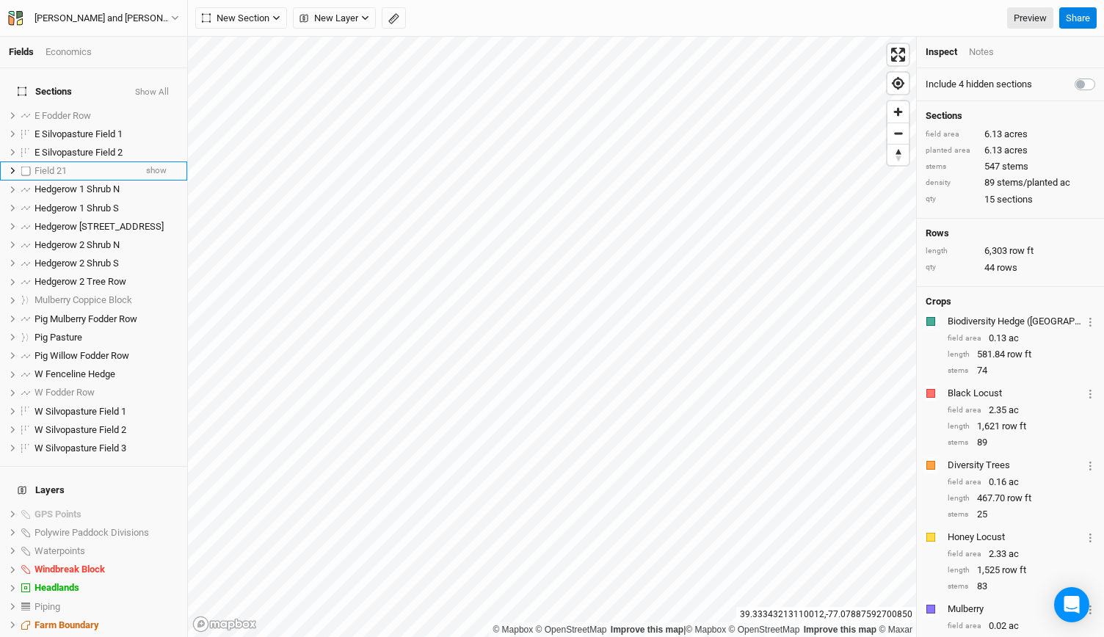
click at [92, 165] on div "Field 21" at bounding box center [84, 171] width 100 height 12
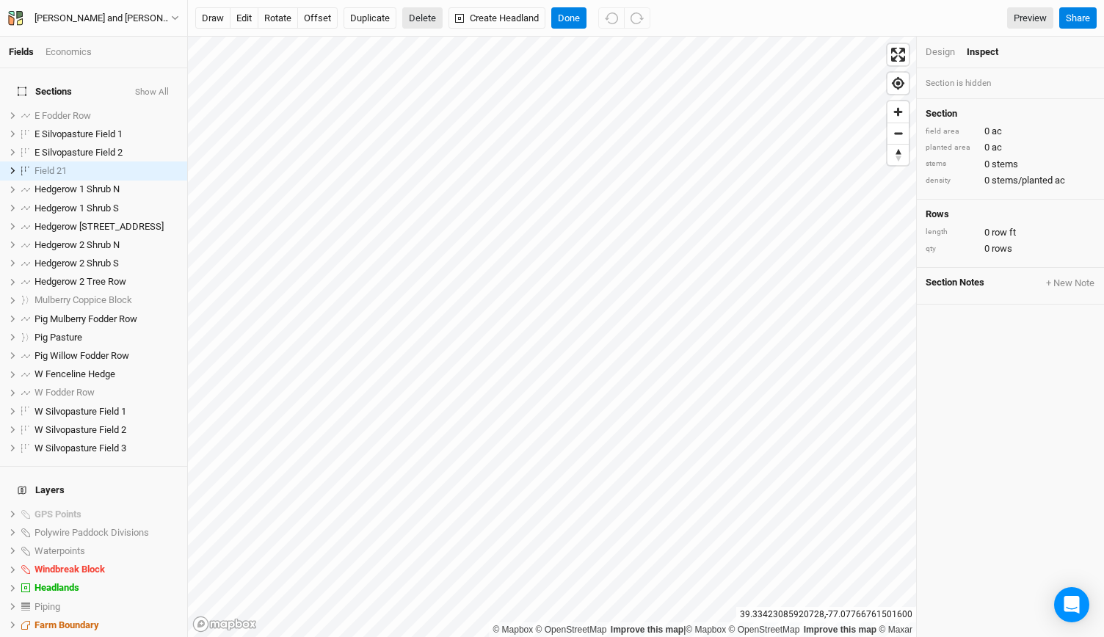
click at [425, 14] on button "Delete" at bounding box center [422, 18] width 40 height 22
click at [450, 22] on button "Confirm" at bounding box center [437, 18] width 45 height 22
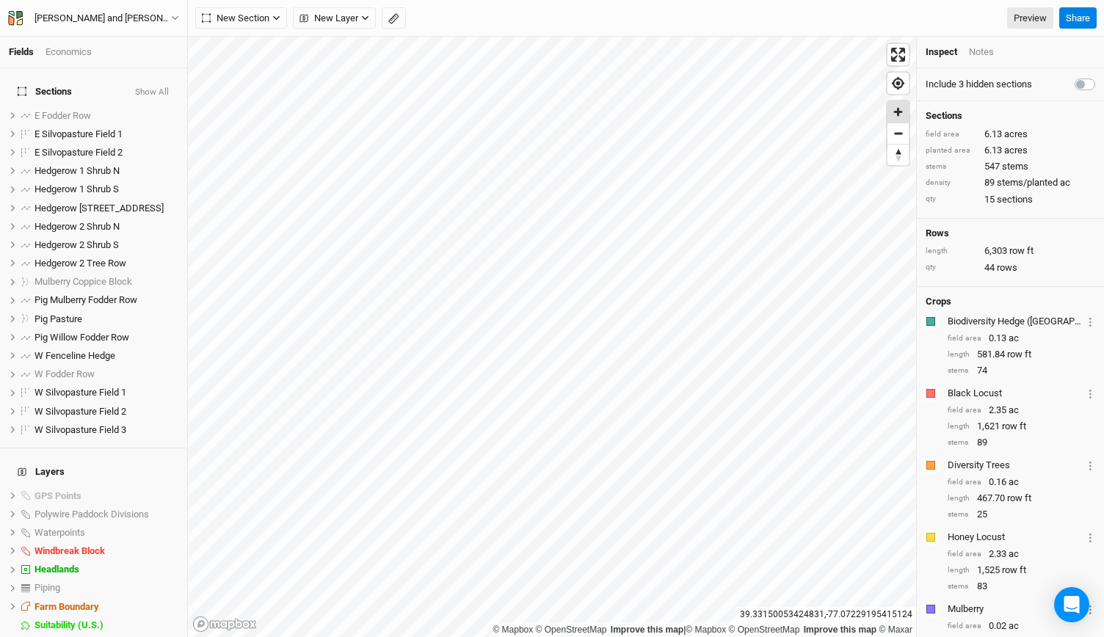
click at [895, 103] on span "Zoom in" at bounding box center [897, 111] width 21 height 21
click at [895, 114] on span "Zoom in" at bounding box center [897, 111] width 21 height 21
click at [150, 347] on span "hide" at bounding box center [158, 355] width 16 height 18
click at [900, 136] on span "Zoom out" at bounding box center [897, 133] width 21 height 21
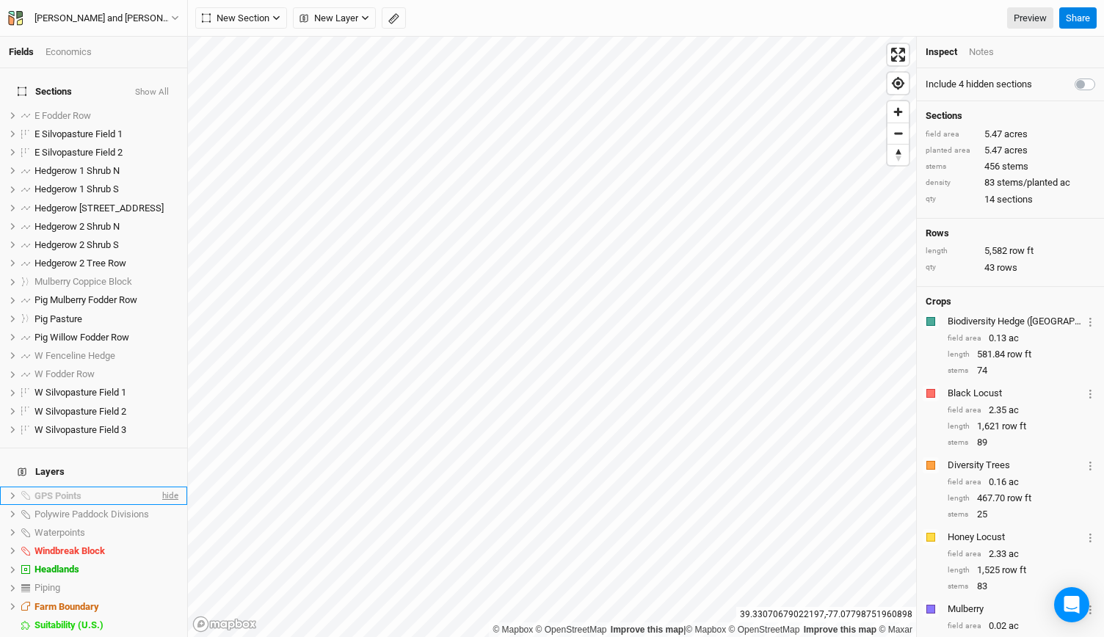
click at [159, 487] on span "hide" at bounding box center [168, 496] width 19 height 18
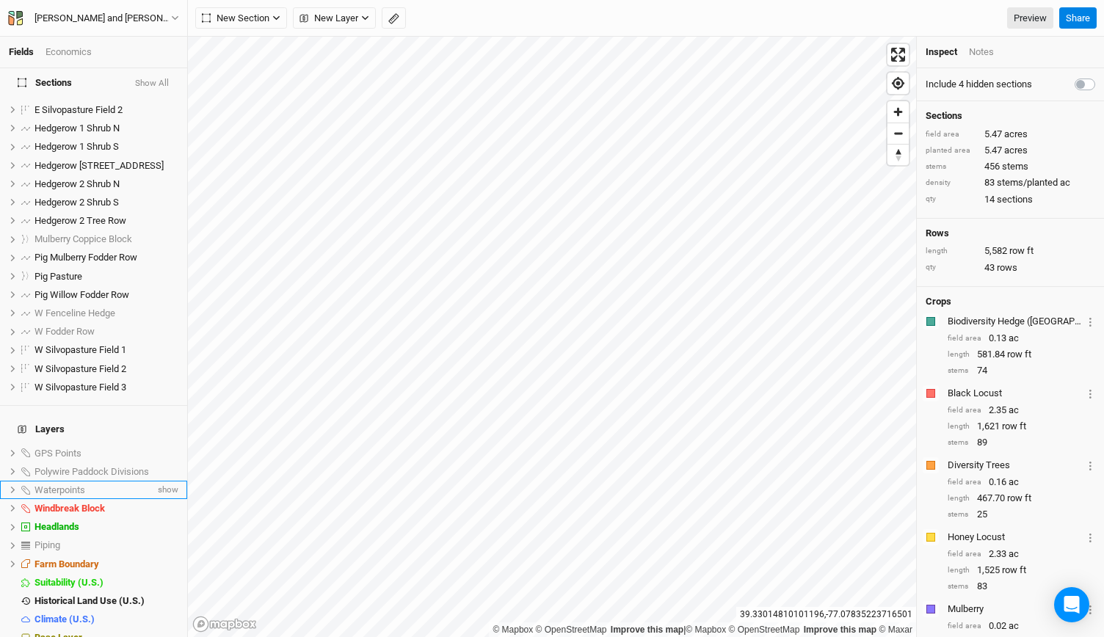
scroll to position [43, 0]
click at [1022, 15] on link "Preview" at bounding box center [1030, 18] width 46 height 22
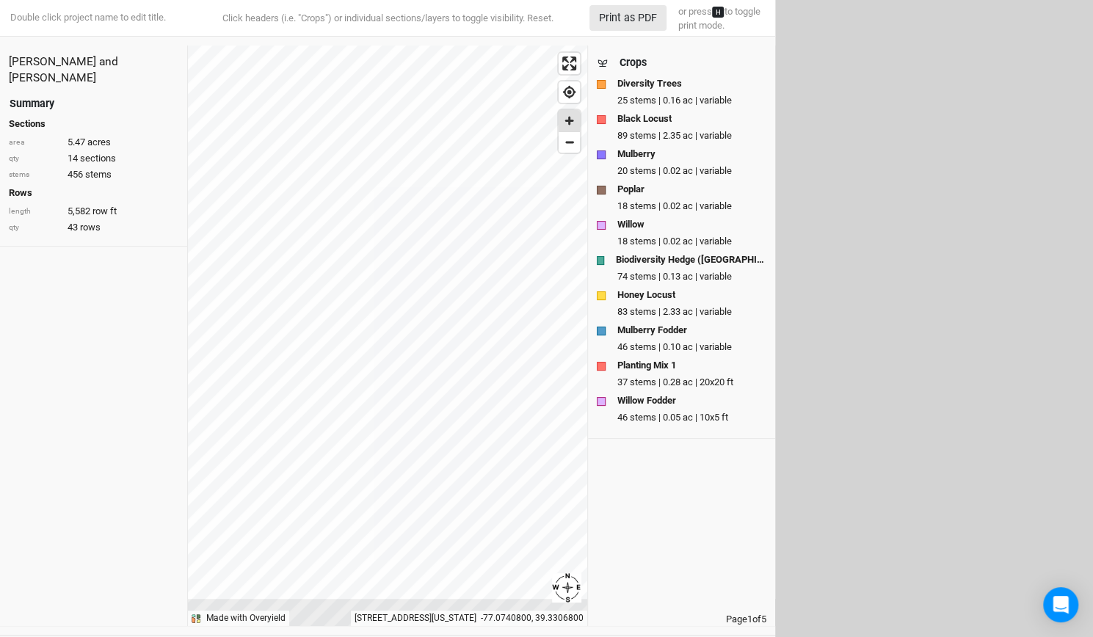
click at [570, 120] on span "Zoom in" at bounding box center [568, 120] width 21 height 21
click at [572, 116] on span "Zoom in" at bounding box center [568, 120] width 21 height 21
click at [636, 12] on button "Print as PDF" at bounding box center [627, 18] width 77 height 26
